Goal: Information Seeking & Learning: Learn about a topic

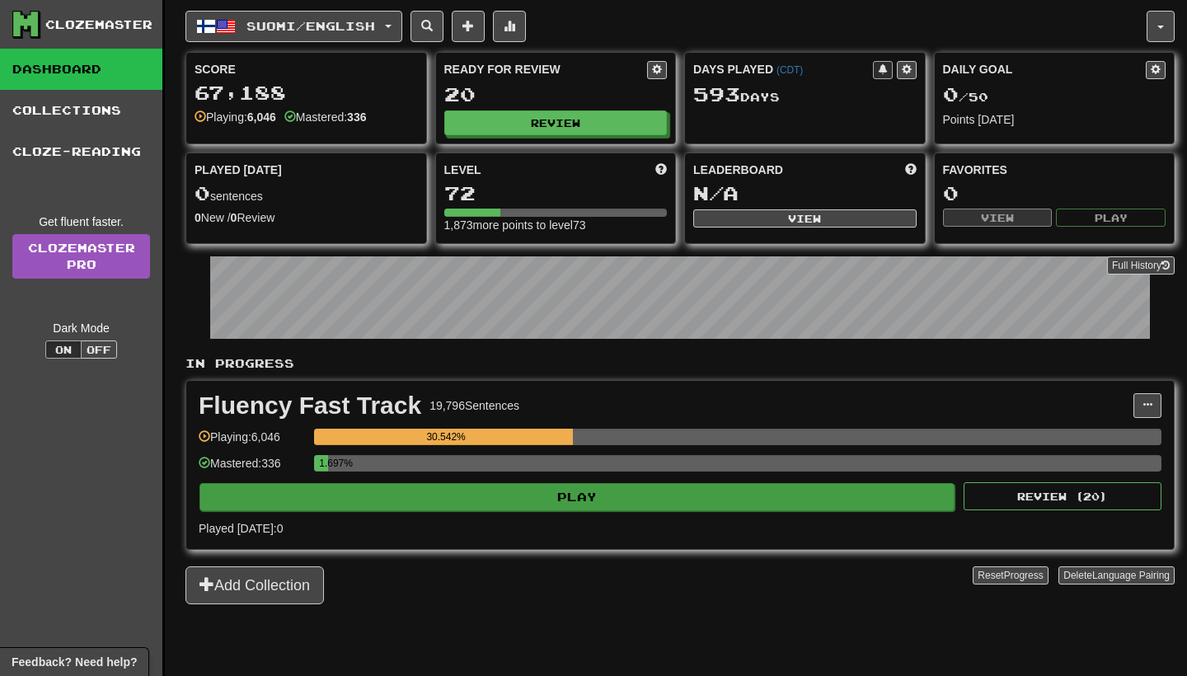
click at [615, 503] on button "Play" at bounding box center [576, 497] width 755 height 28
select select "**"
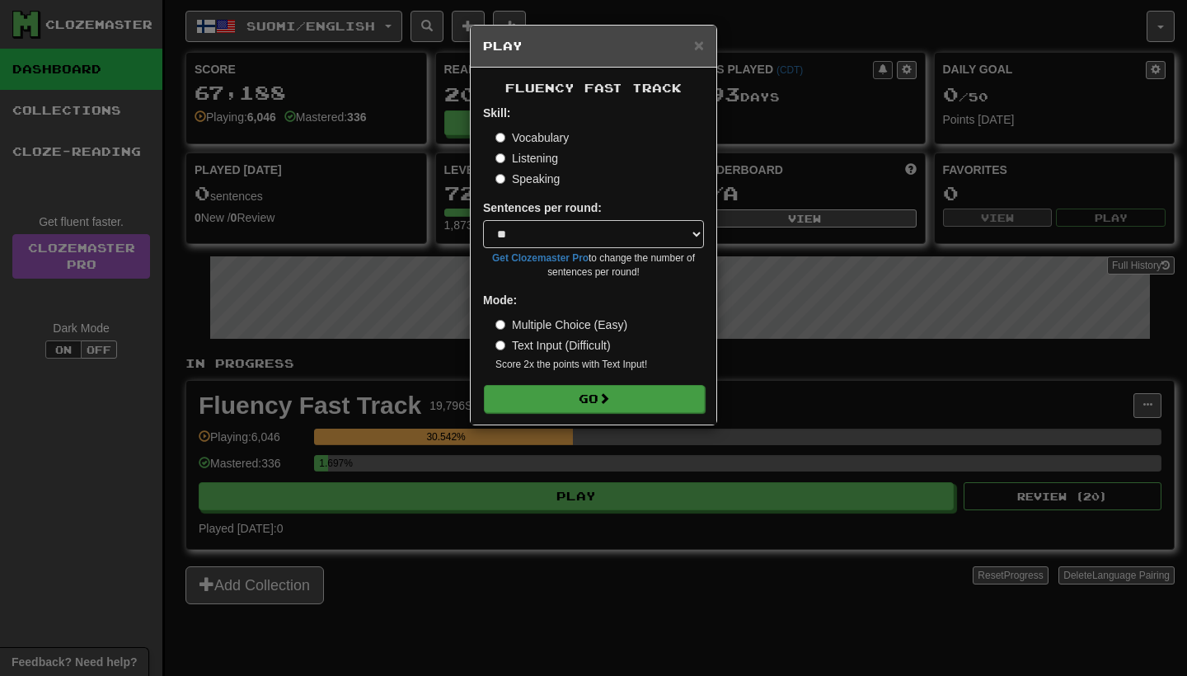
click at [631, 407] on button "Go" at bounding box center [594, 399] width 221 height 28
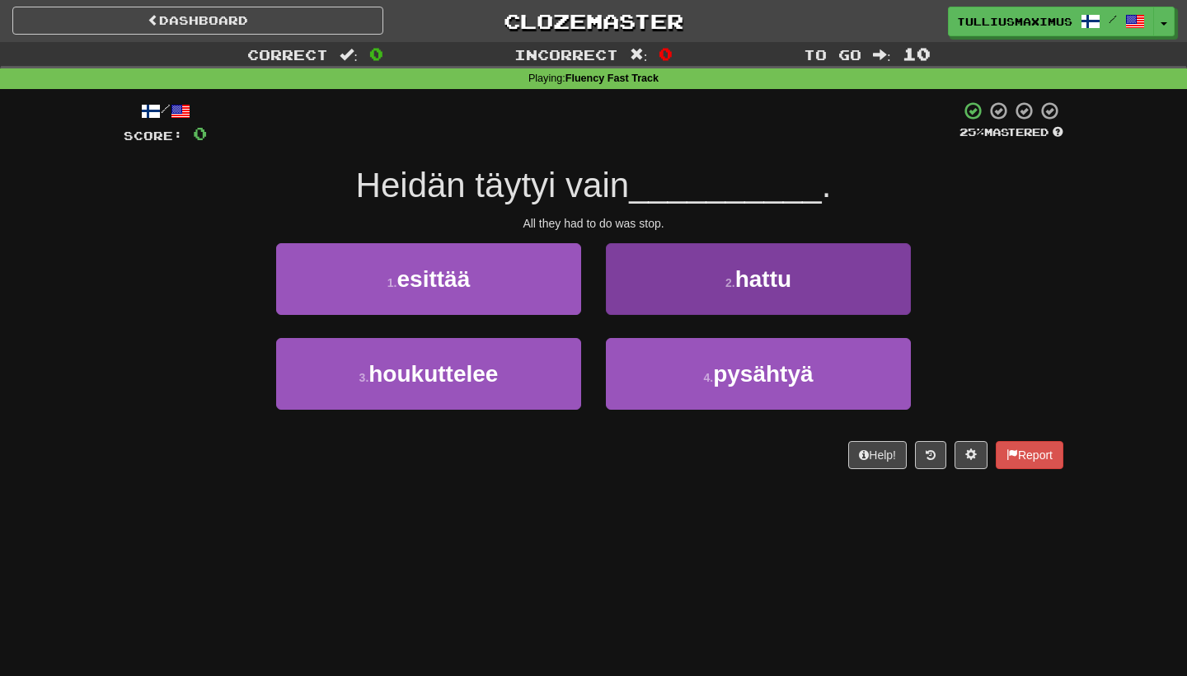
click at [641, 279] on button "2 . hattu" at bounding box center [758, 279] width 305 height 72
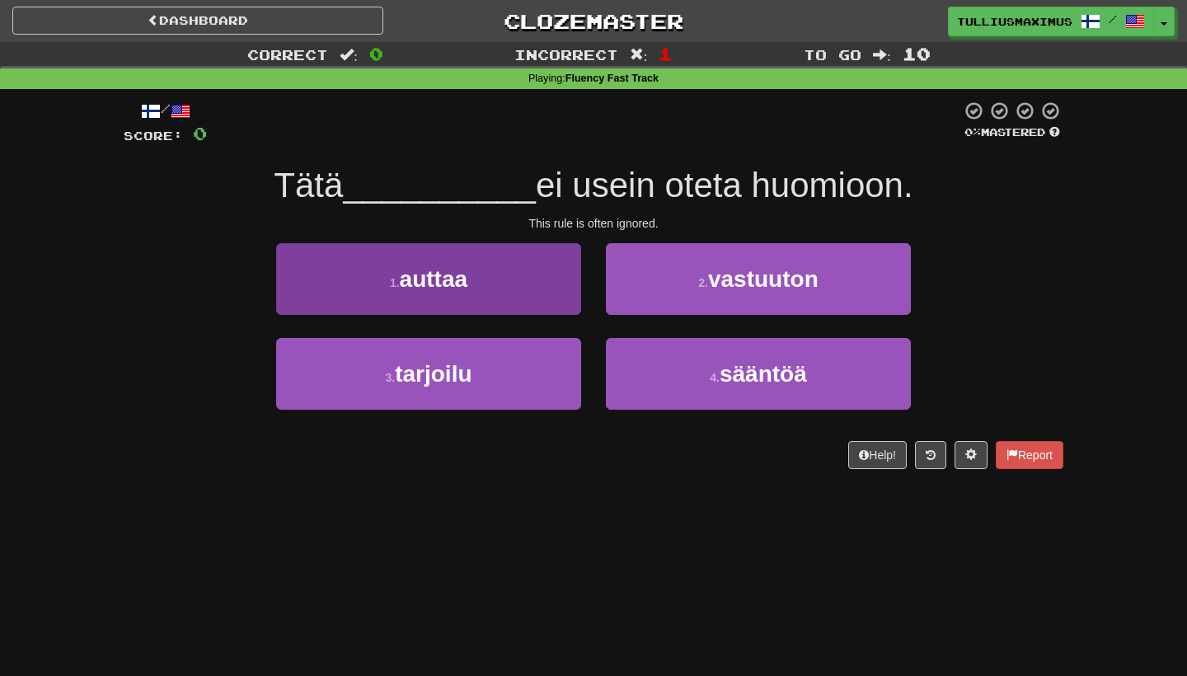
click at [541, 295] on button "1 . auttaa" at bounding box center [428, 279] width 305 height 72
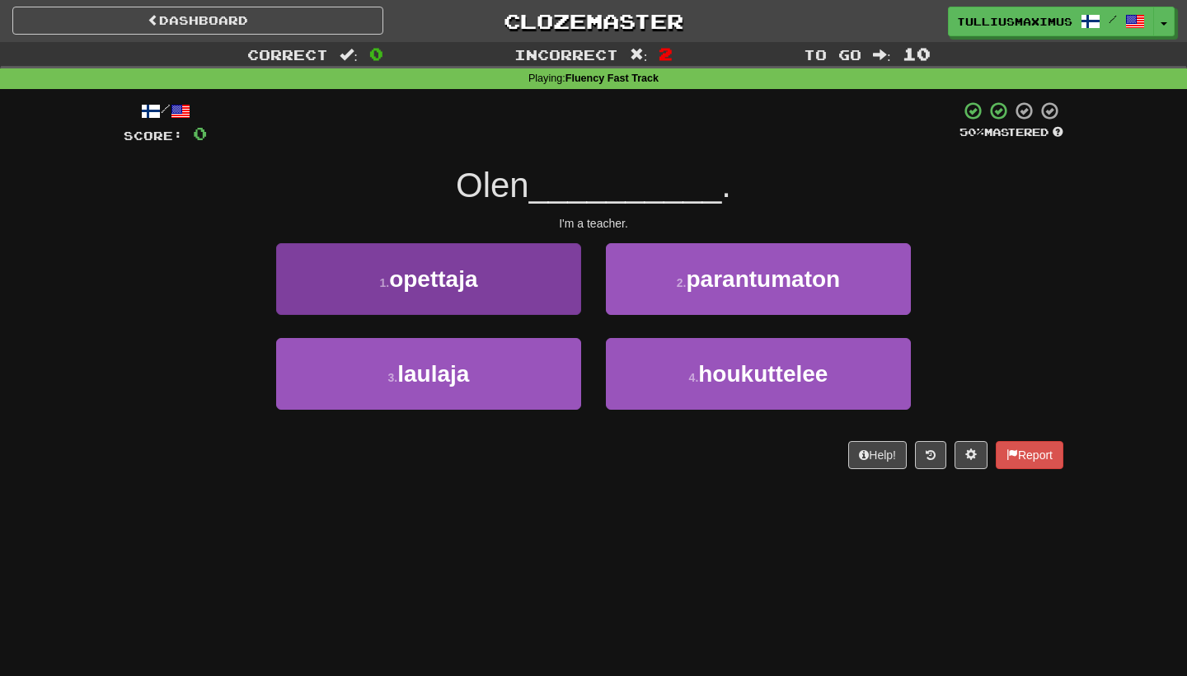
click at [552, 299] on button "1 . opettaja" at bounding box center [428, 279] width 305 height 72
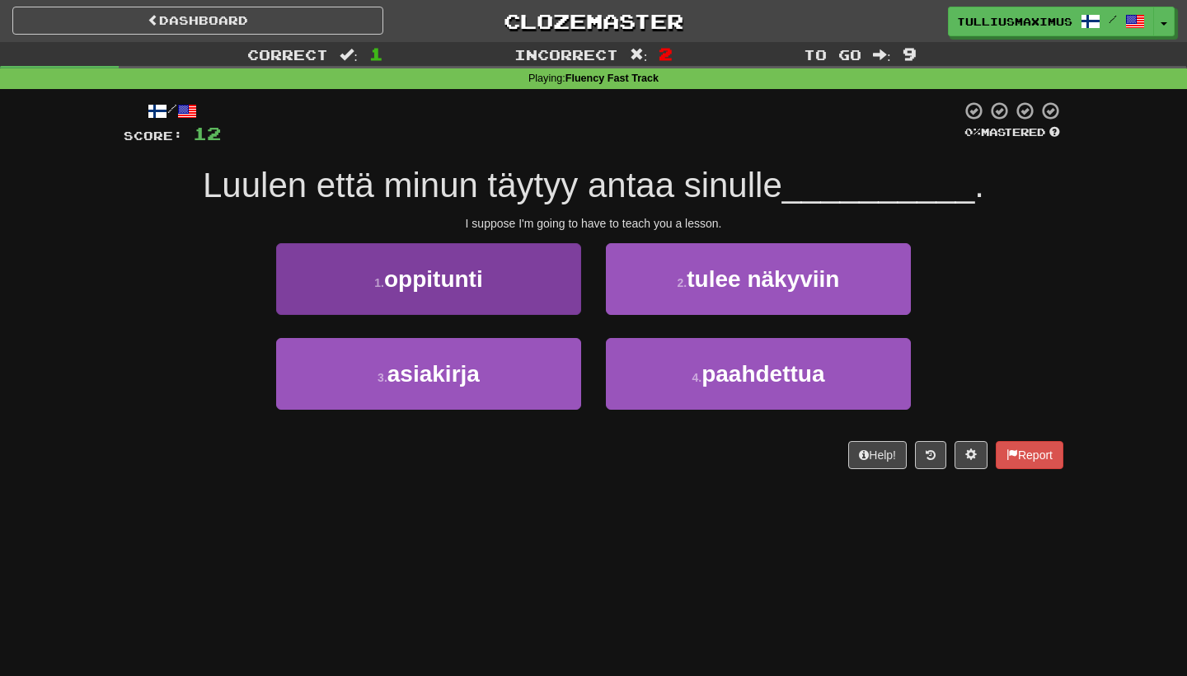
click at [546, 307] on button "1 . oppitunti" at bounding box center [428, 279] width 305 height 72
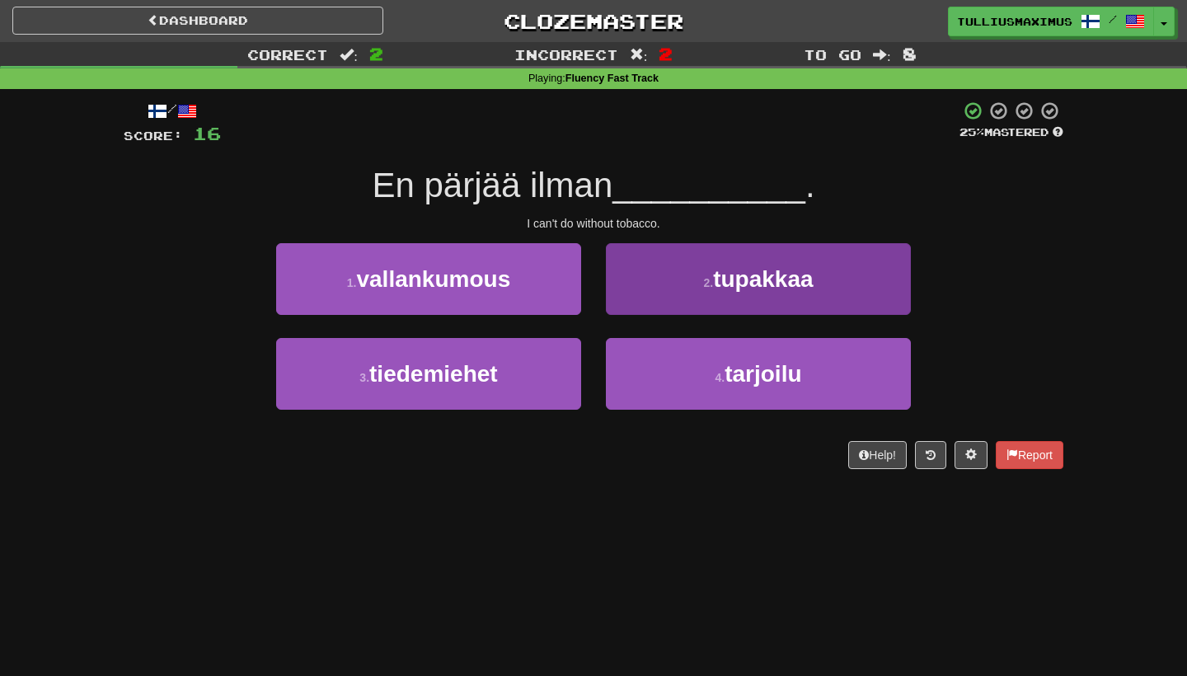
click at [647, 299] on button "2 . tupakkaa" at bounding box center [758, 279] width 305 height 72
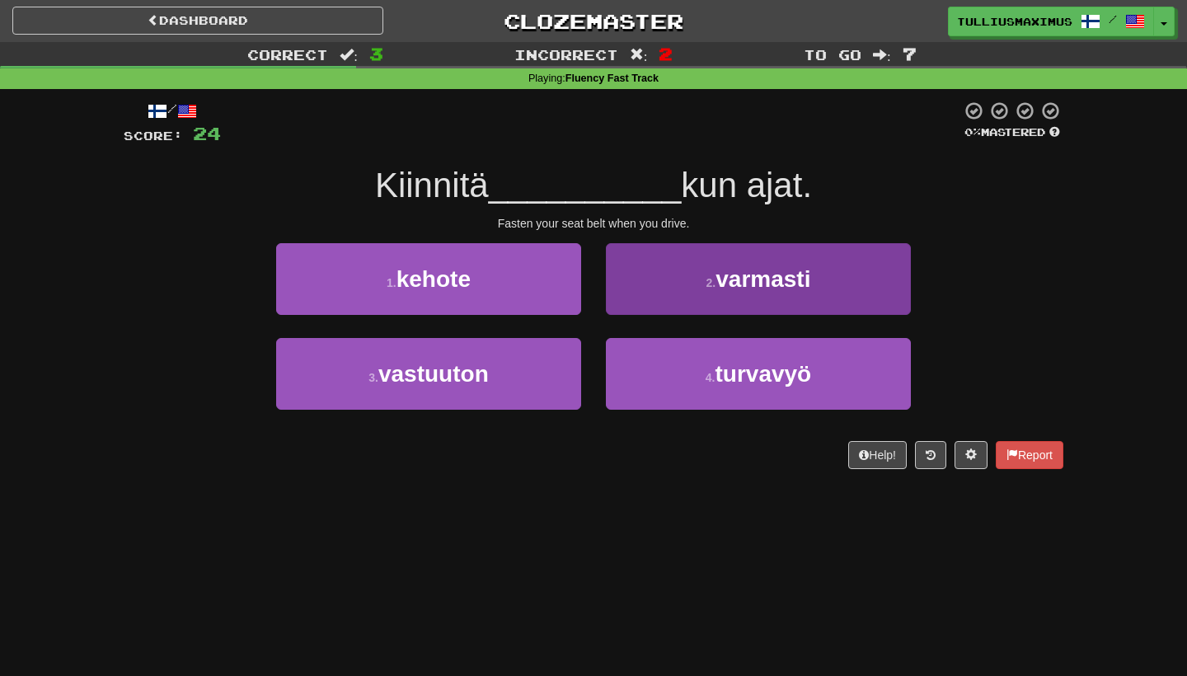
click at [629, 301] on button "2 . varmasti" at bounding box center [758, 279] width 305 height 72
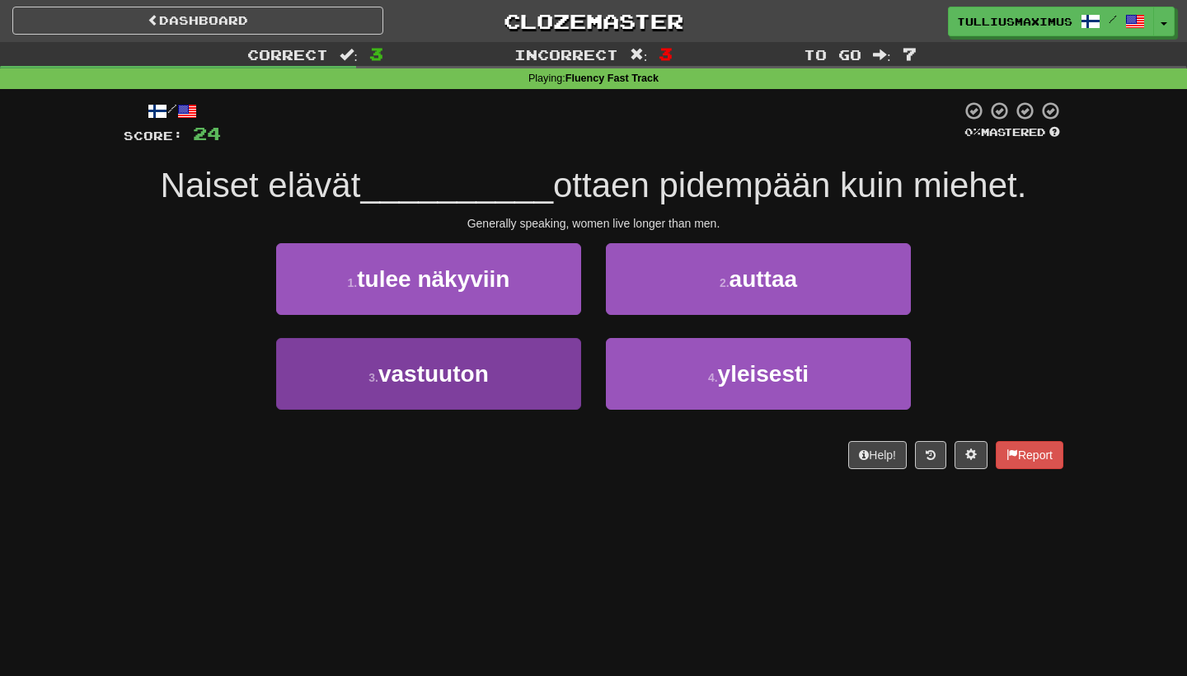
click at [557, 378] on button "3 . vastuuton" at bounding box center [428, 374] width 305 height 72
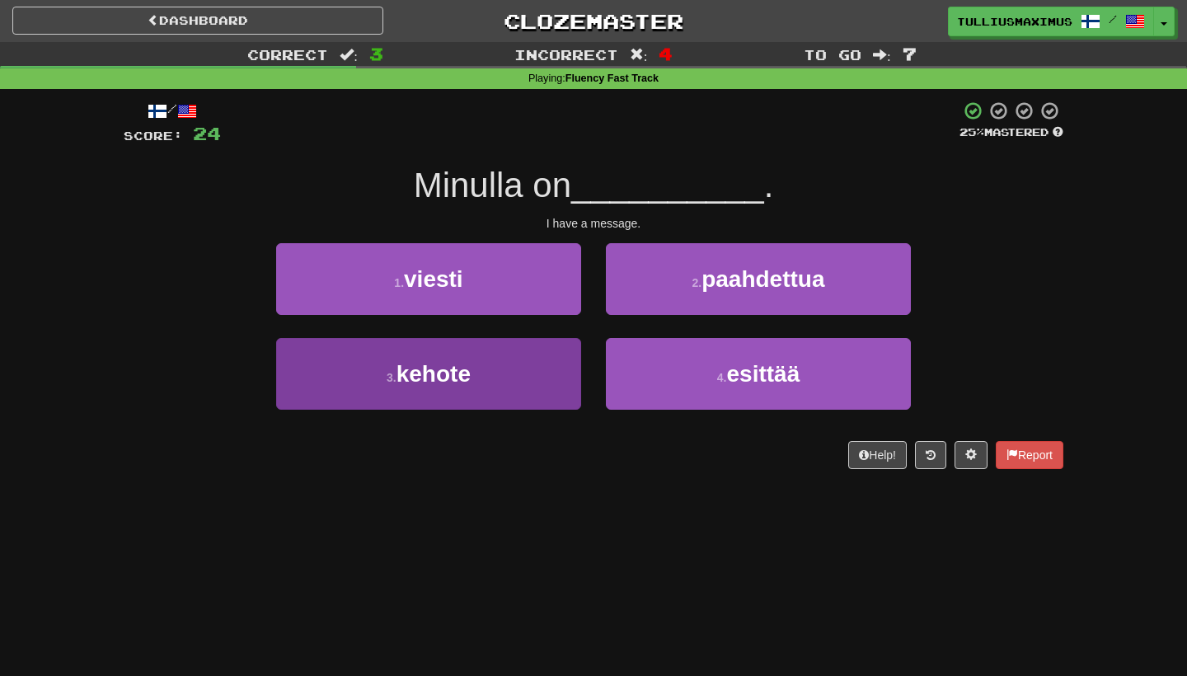
click at [553, 363] on button "3 . kehote" at bounding box center [428, 374] width 305 height 72
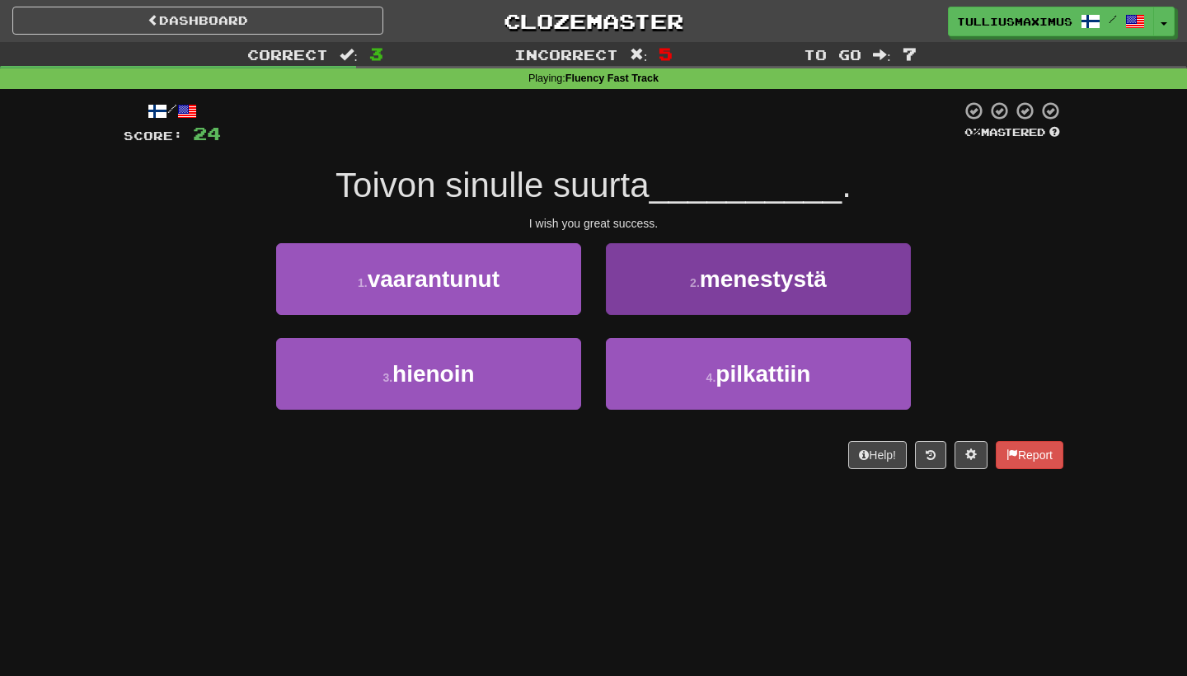
click at [622, 292] on button "2 . menestystä" at bounding box center [758, 279] width 305 height 72
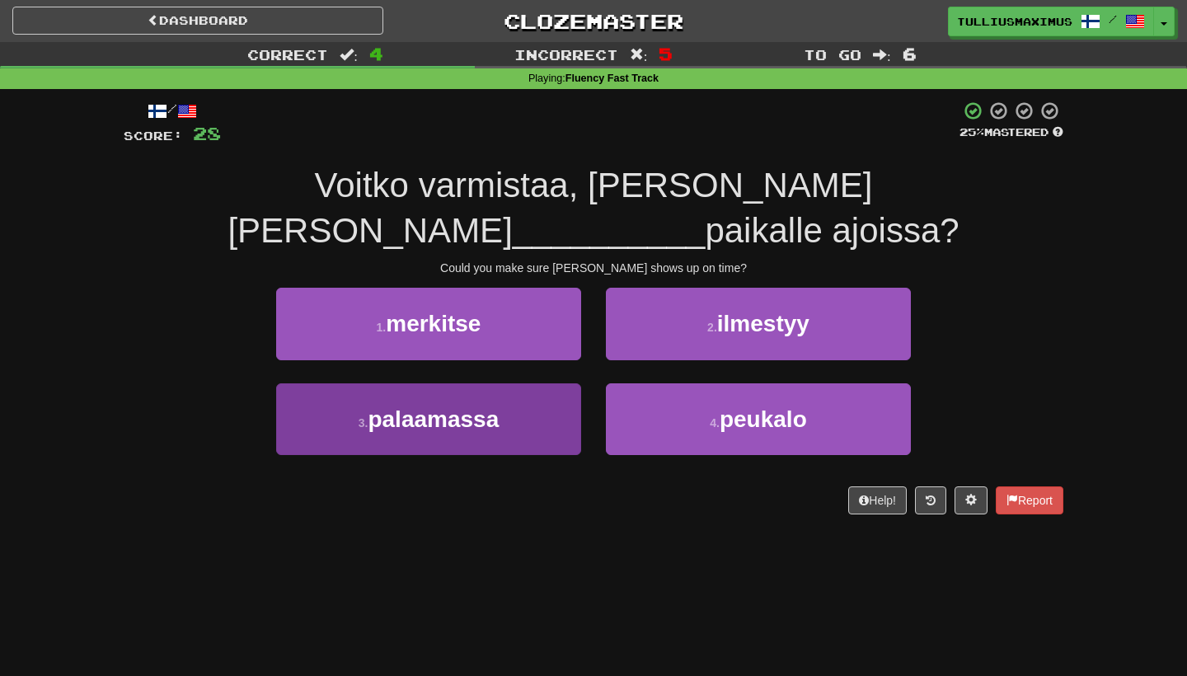
click at [559, 383] on button "3 . palaamassa" at bounding box center [428, 419] width 305 height 72
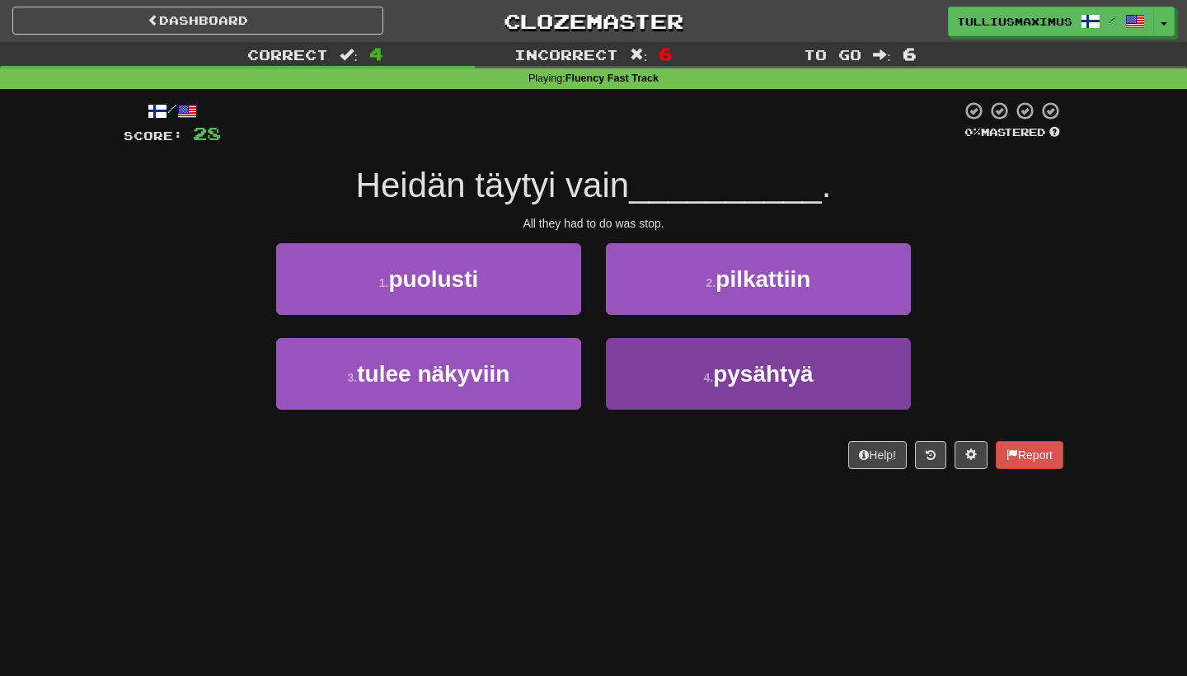
click at [652, 373] on button "4 . pysähtyä" at bounding box center [758, 374] width 305 height 72
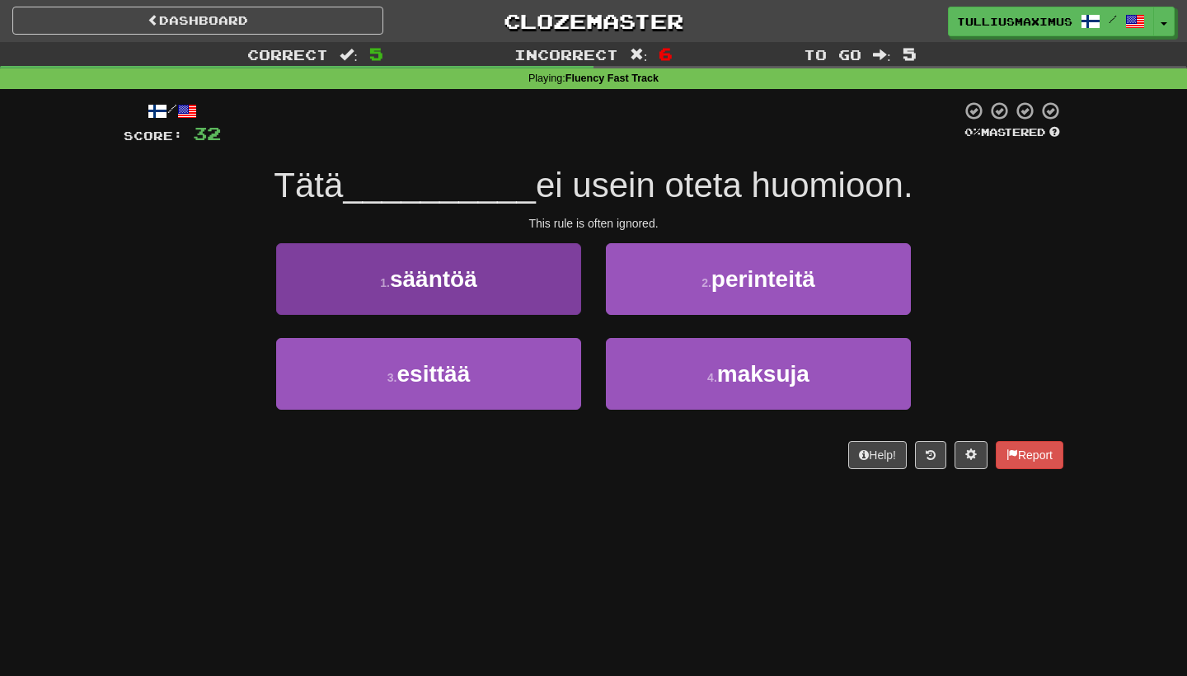
click at [503, 246] on button "1 . sääntöä" at bounding box center [428, 279] width 305 height 72
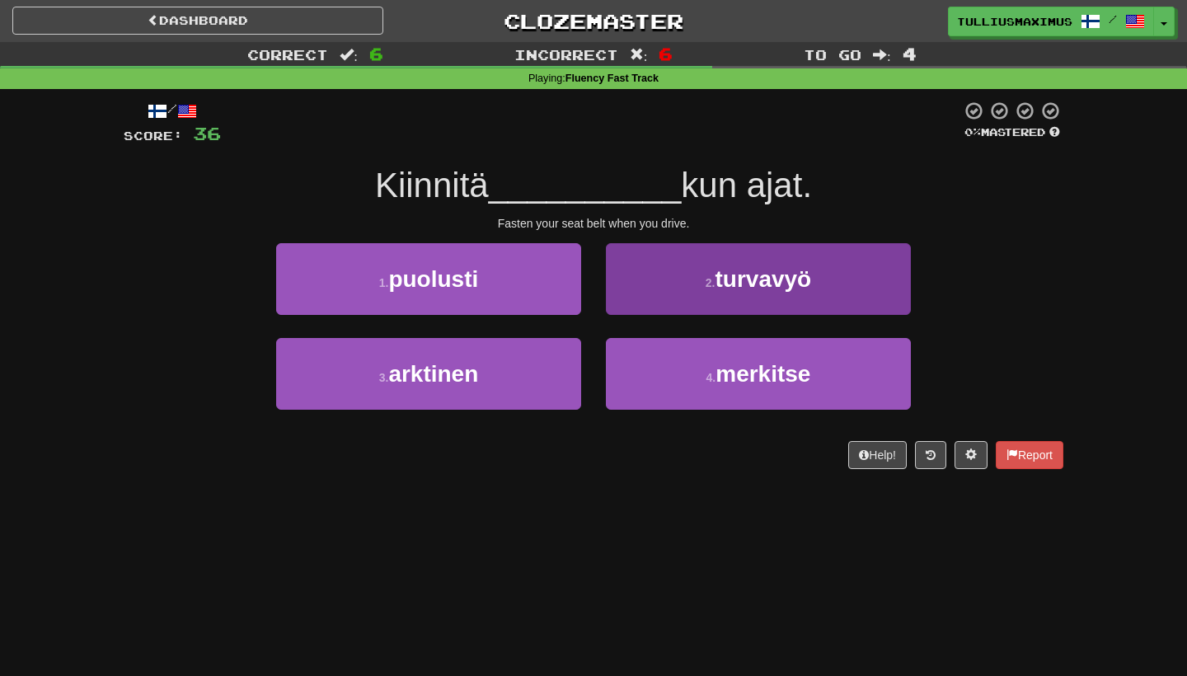
click at [625, 292] on button "2 . turvavyö" at bounding box center [758, 279] width 305 height 72
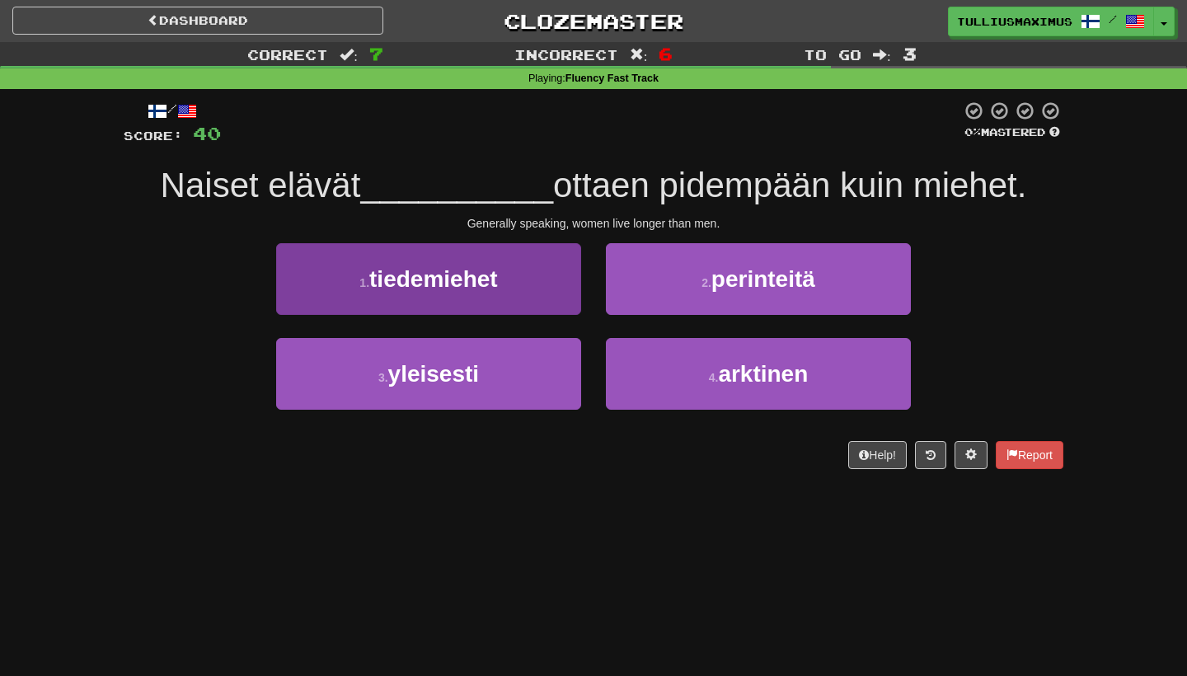
click at [558, 370] on button "3 . yleisesti" at bounding box center [428, 374] width 305 height 72
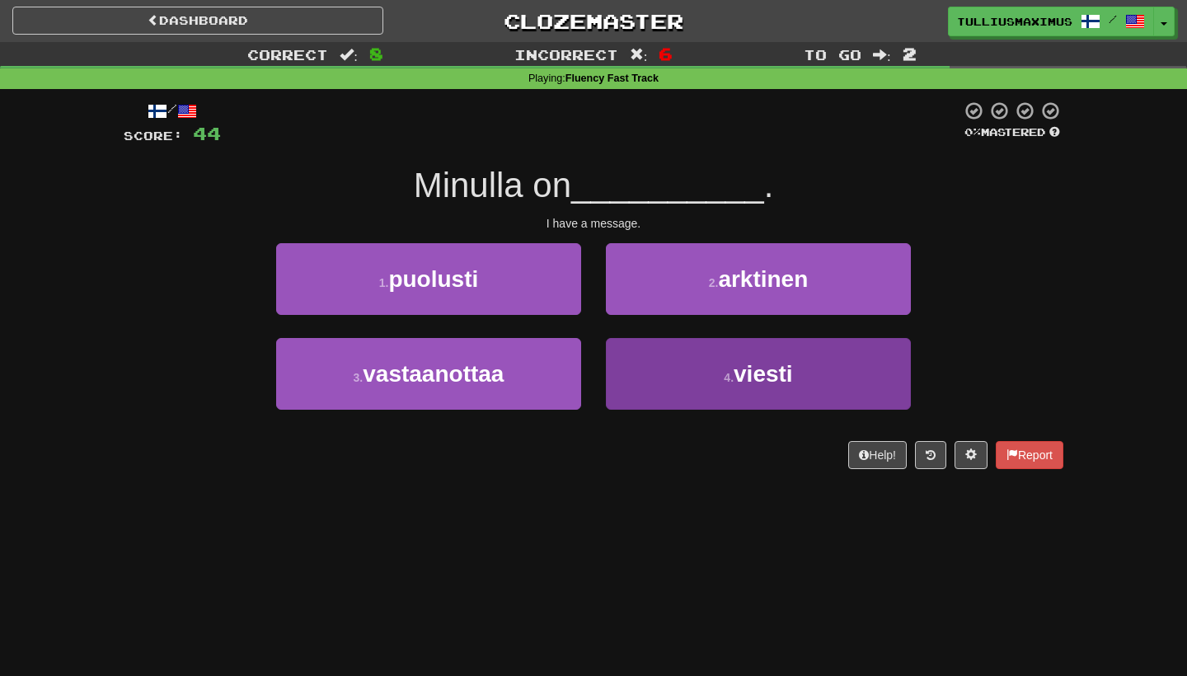
click at [653, 371] on button "4 . viesti" at bounding box center [758, 374] width 305 height 72
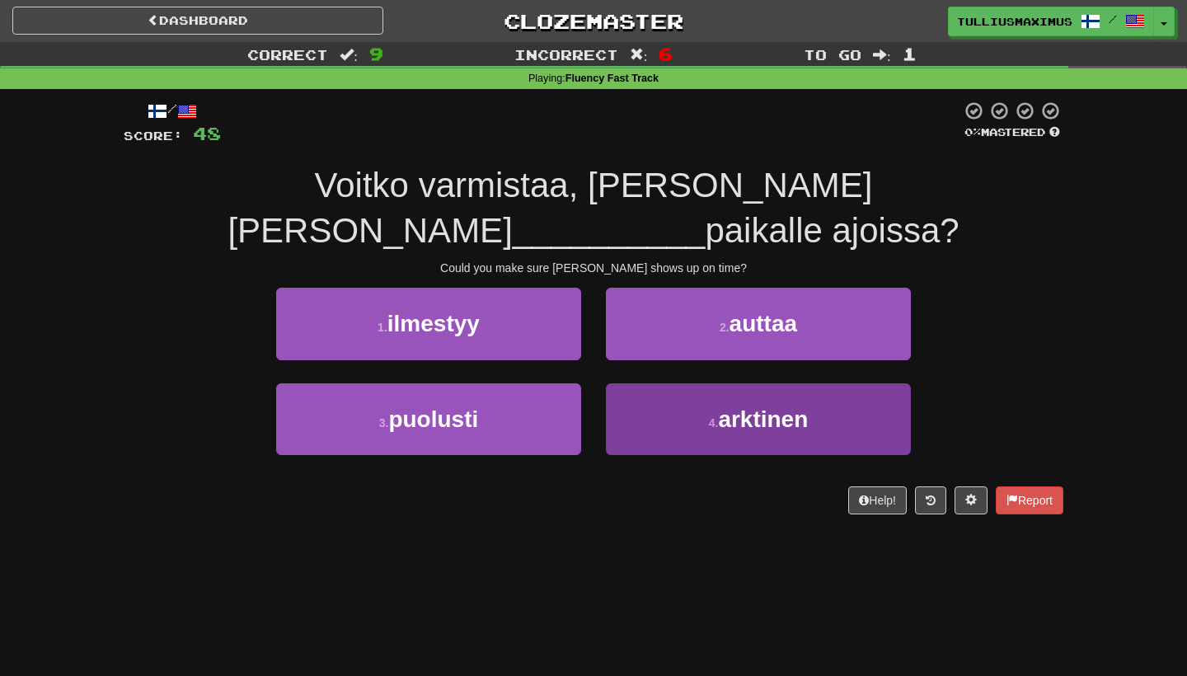
click at [656, 388] on button "4 . arktinen" at bounding box center [758, 419] width 305 height 72
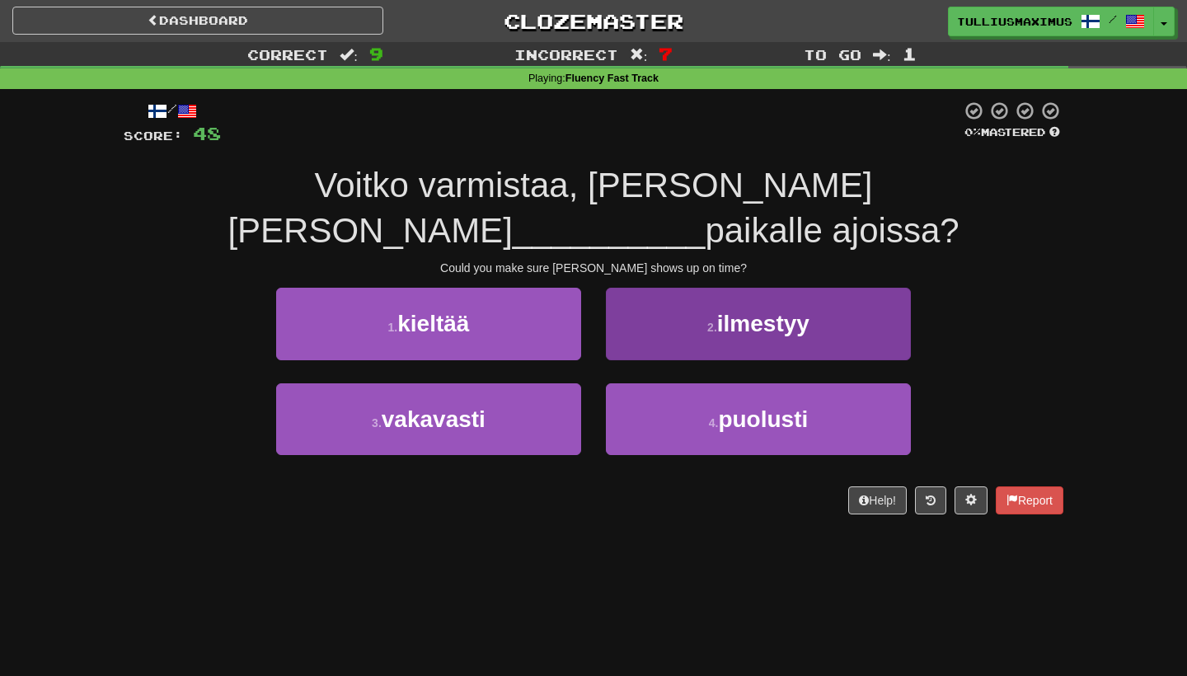
click at [658, 288] on button "2 . ilmestyy" at bounding box center [758, 324] width 305 height 72
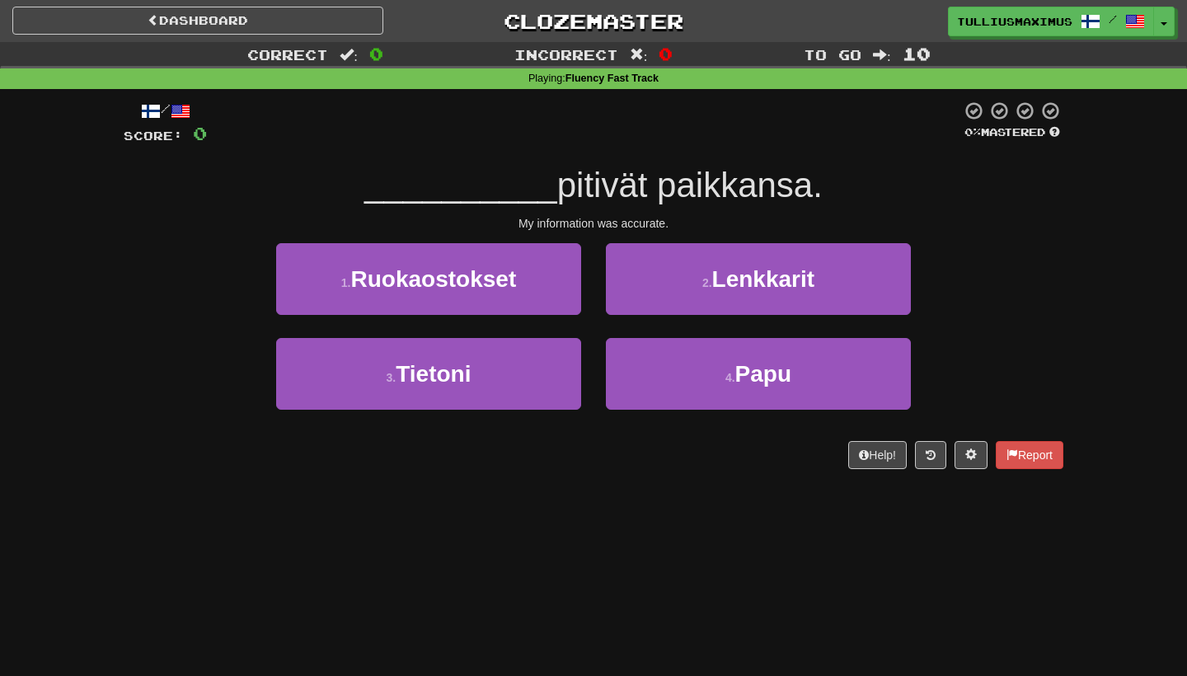
click at [640, 312] on div "2 . Lenkkarit" at bounding box center [759, 290] width 330 height 95
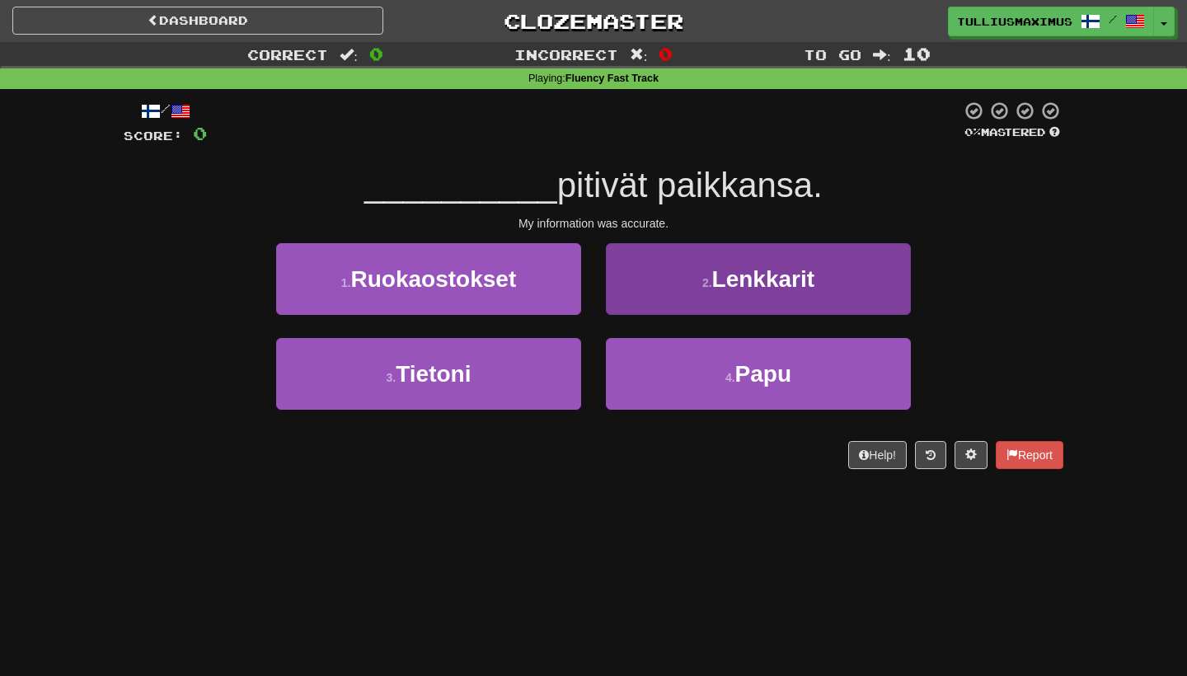
click at [641, 292] on button "2 . Lenkkarit" at bounding box center [758, 279] width 305 height 72
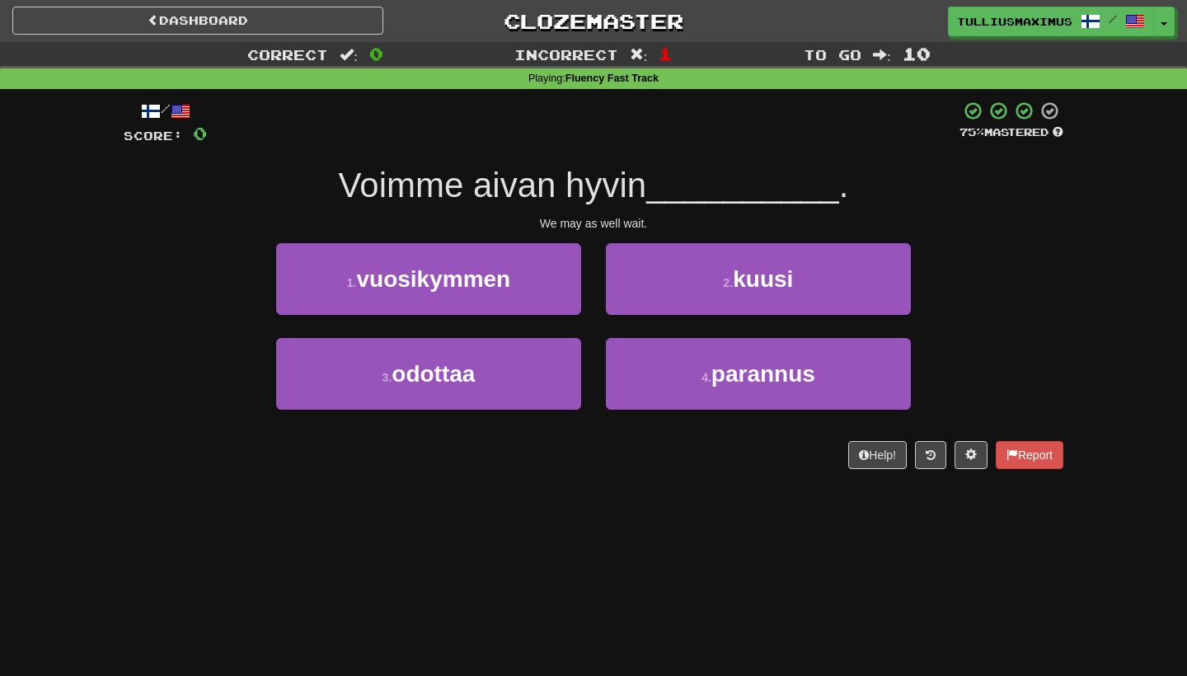
click at [650, 324] on div "2 . kuusi" at bounding box center [759, 290] width 330 height 95
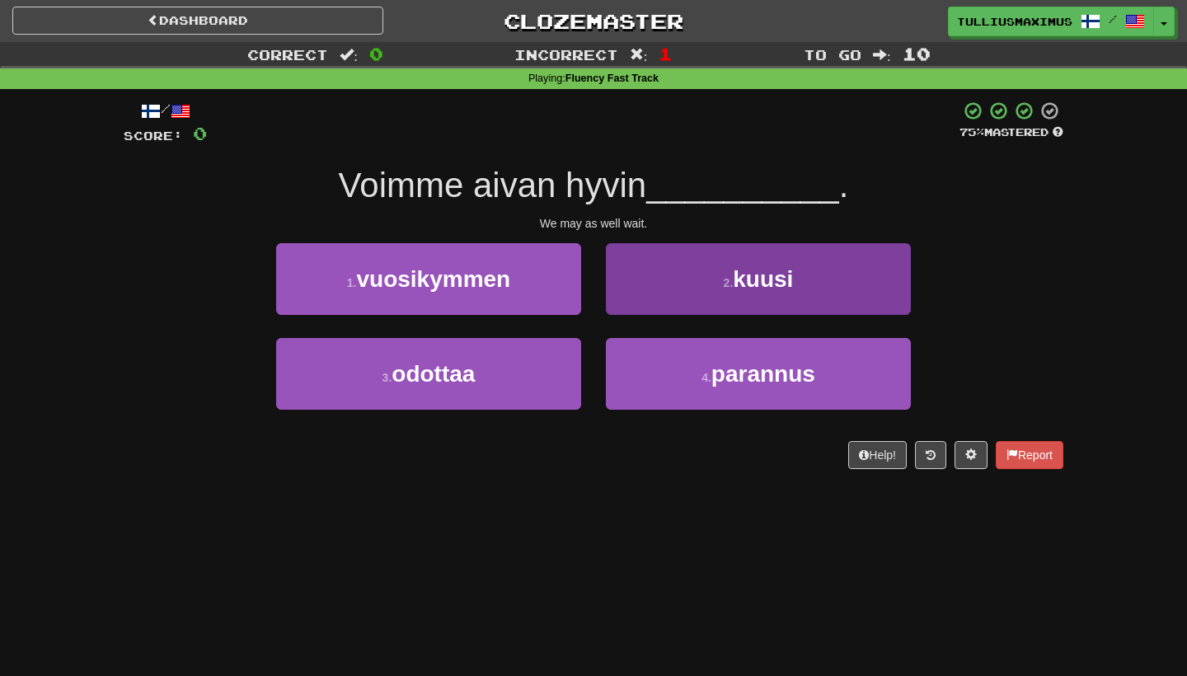
click at [644, 295] on button "2 . kuusi" at bounding box center [758, 279] width 305 height 72
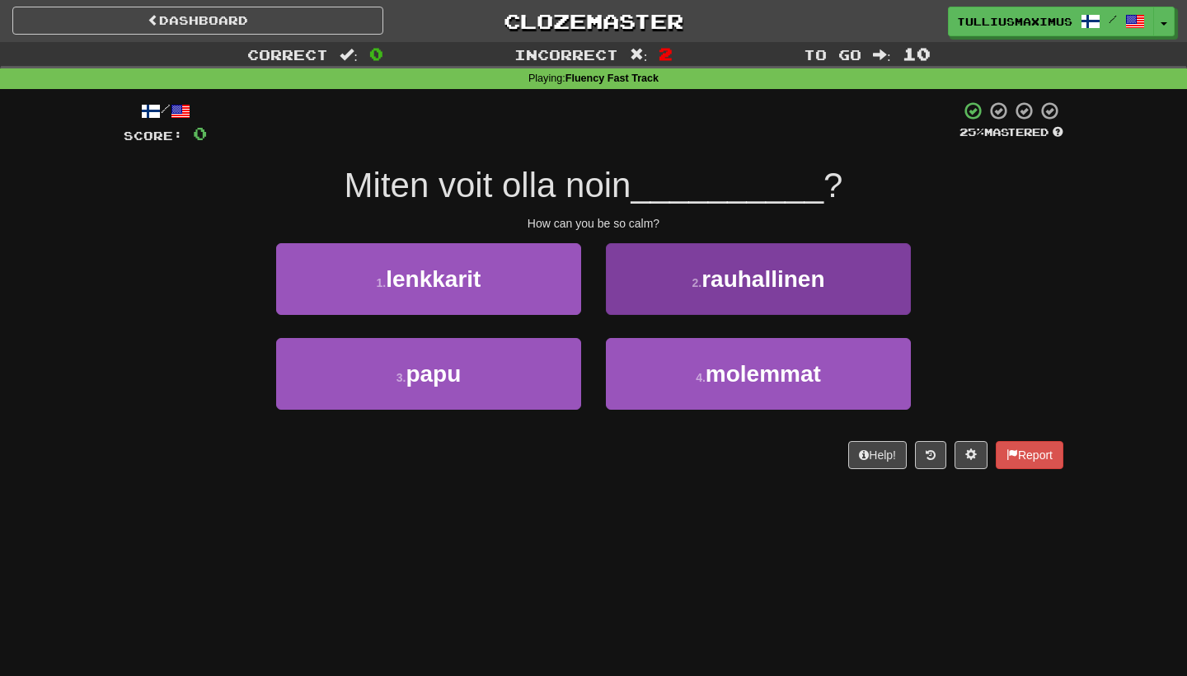
click at [642, 284] on button "2 . rauhallinen" at bounding box center [758, 279] width 305 height 72
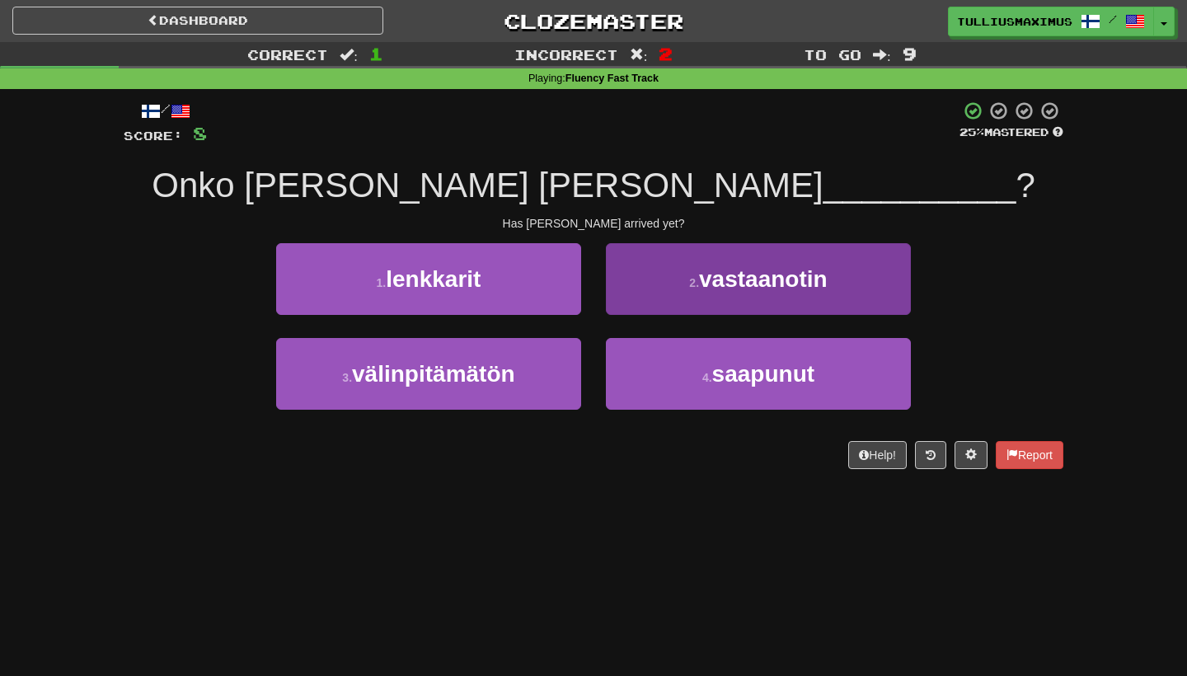
click at [623, 289] on button "2 . vastaanotin" at bounding box center [758, 279] width 305 height 72
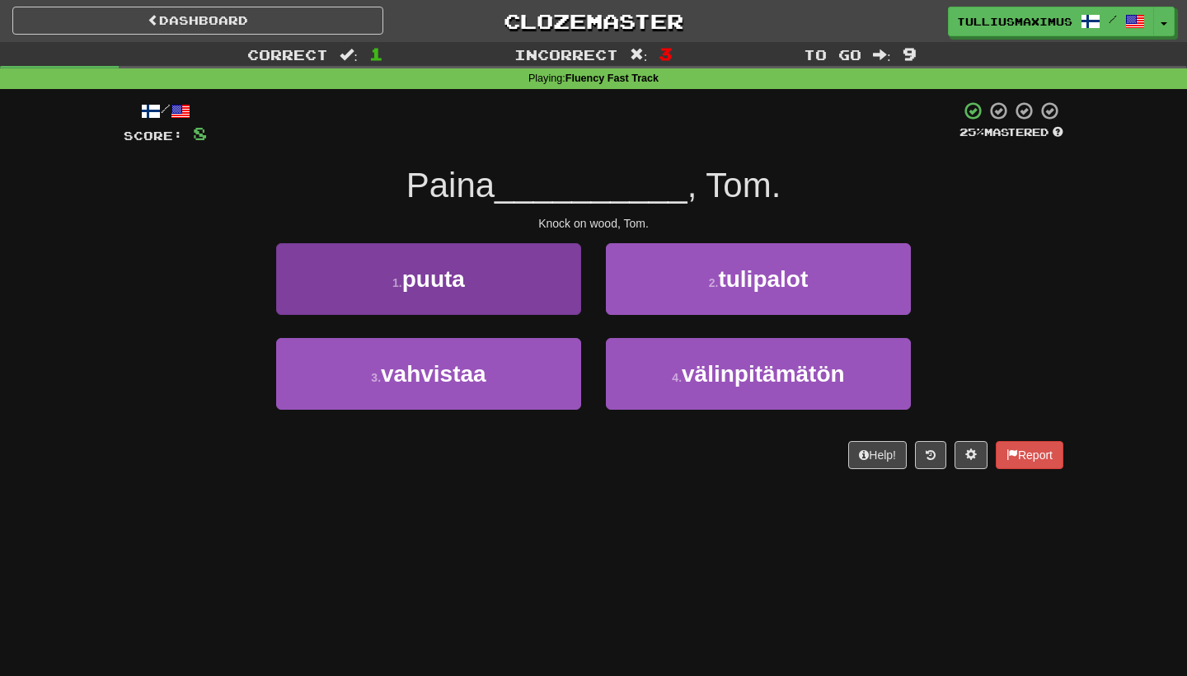
click at [546, 294] on button "1 . puuta" at bounding box center [428, 279] width 305 height 72
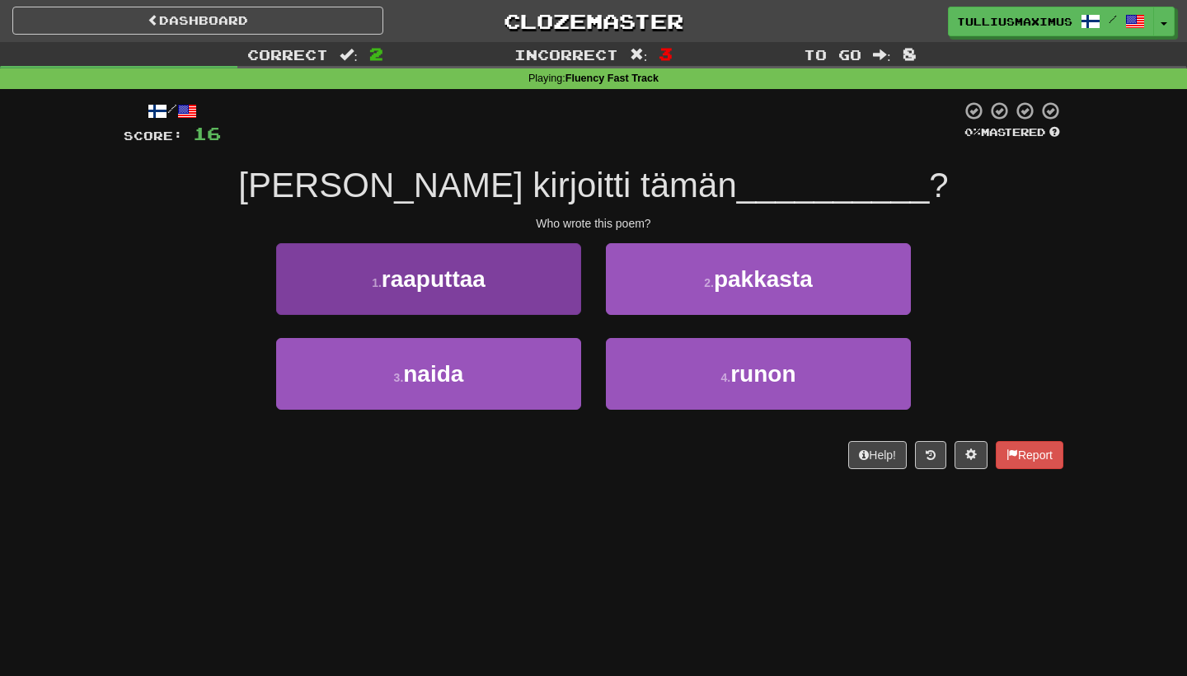
click at [550, 275] on button "1 . raaputtaa" at bounding box center [428, 279] width 305 height 72
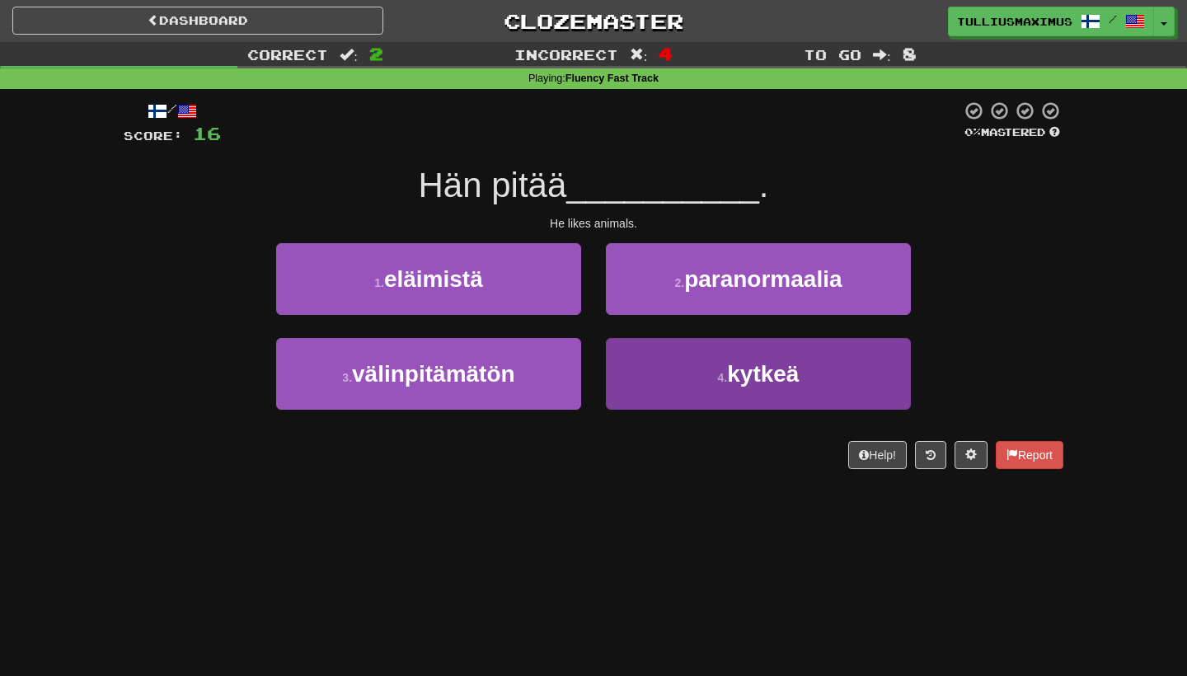
click at [632, 355] on button "4 . kytkeä" at bounding box center [758, 374] width 305 height 72
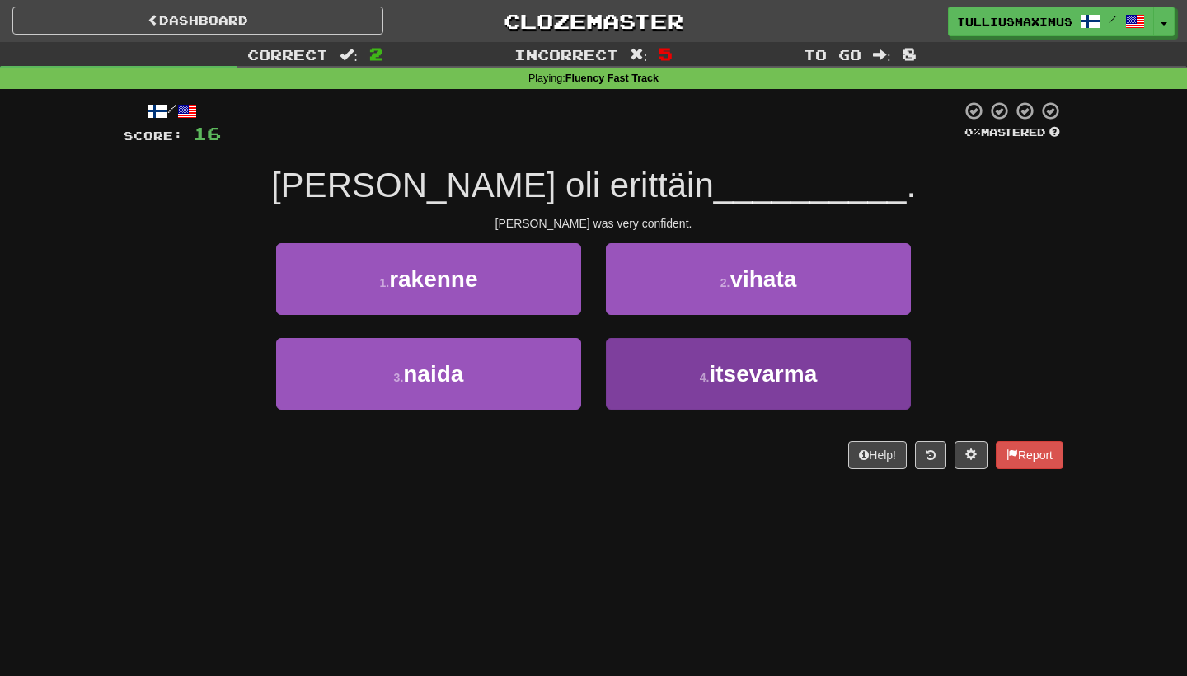
click at [631, 356] on button "4 . itsevarma" at bounding box center [758, 374] width 305 height 72
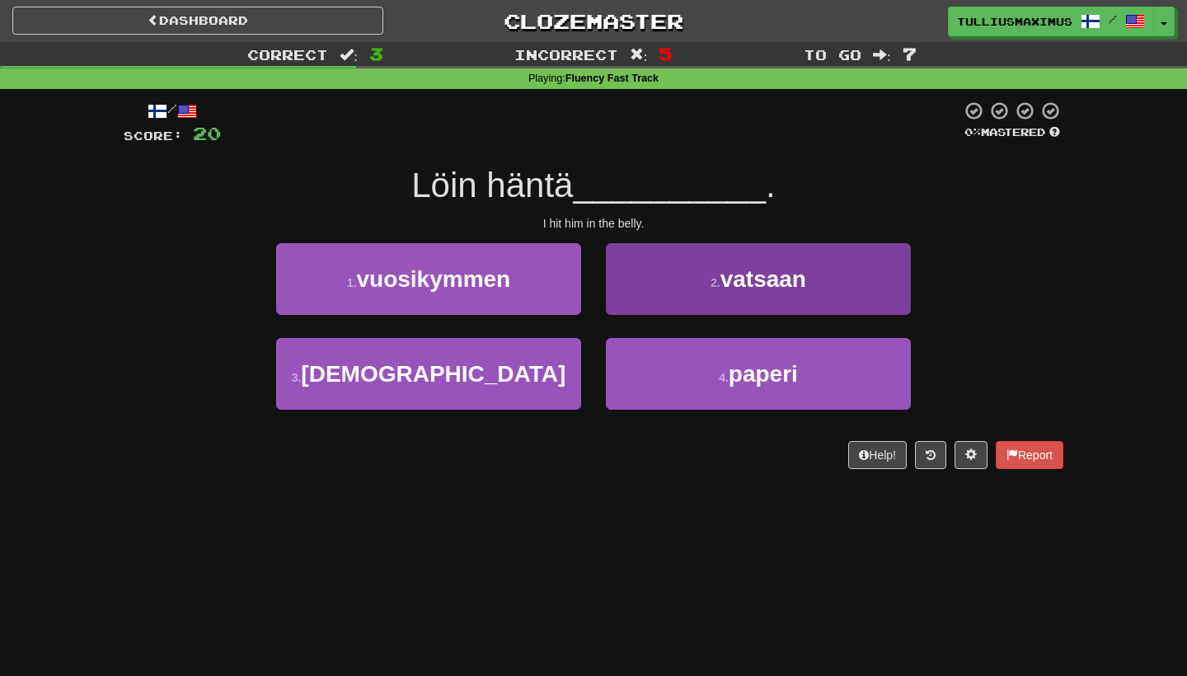
click at [634, 294] on button "2 . vatsaan" at bounding box center [758, 279] width 305 height 72
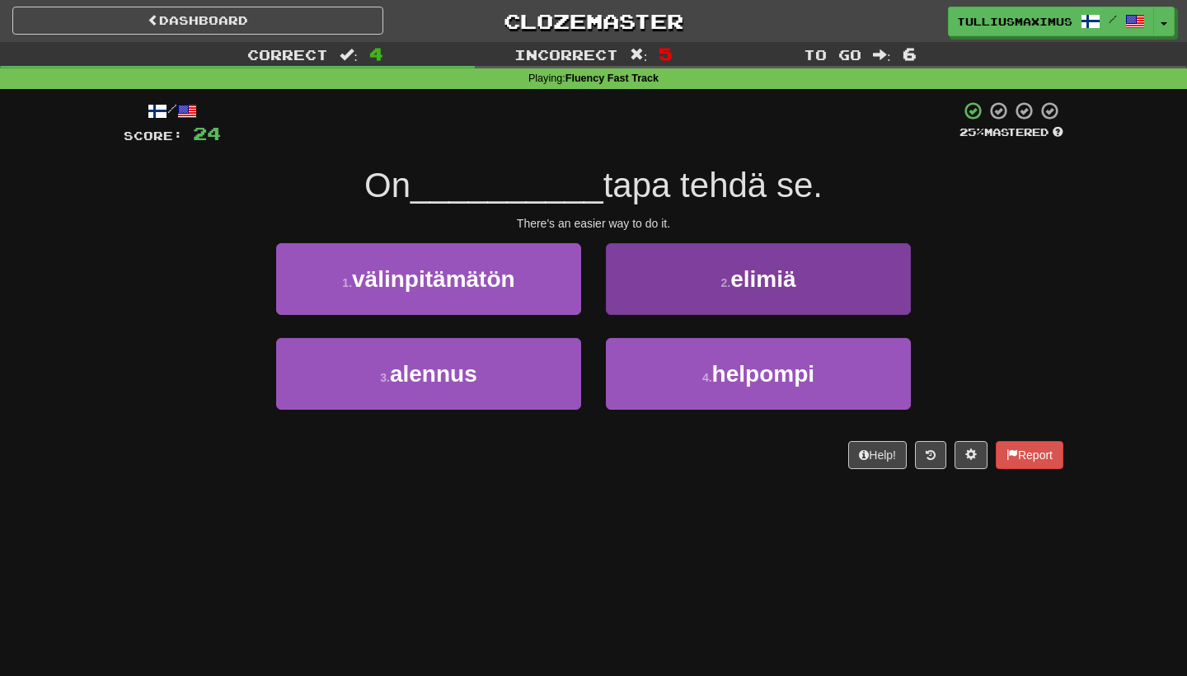
click at [655, 294] on button "2 . elimiä" at bounding box center [758, 279] width 305 height 72
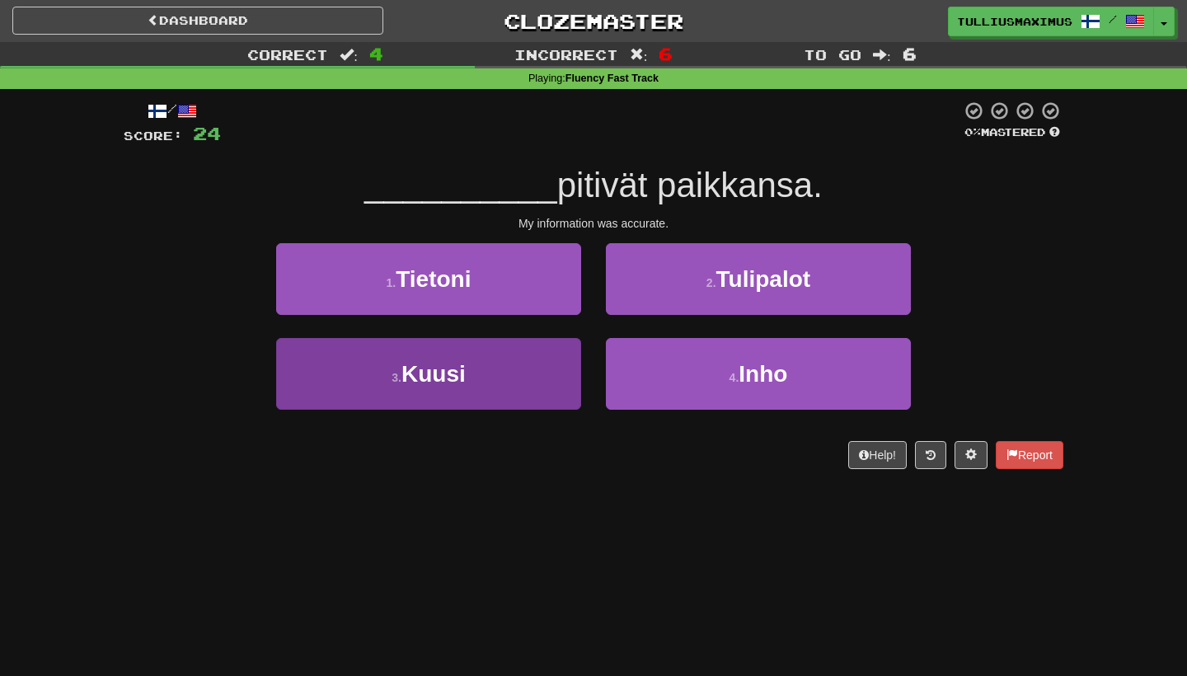
click at [547, 355] on button "3 . Kuusi" at bounding box center [428, 374] width 305 height 72
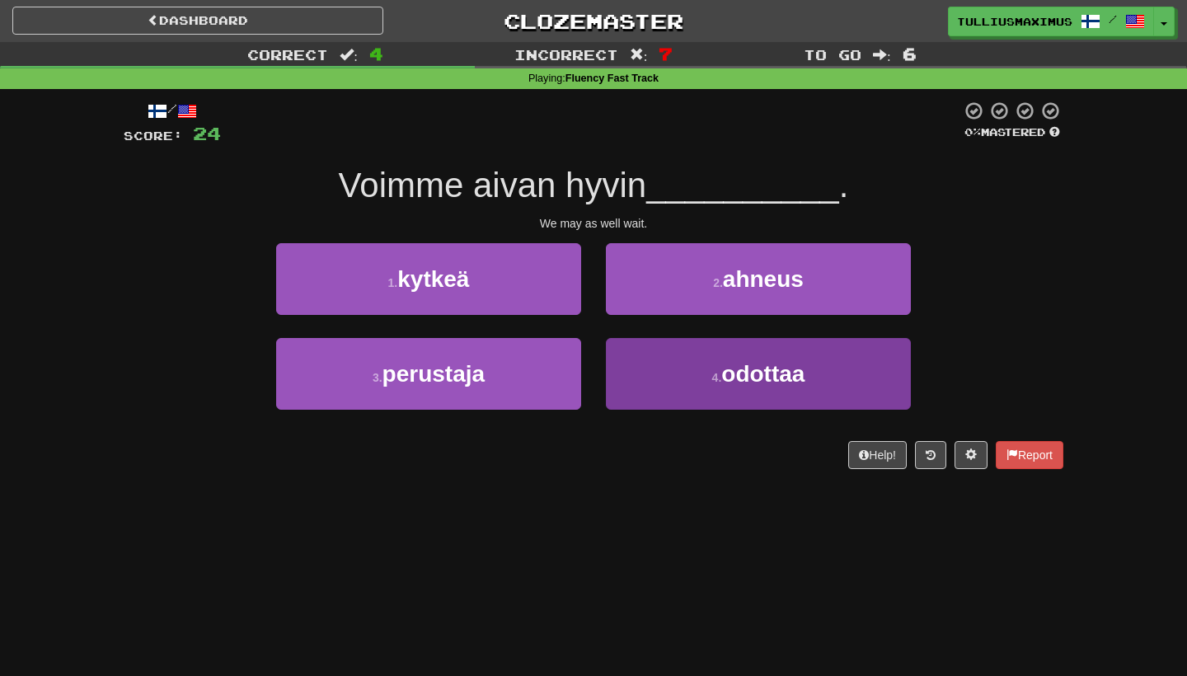
click at [653, 377] on button "4 . odottaa" at bounding box center [758, 374] width 305 height 72
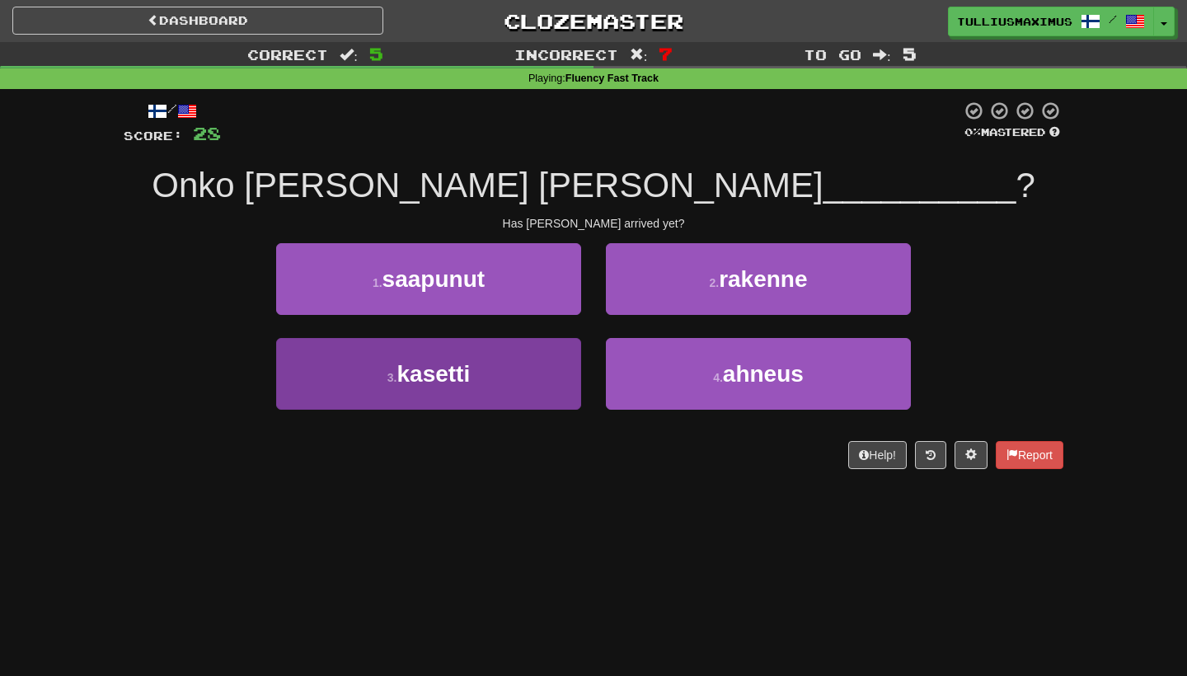
click at [539, 344] on button "3 . kasetti" at bounding box center [428, 374] width 305 height 72
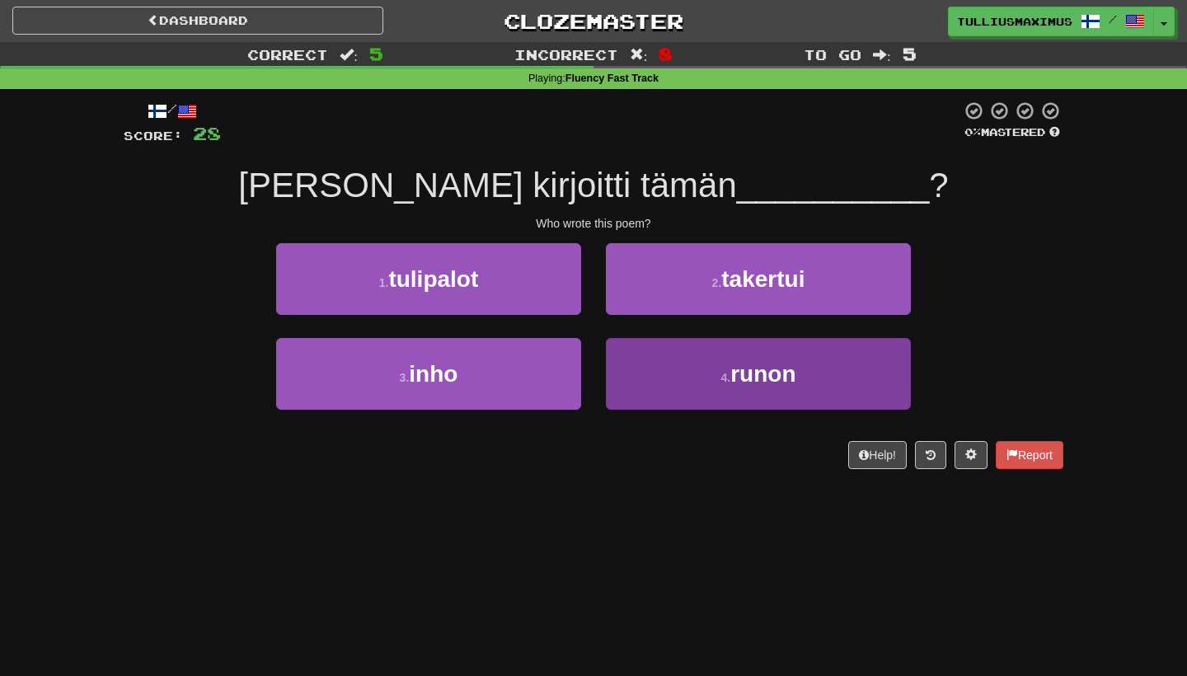
click at [627, 364] on button "4 . runon" at bounding box center [758, 374] width 305 height 72
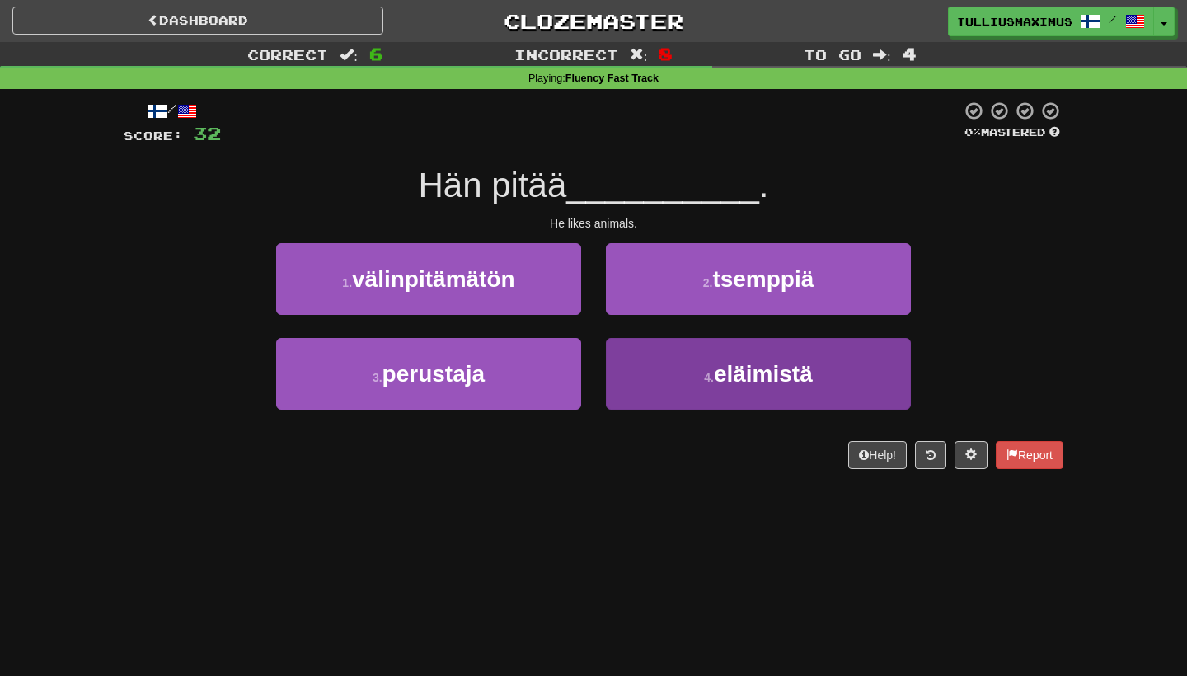
click at [643, 383] on button "4 . eläimistä" at bounding box center [758, 374] width 305 height 72
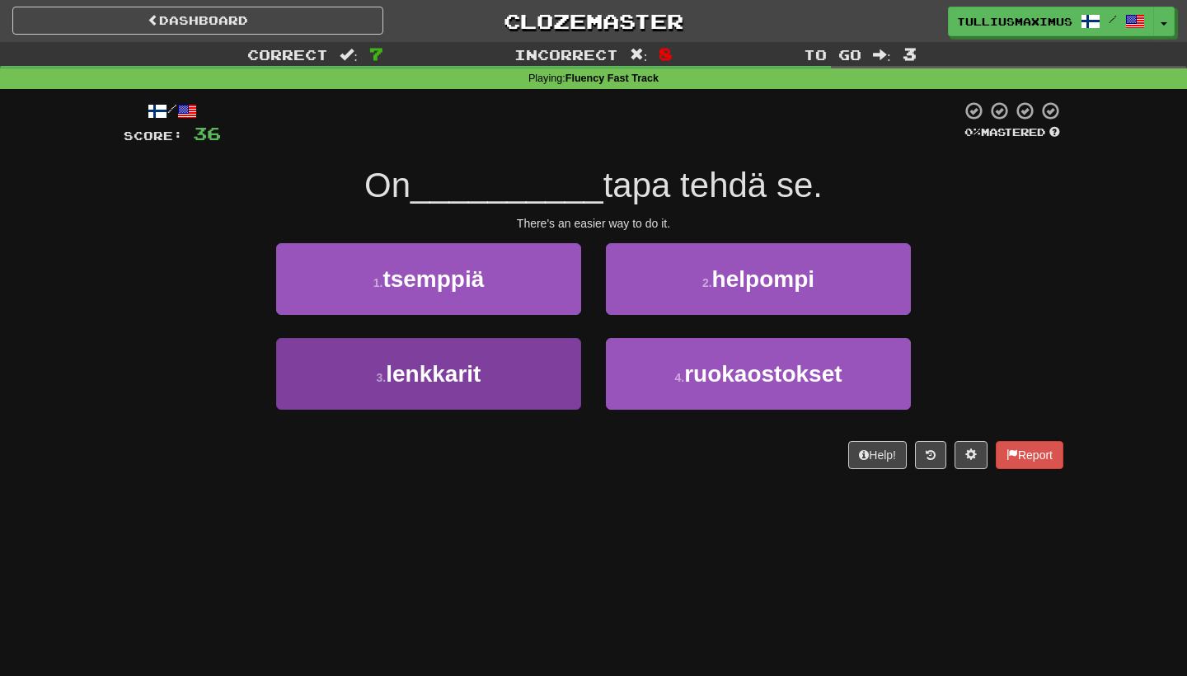
click at [554, 373] on button "3 . lenkkarit" at bounding box center [428, 374] width 305 height 72
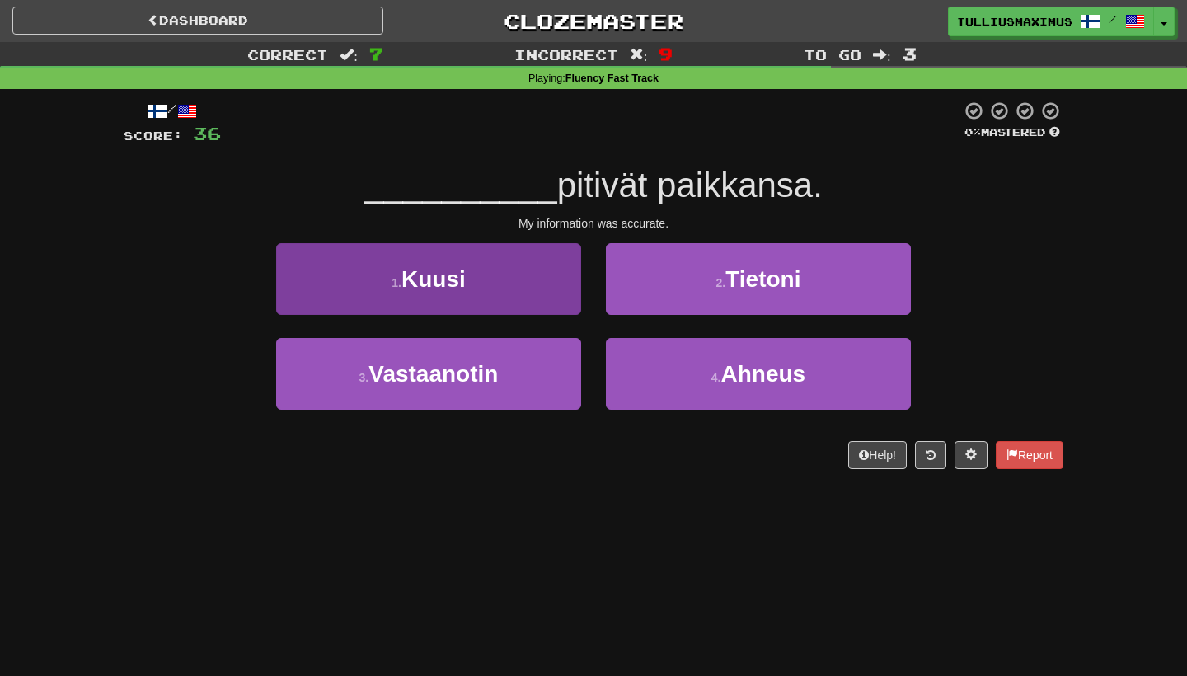
click at [553, 299] on button "1 . Kuusi" at bounding box center [428, 279] width 305 height 72
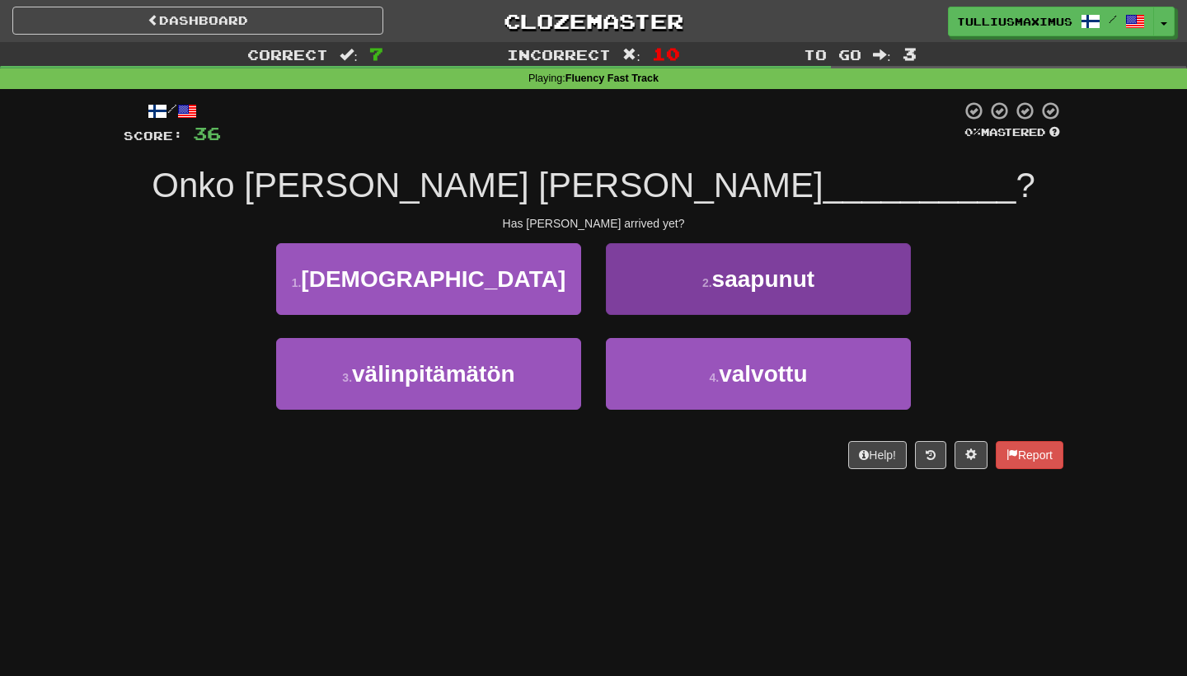
click at [631, 284] on button "2 . saapunut" at bounding box center [758, 279] width 305 height 72
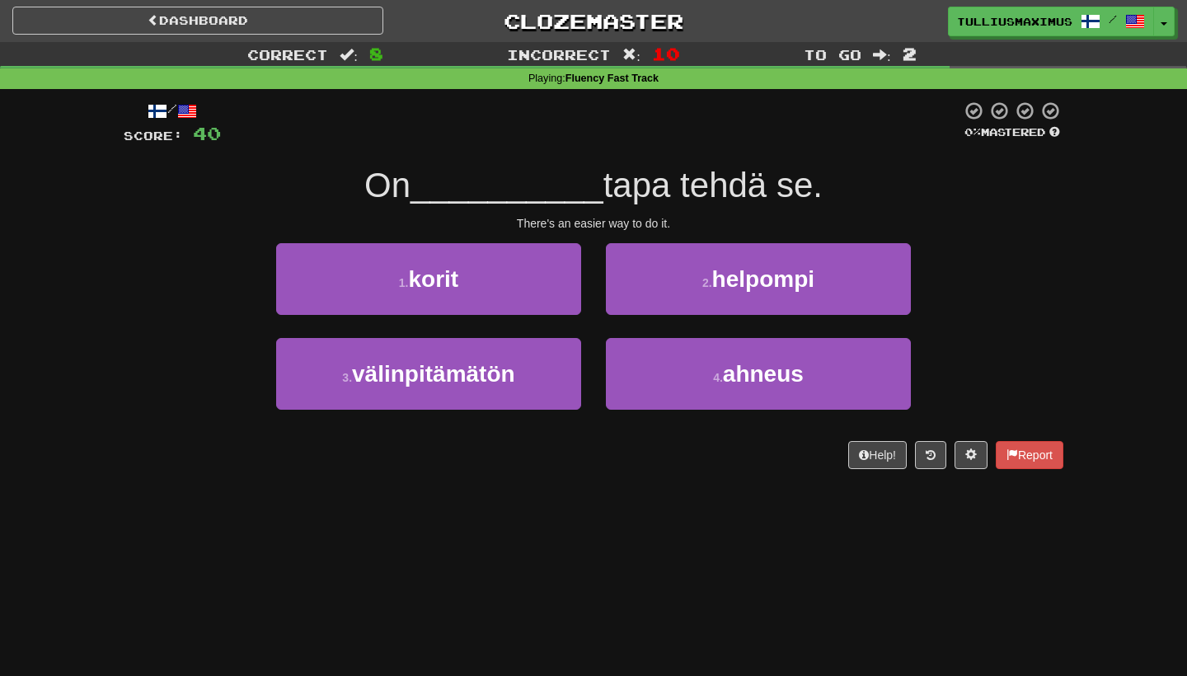
click at [631, 284] on button "2 . helpompi" at bounding box center [758, 279] width 305 height 72
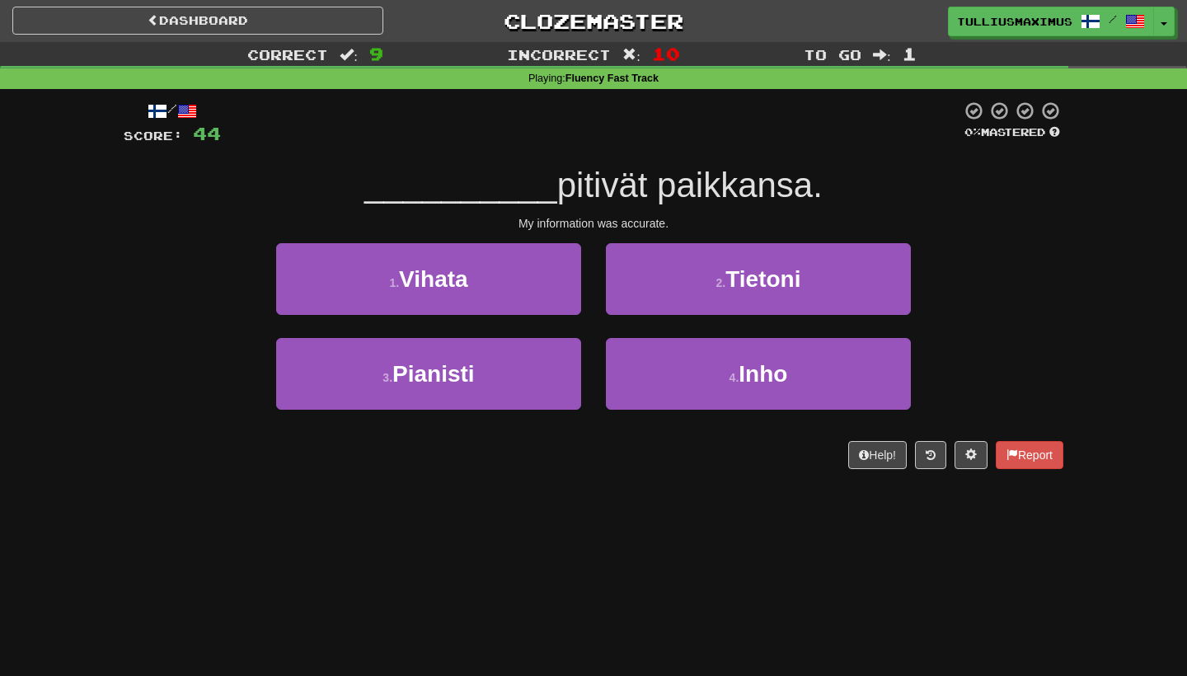
click at [631, 284] on button "2 . Tietoni" at bounding box center [758, 279] width 305 height 72
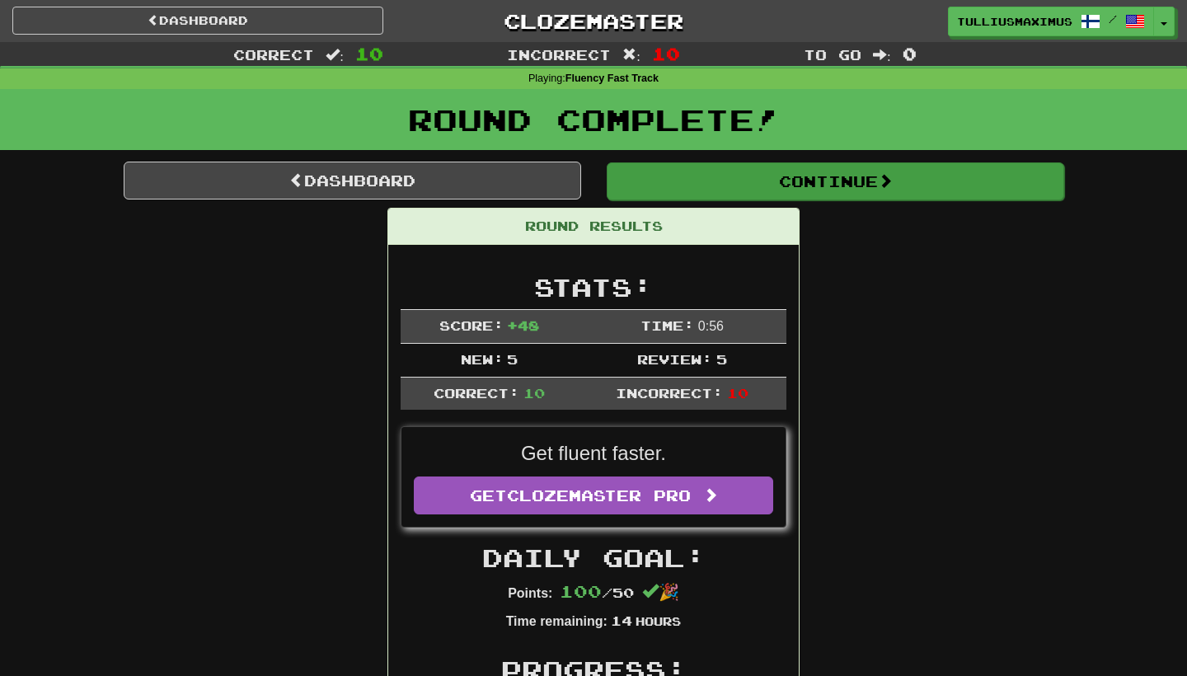
click at [672, 162] on button "Continue" at bounding box center [836, 181] width 458 height 38
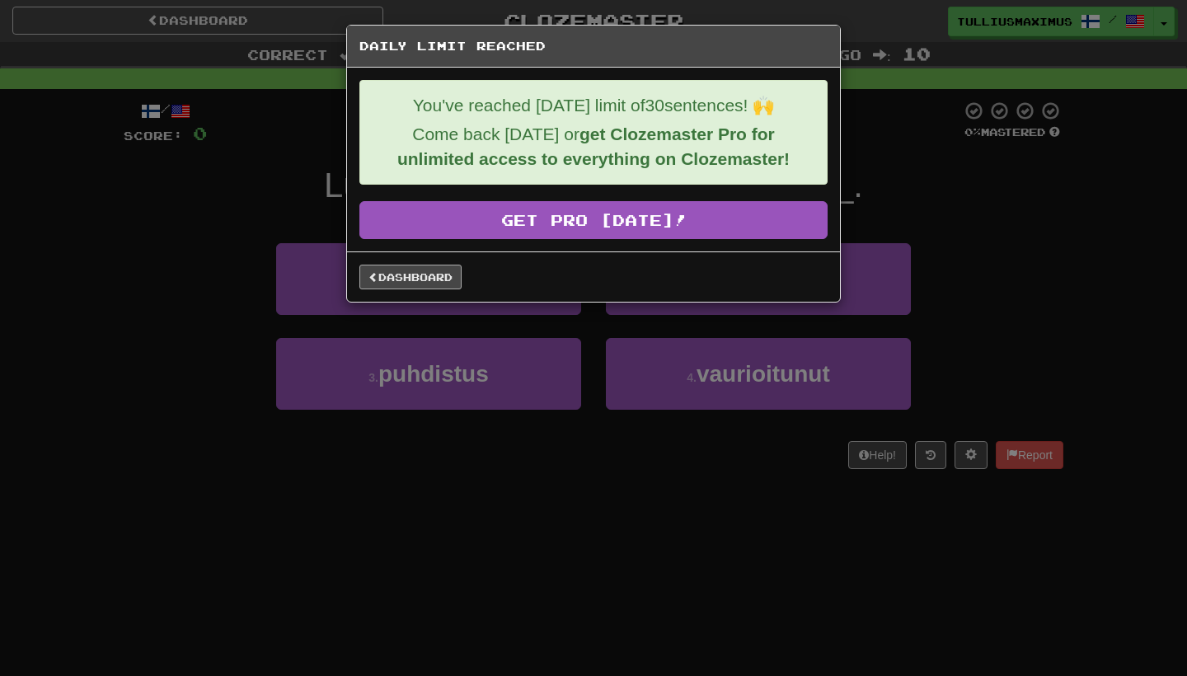
click at [425, 283] on link "Dashboard" at bounding box center [410, 277] width 102 height 25
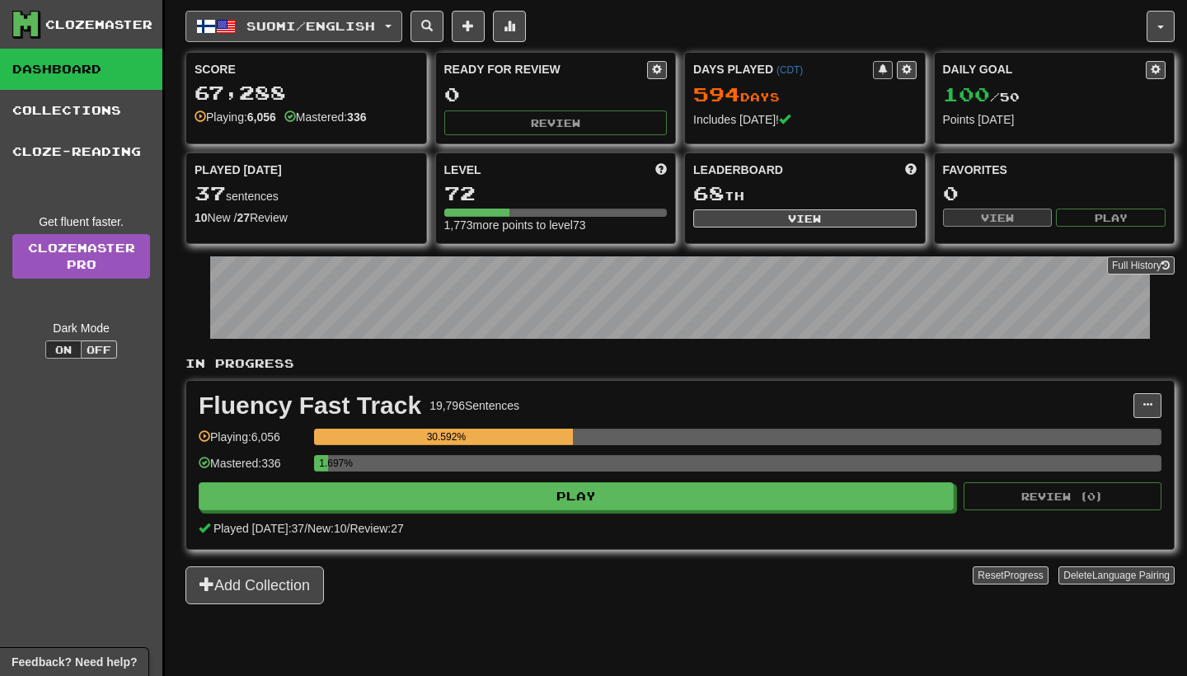
click at [317, 35] on button "Suomi / English" at bounding box center [293, 26] width 217 height 31
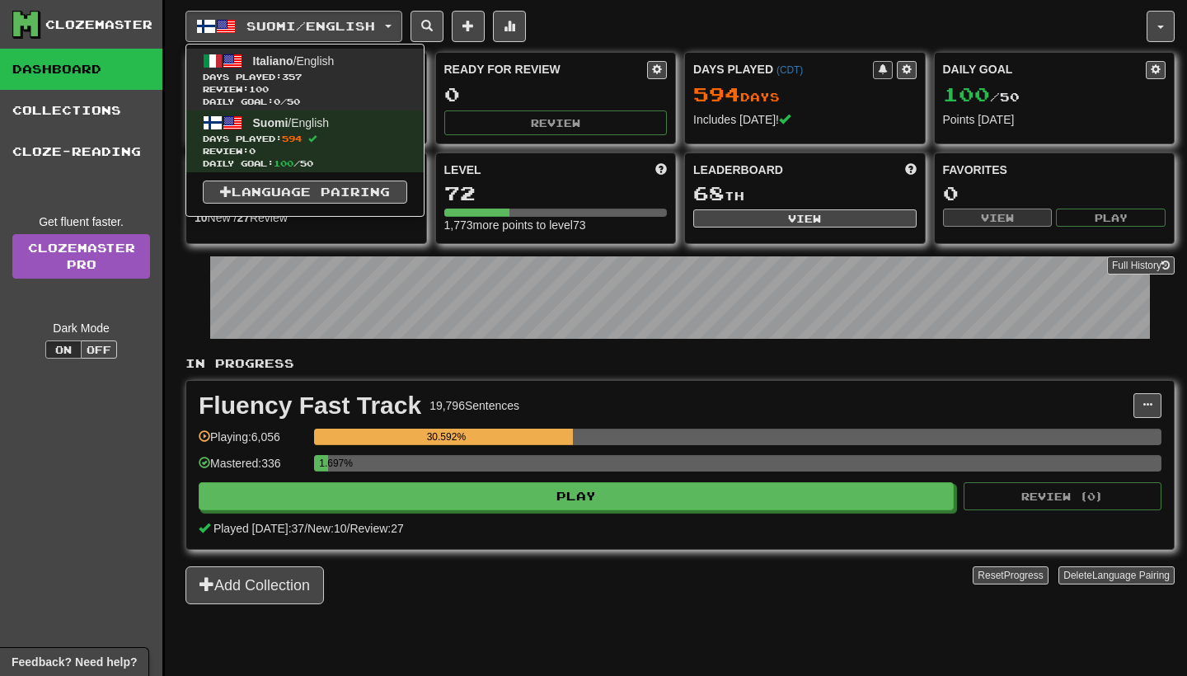
click at [323, 92] on span "Review: 100" at bounding box center [305, 89] width 204 height 12
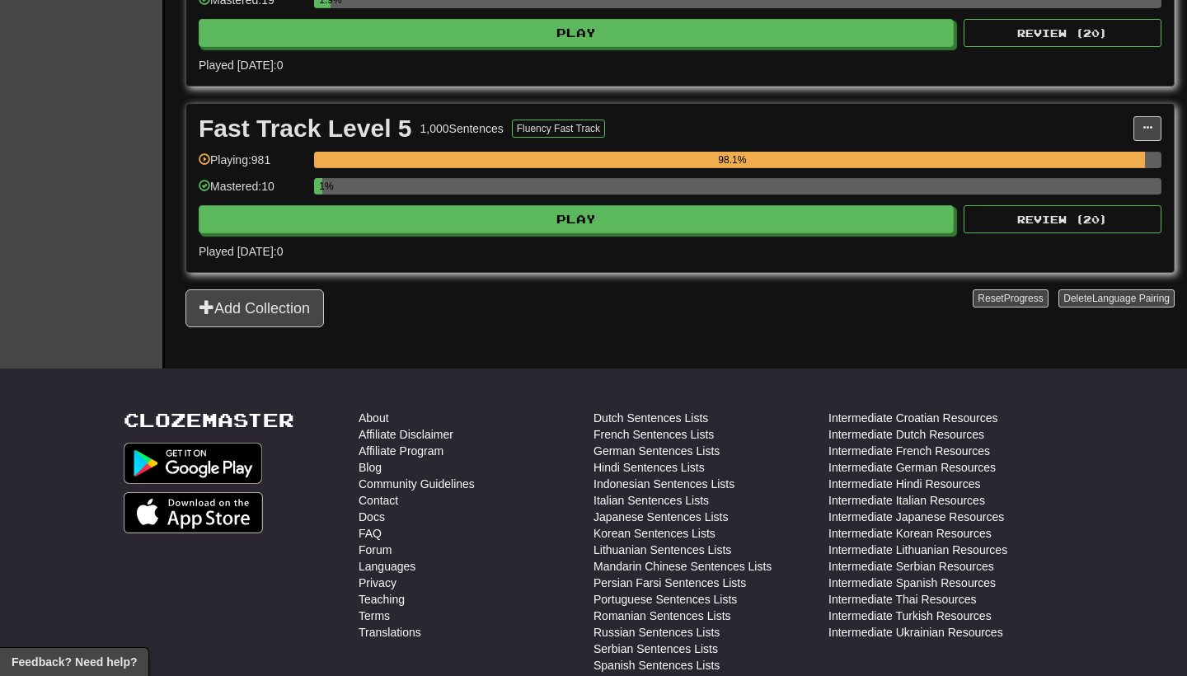
scroll to position [1088, 0]
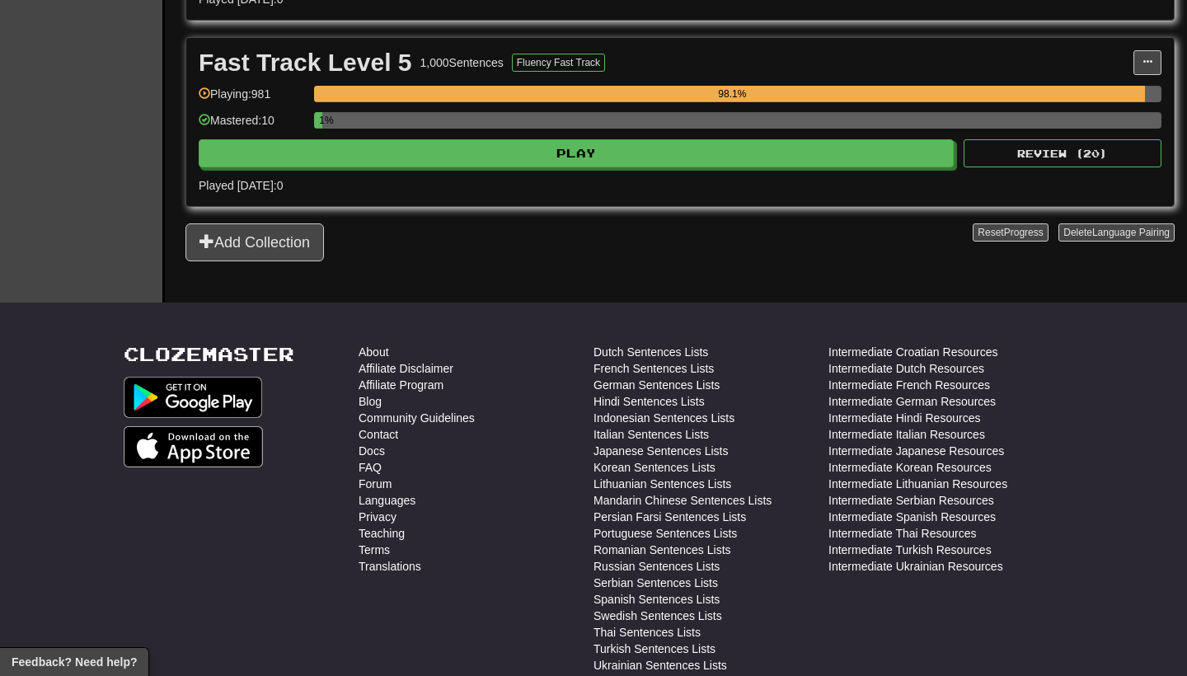
click at [644, 127] on div "1%" at bounding box center [737, 120] width 847 height 16
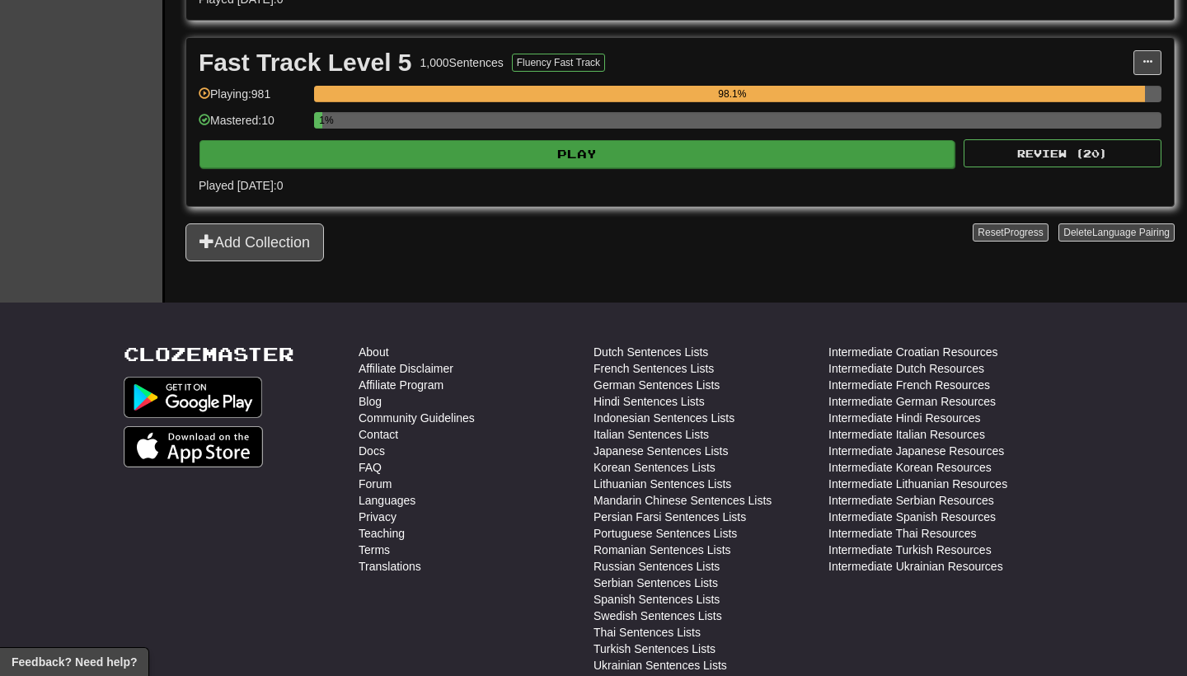
click at [648, 147] on button "Play" at bounding box center [576, 154] width 755 height 28
select select "**"
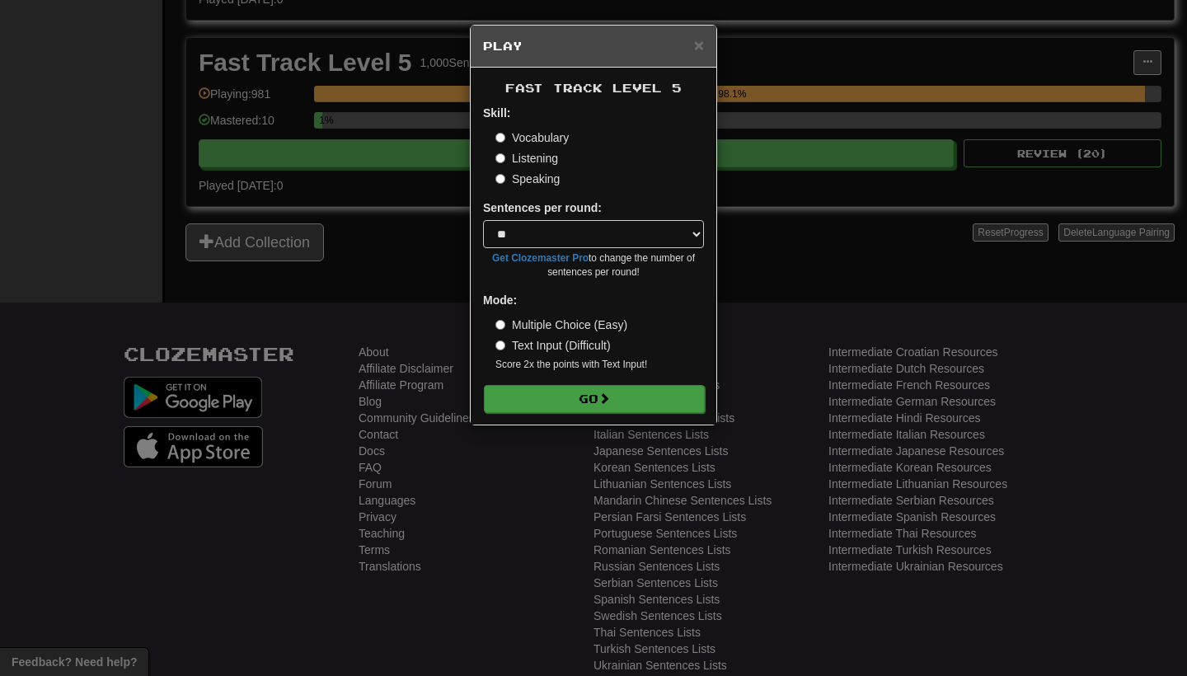
click at [616, 401] on button "Go" at bounding box center [594, 399] width 221 height 28
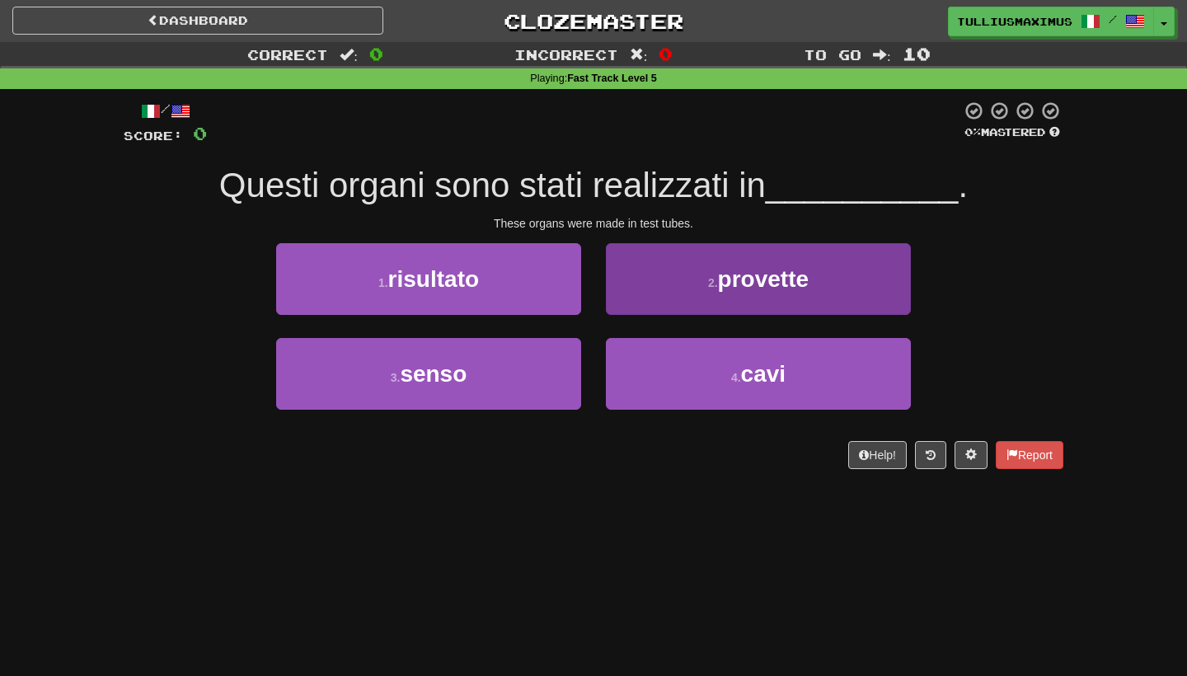
click at [639, 288] on button "2 . provette" at bounding box center [758, 279] width 305 height 72
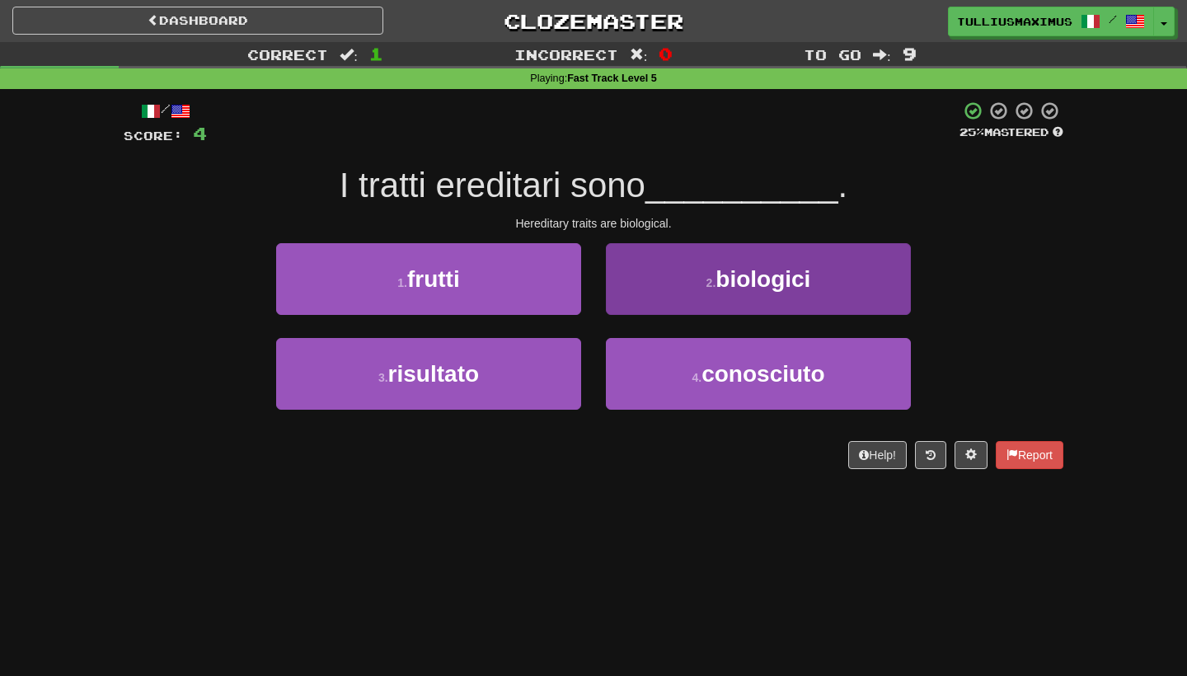
click at [662, 289] on button "2 . biologici" at bounding box center [758, 279] width 305 height 72
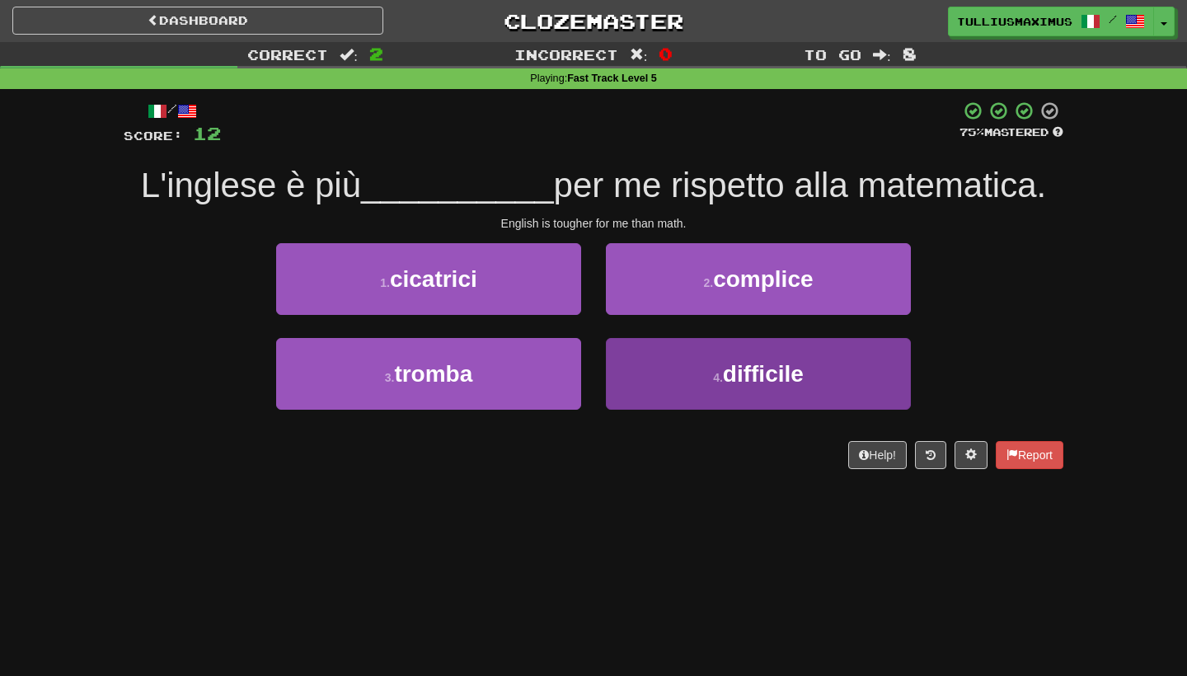
click at [693, 368] on button "4 . difficile" at bounding box center [758, 374] width 305 height 72
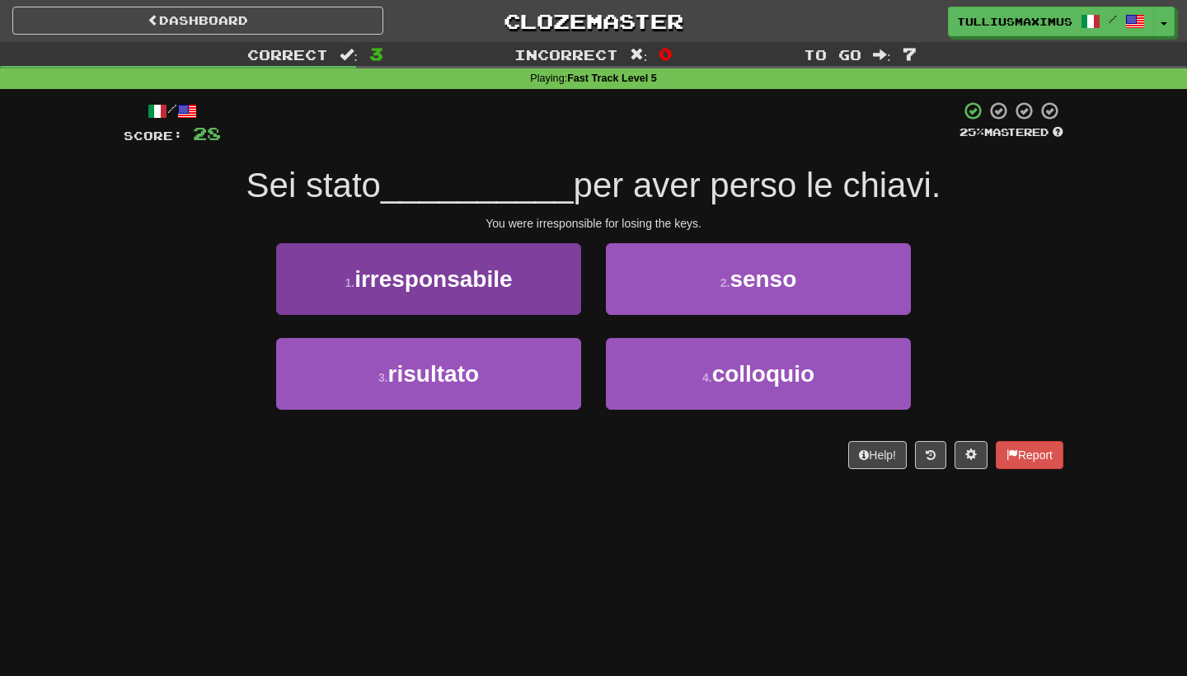
click at [573, 275] on button "1 . irresponsabile" at bounding box center [428, 279] width 305 height 72
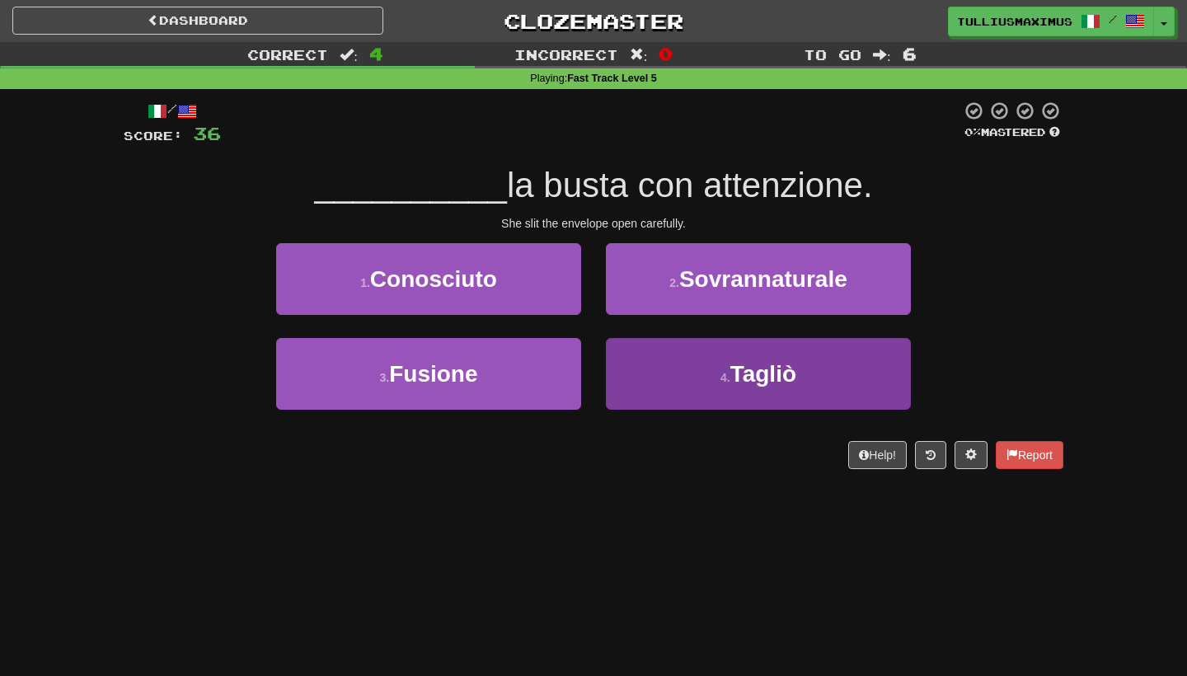
click at [653, 385] on button "4 . [GEOGRAPHIC_DATA]" at bounding box center [758, 374] width 305 height 72
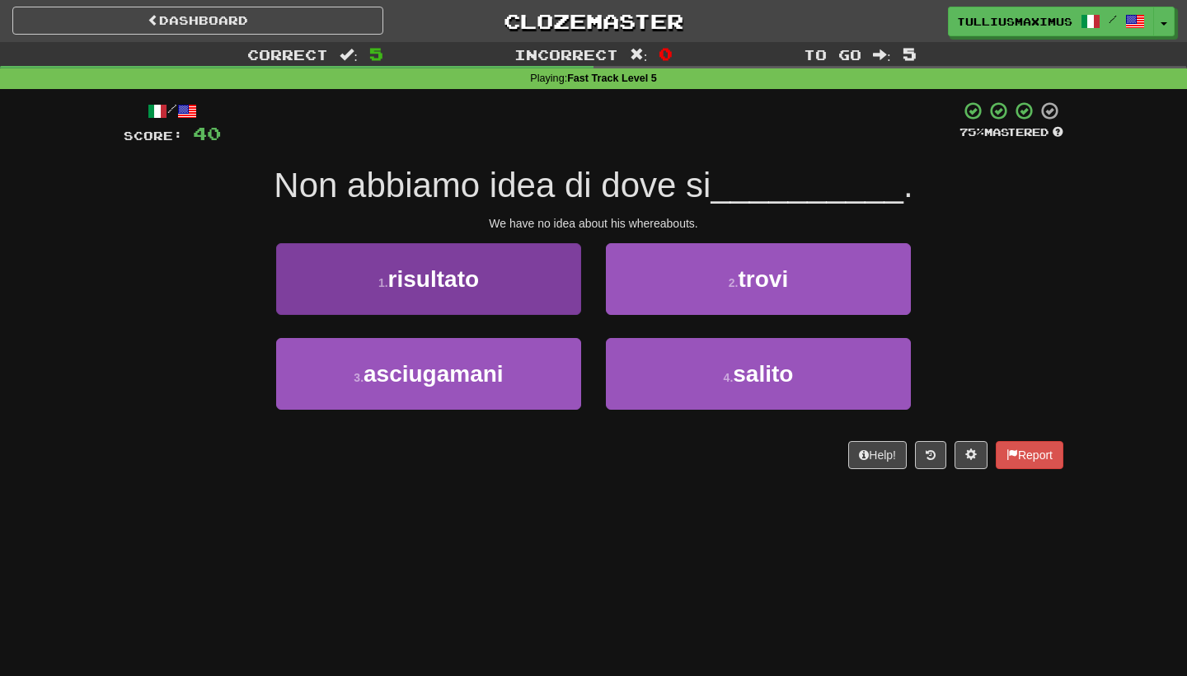
click at [538, 269] on button "1 . risultato" at bounding box center [428, 279] width 305 height 72
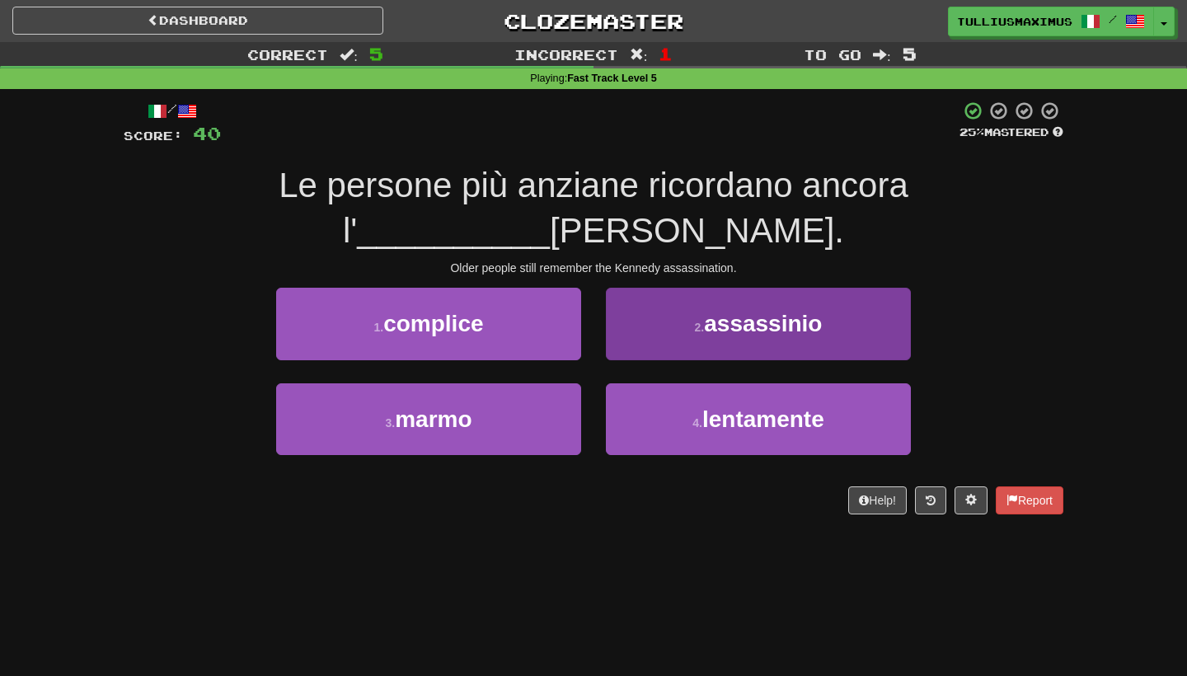
click at [701, 322] on small "2 ." at bounding box center [700, 327] width 10 height 13
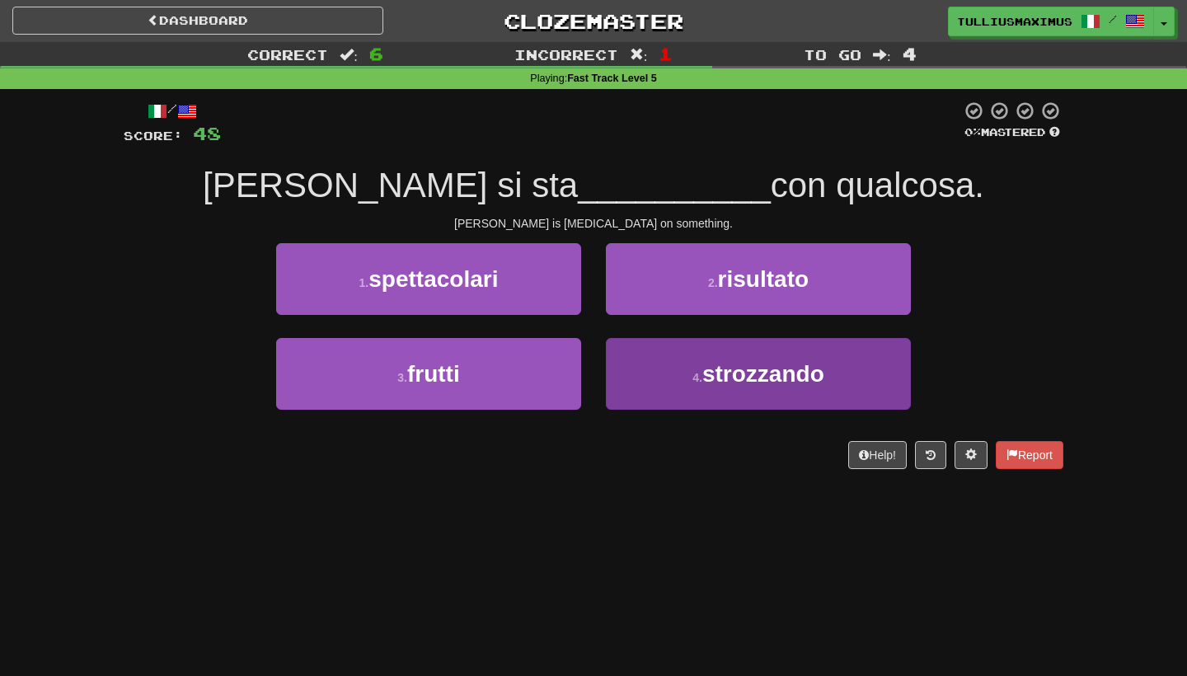
click at [646, 384] on button "4 . strozzando" at bounding box center [758, 374] width 305 height 72
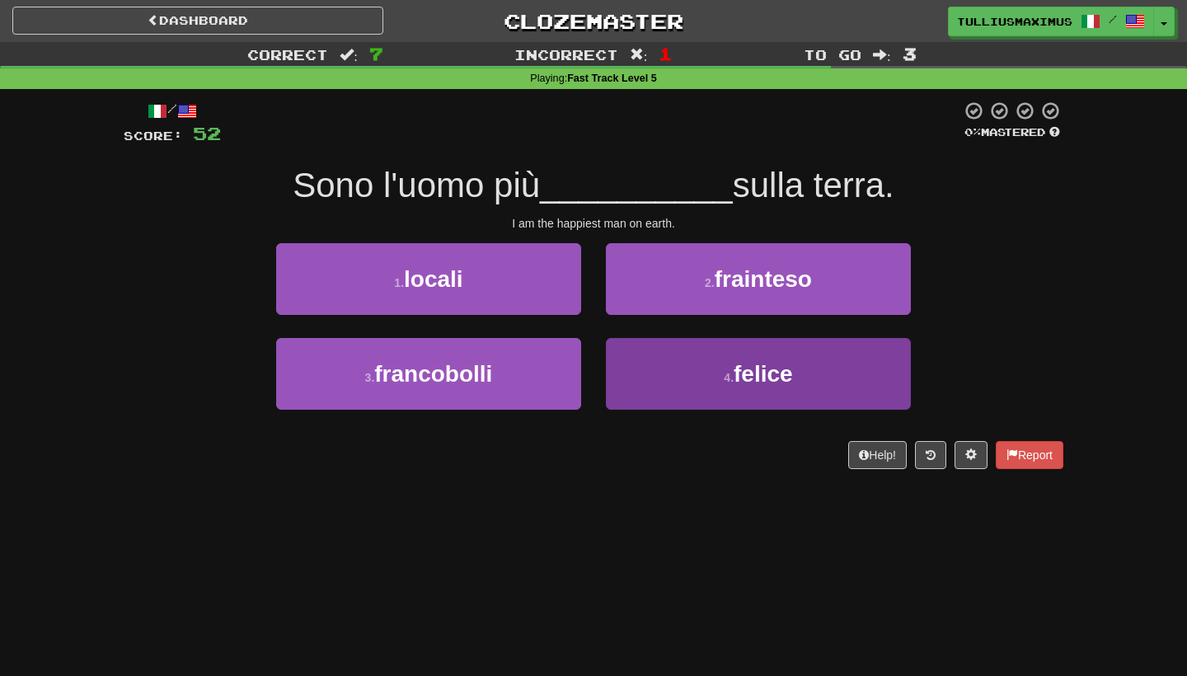
click at [641, 371] on button "4 . felice" at bounding box center [758, 374] width 305 height 72
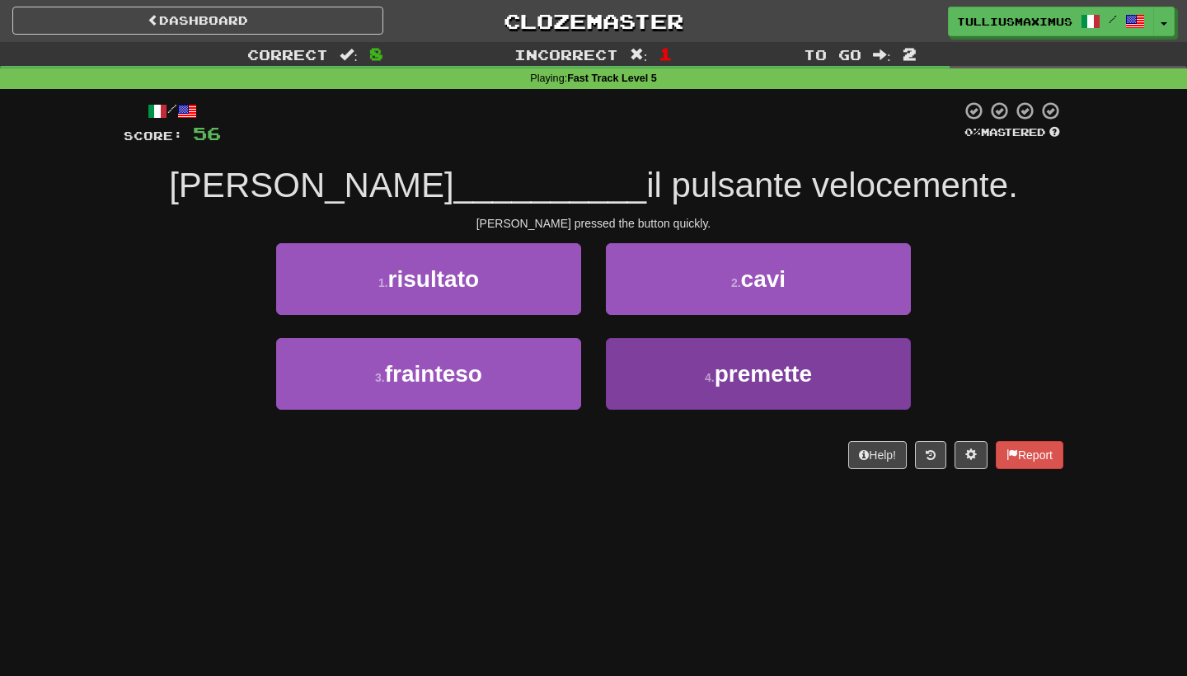
click at [625, 364] on button "4 . premette" at bounding box center [758, 374] width 305 height 72
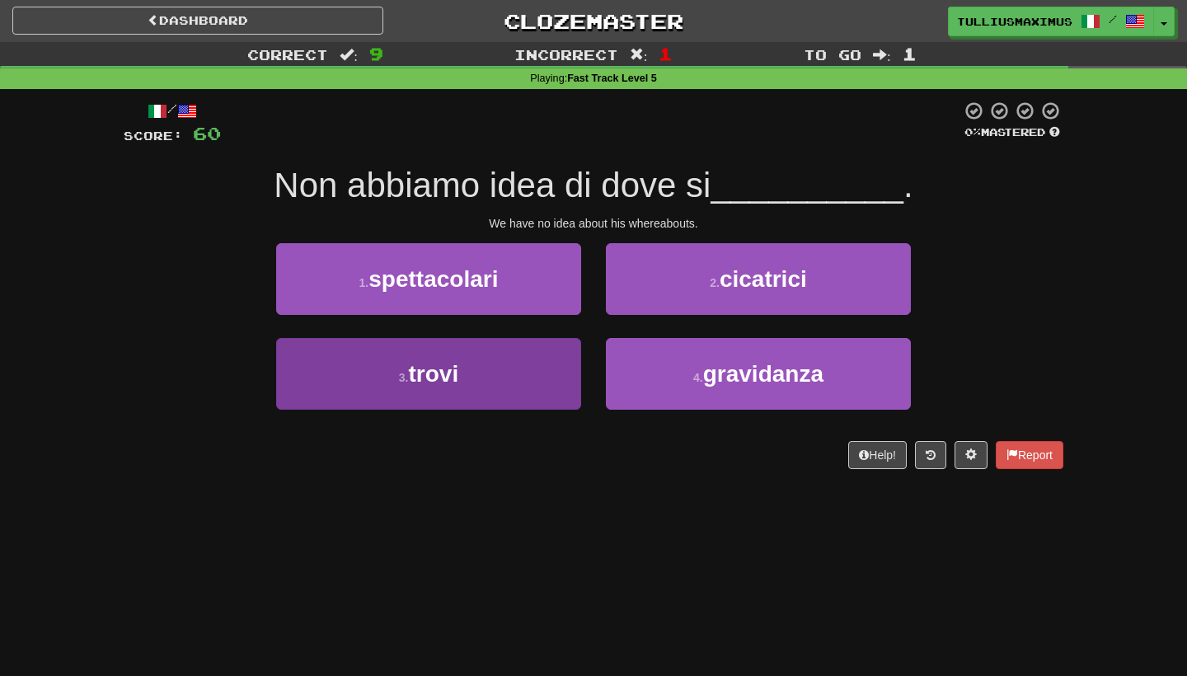
click at [518, 367] on button "3 . trovi" at bounding box center [428, 374] width 305 height 72
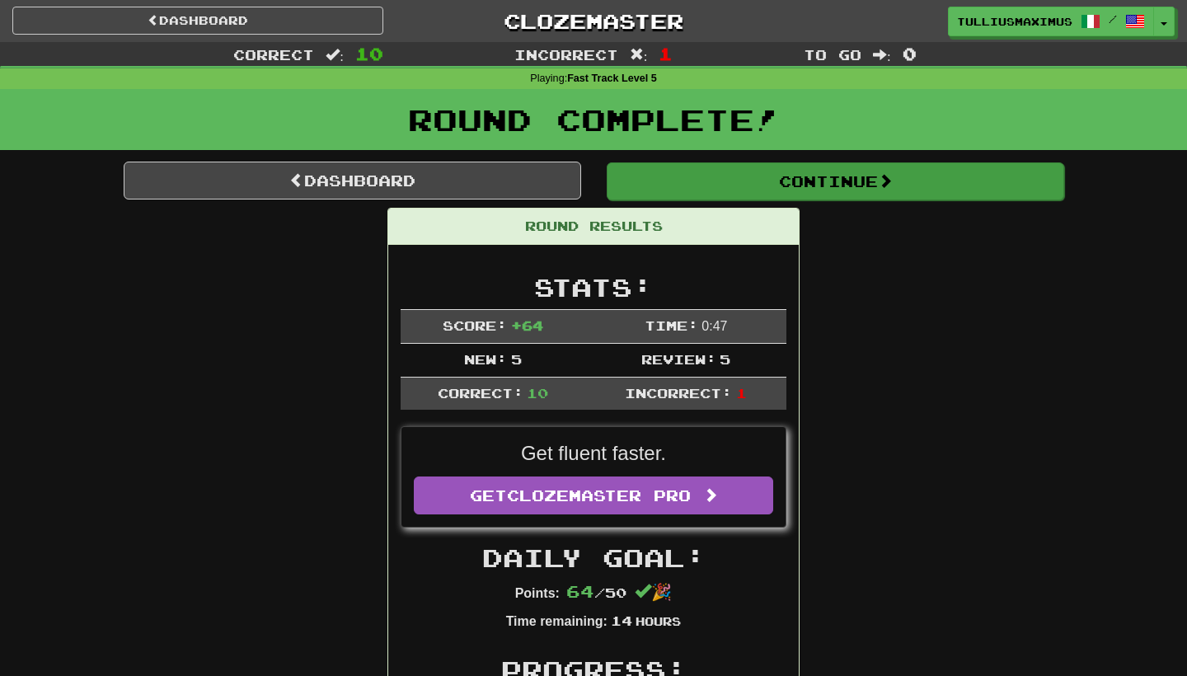
click at [664, 182] on button "Continue" at bounding box center [836, 181] width 458 height 38
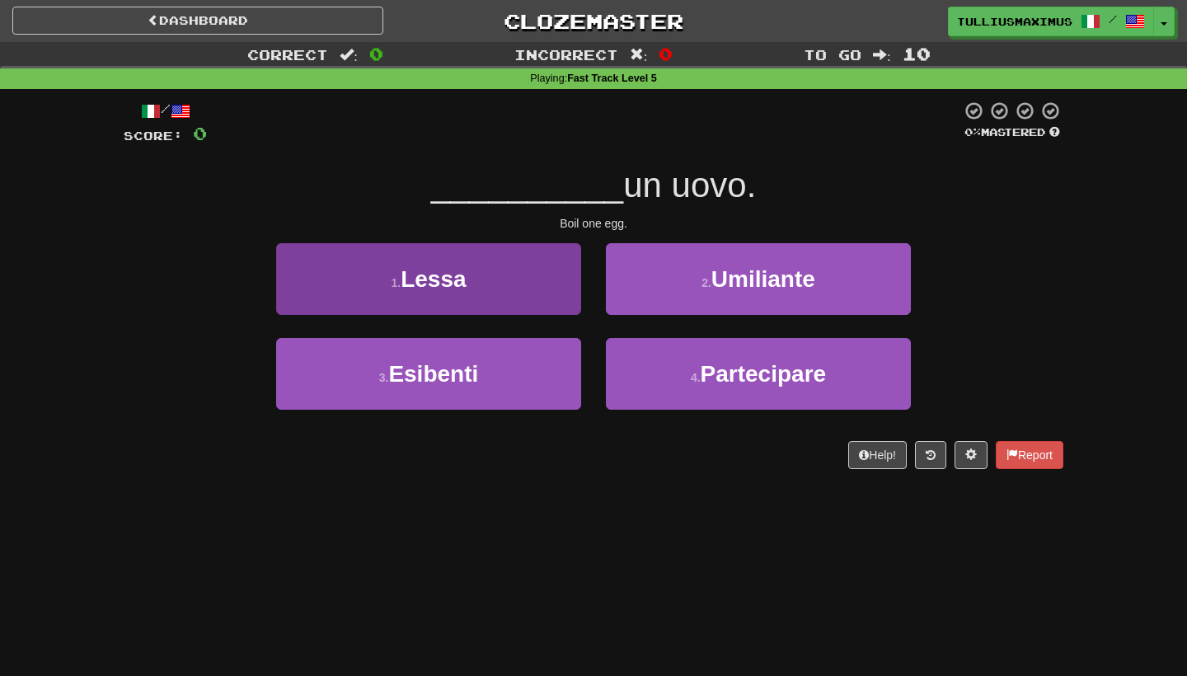
click at [520, 298] on button "1 . [GEOGRAPHIC_DATA]" at bounding box center [428, 279] width 305 height 72
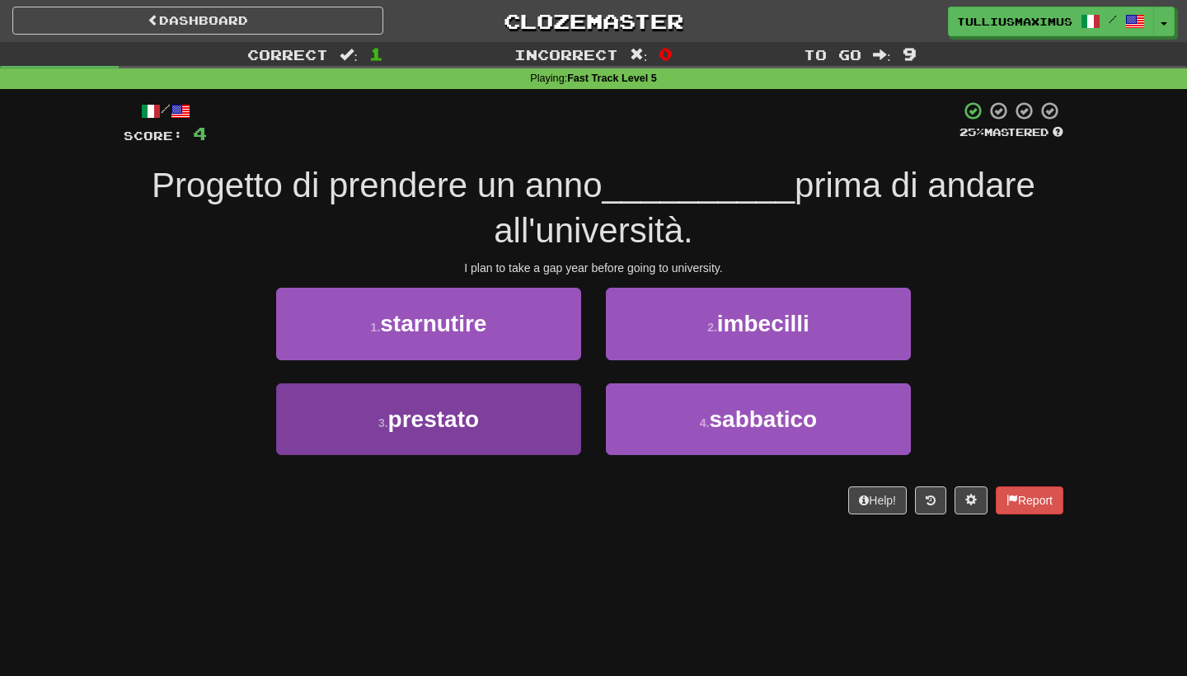
click at [567, 429] on button "3 . prestato" at bounding box center [428, 419] width 305 height 72
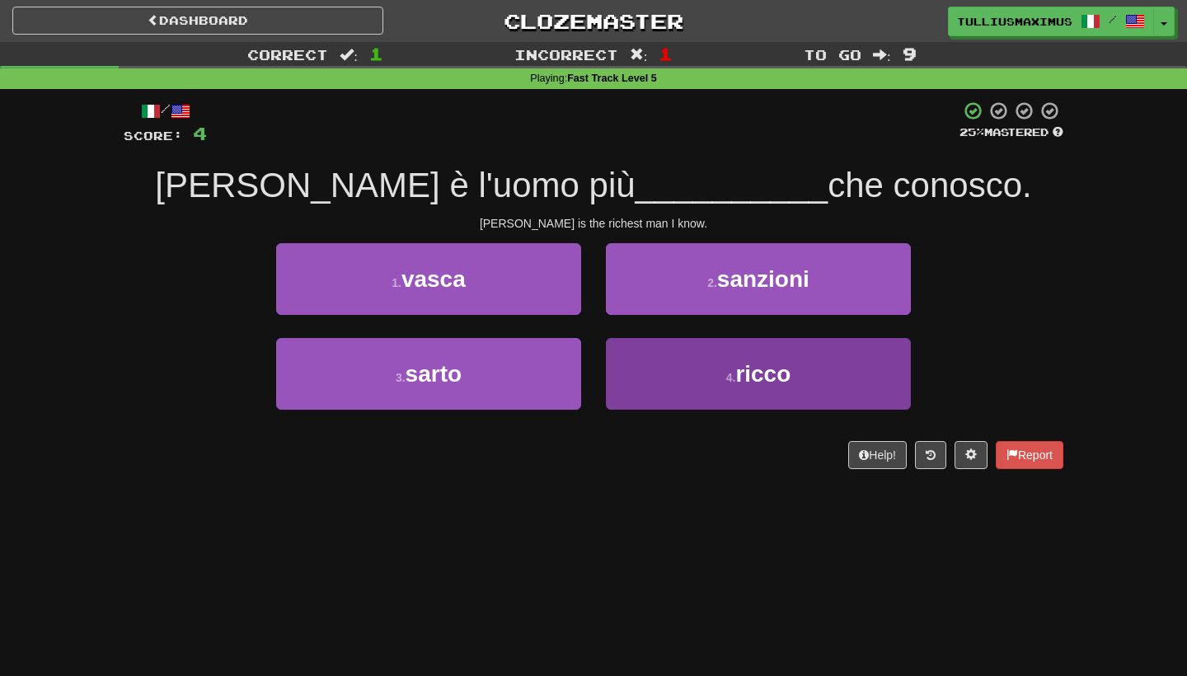
click at [628, 373] on button "4 . ricco" at bounding box center [758, 374] width 305 height 72
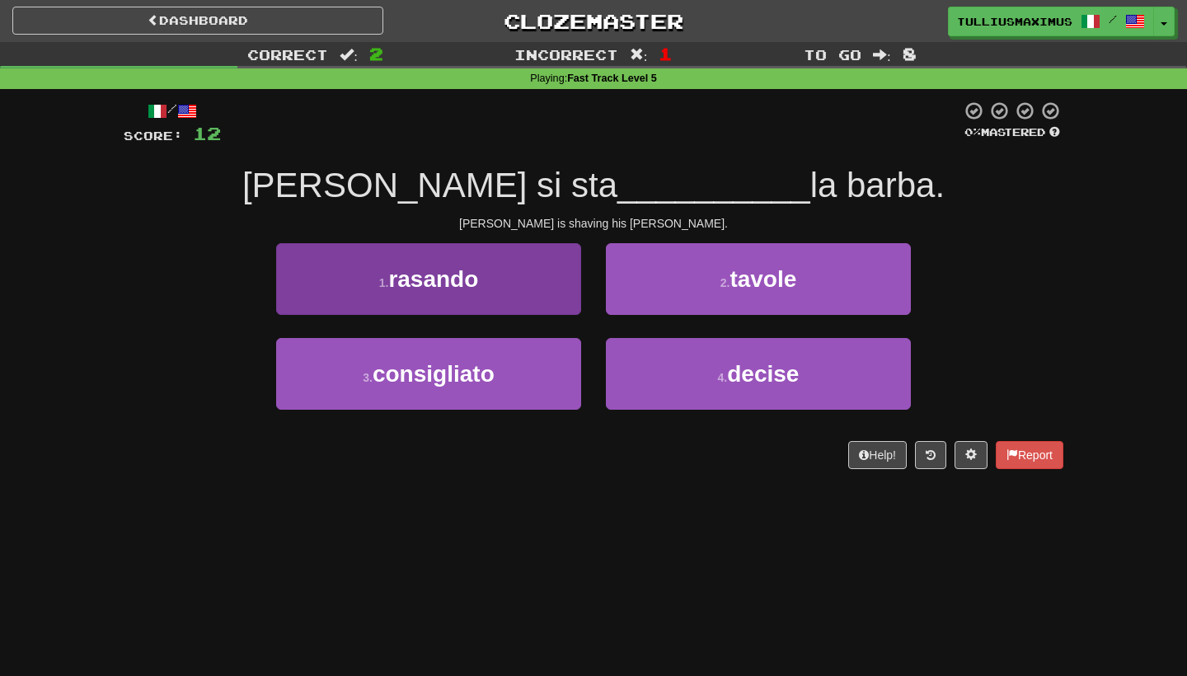
click at [558, 299] on button "1 . rasando" at bounding box center [428, 279] width 305 height 72
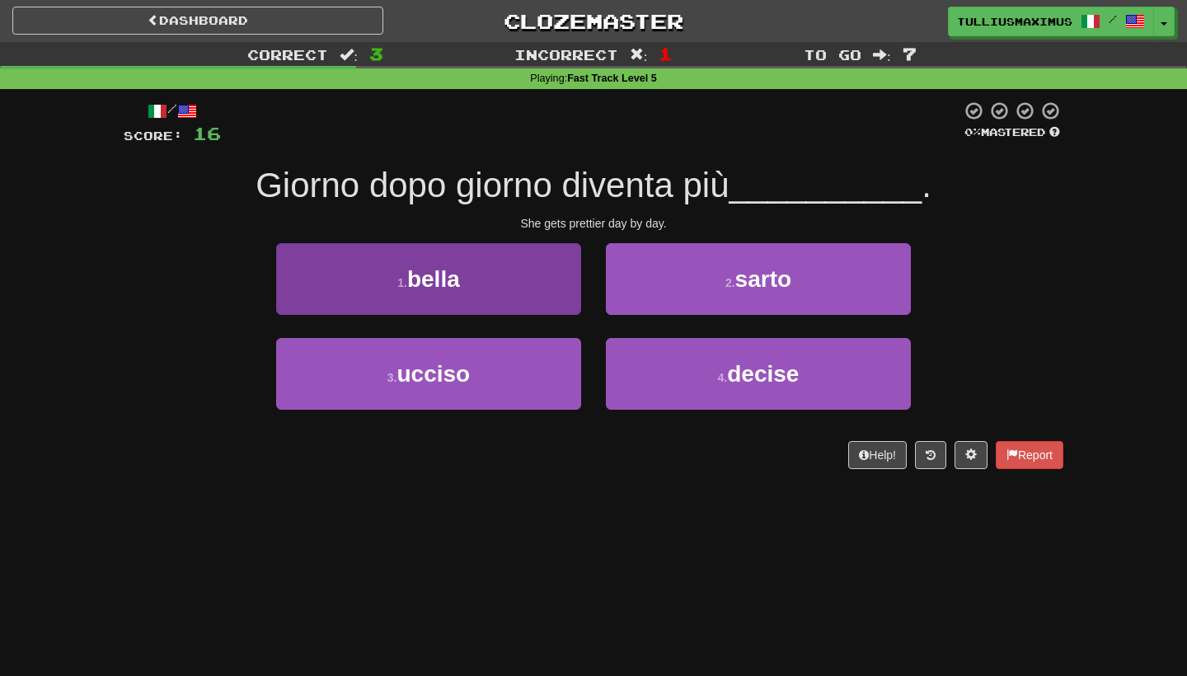
click at [548, 303] on button "1 . bella" at bounding box center [428, 279] width 305 height 72
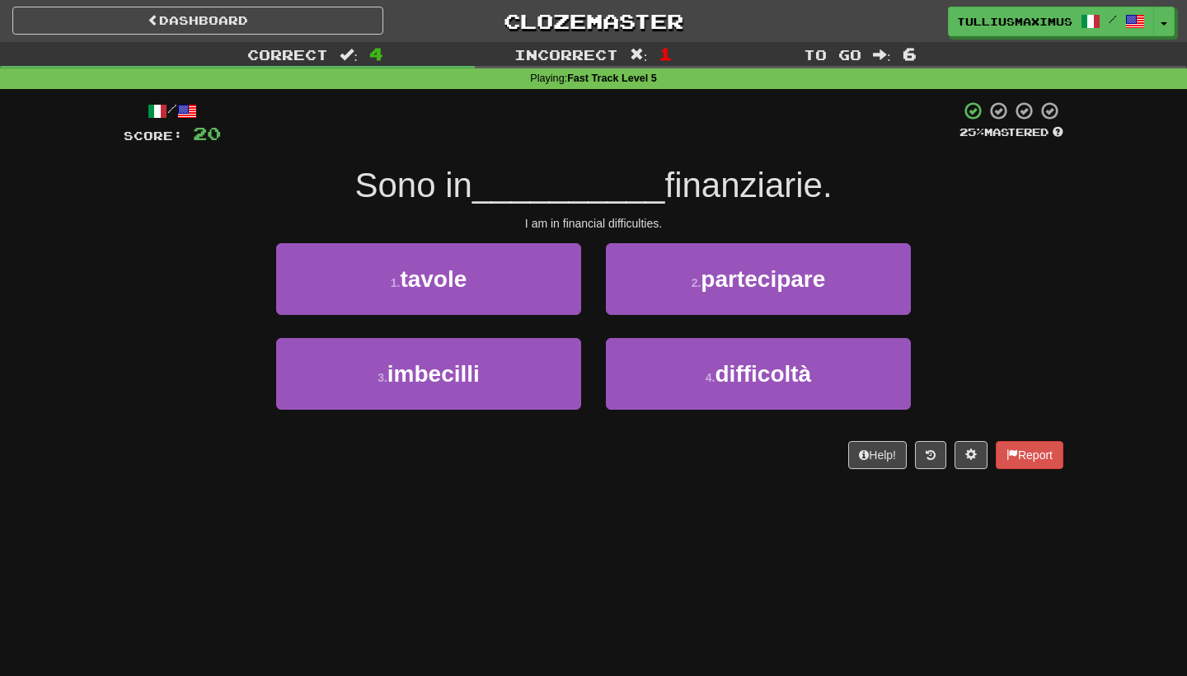
click at [658, 411] on div "4 . difficoltà" at bounding box center [759, 385] width 330 height 95
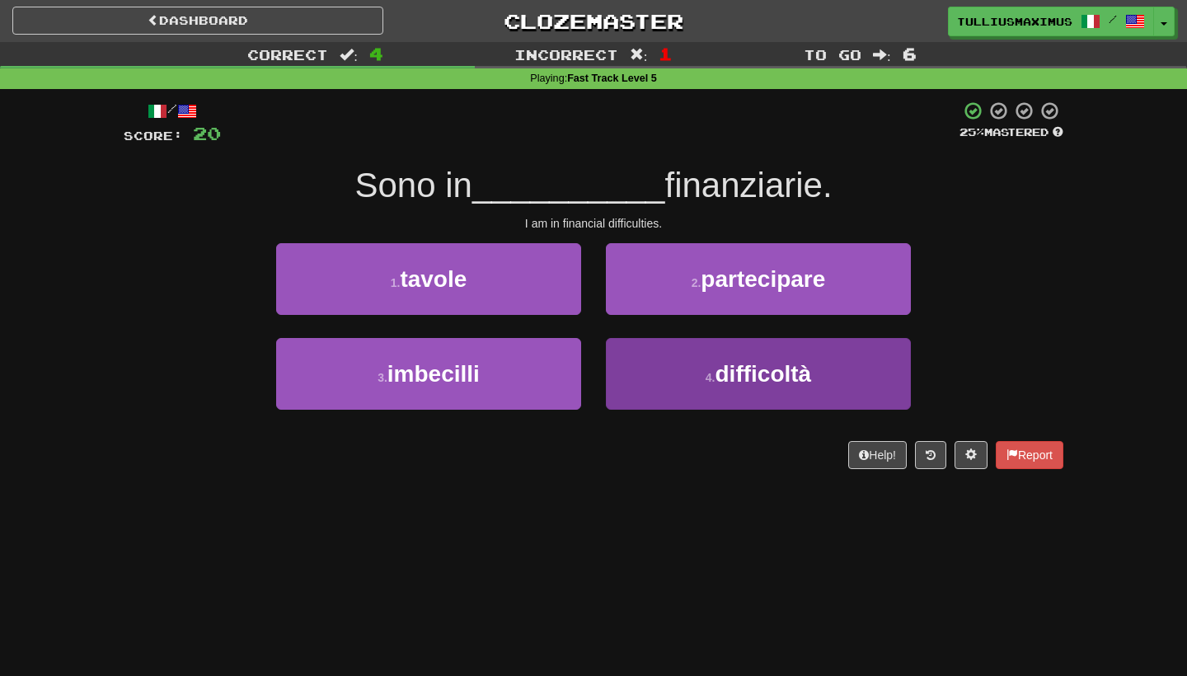
click at [668, 383] on button "4 . difficoltà" at bounding box center [758, 374] width 305 height 72
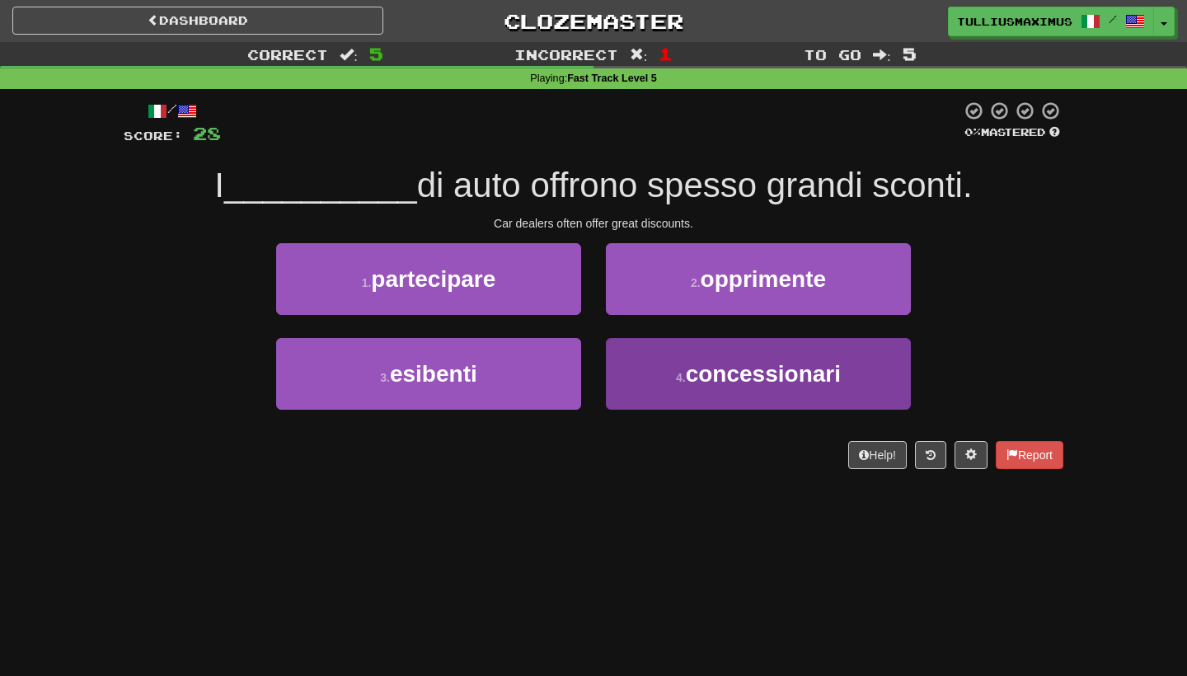
click at [680, 364] on button "4 . concessionari" at bounding box center [758, 374] width 305 height 72
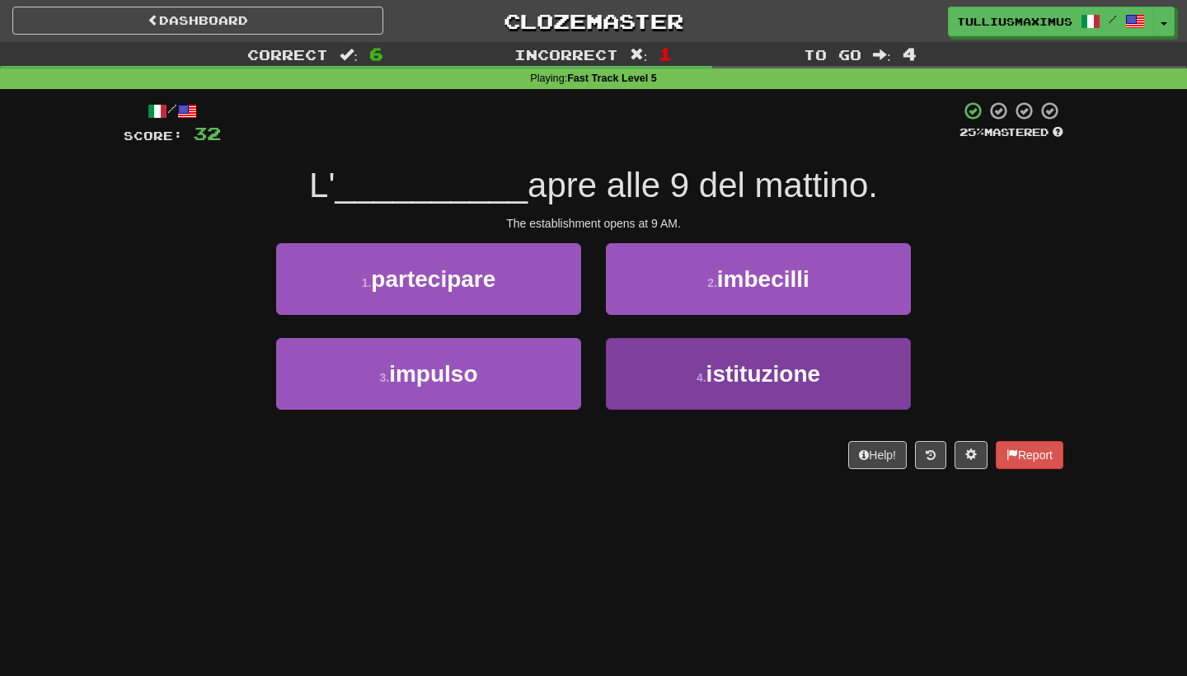
click at [699, 366] on button "4 . istituzione" at bounding box center [758, 374] width 305 height 72
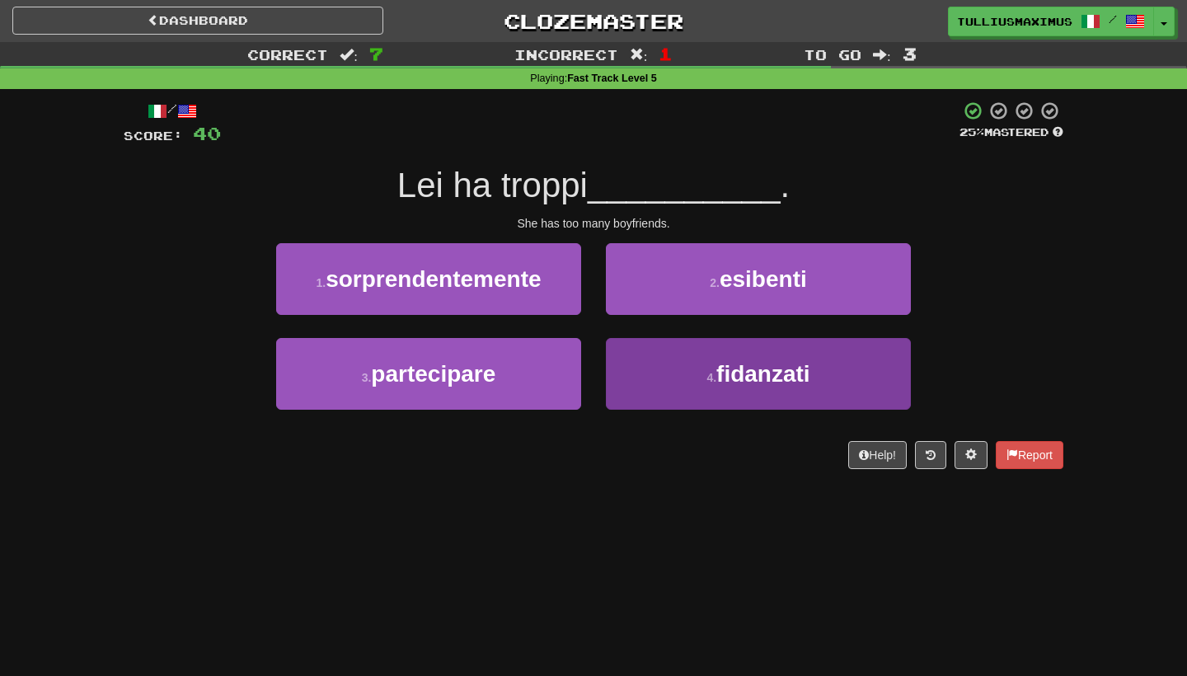
click at [683, 382] on button "4 . fidanzati" at bounding box center [758, 374] width 305 height 72
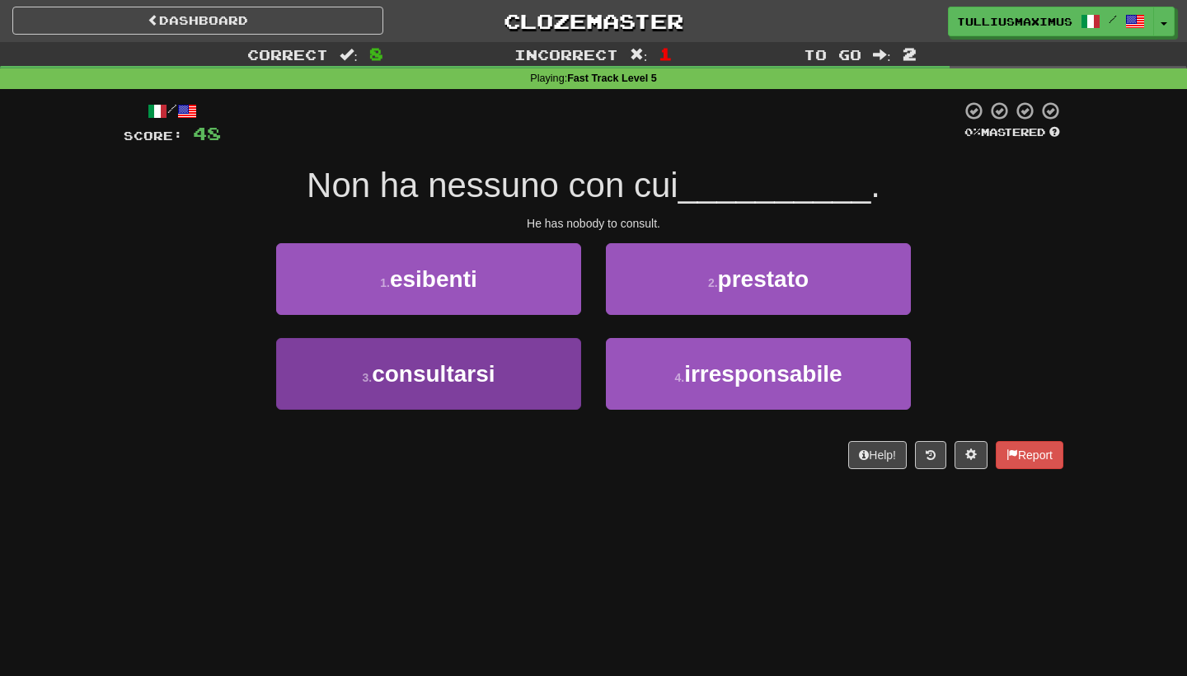
click at [534, 401] on button "3 . consultarsi" at bounding box center [428, 374] width 305 height 72
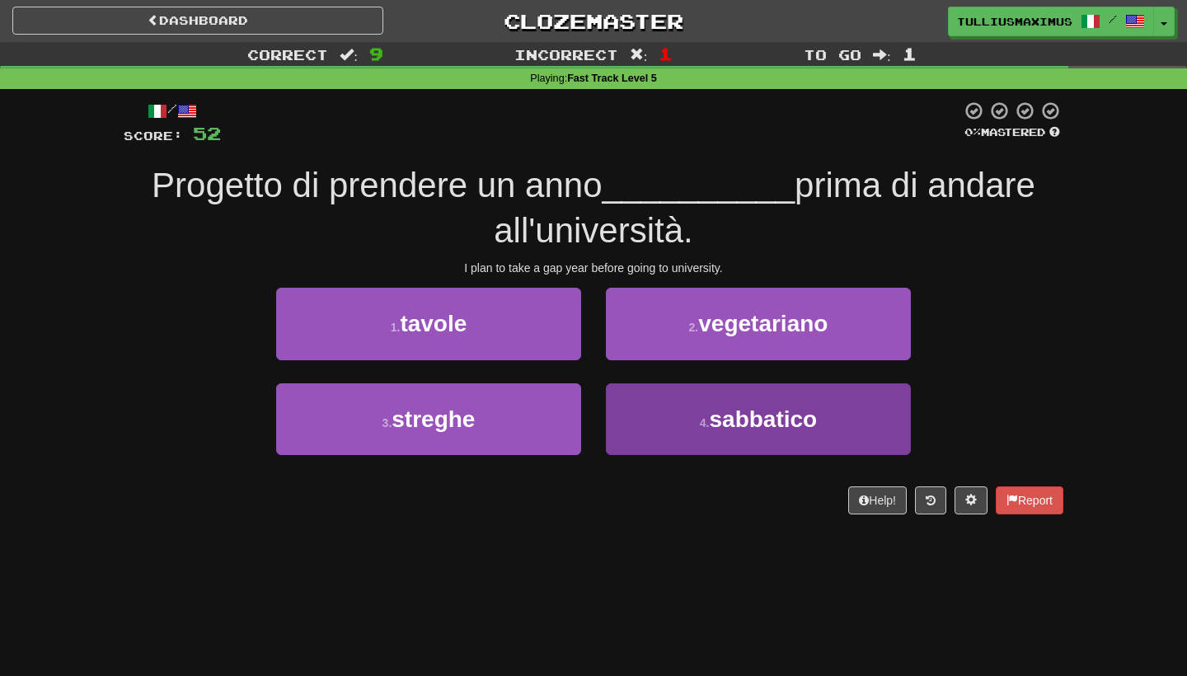
click at [670, 416] on button "4 . sabbatico" at bounding box center [758, 419] width 305 height 72
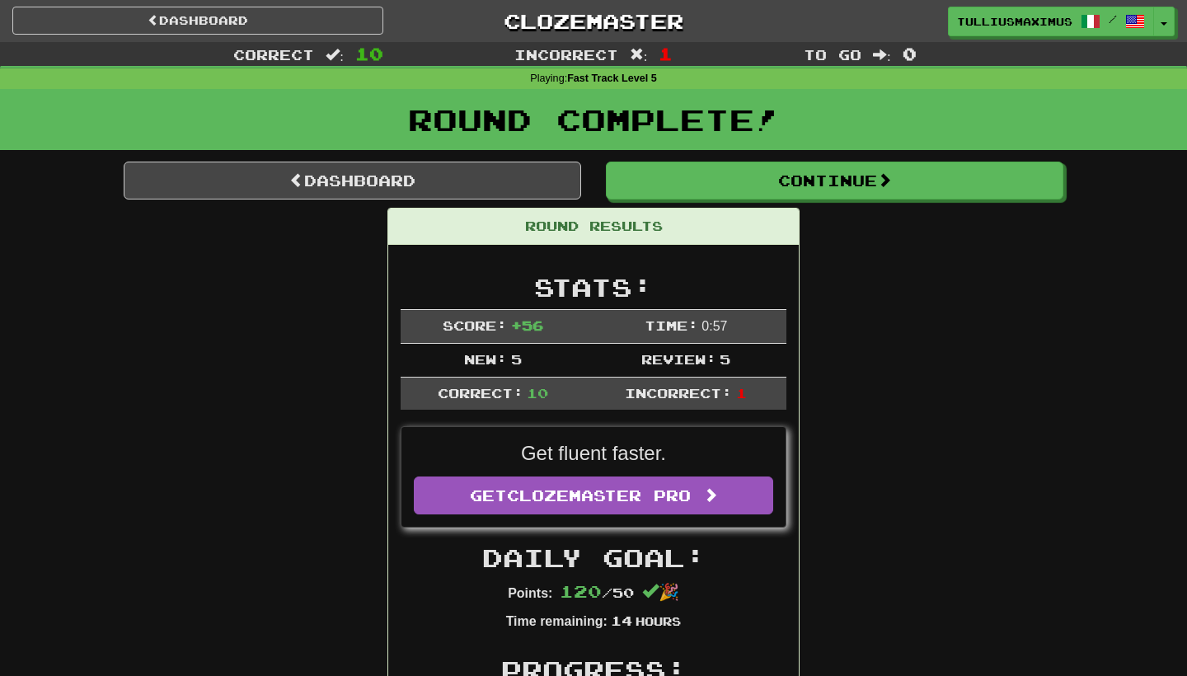
click at [685, 223] on div "Round Results" at bounding box center [593, 227] width 411 height 36
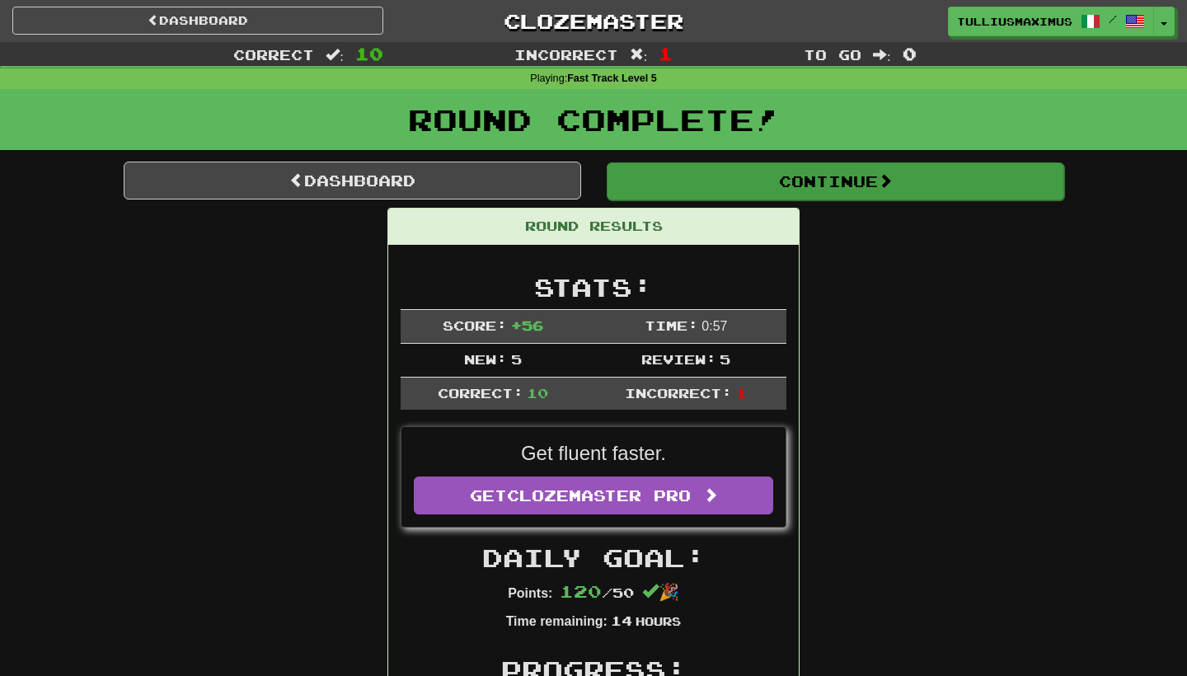
click at [705, 176] on button "Continue" at bounding box center [836, 181] width 458 height 38
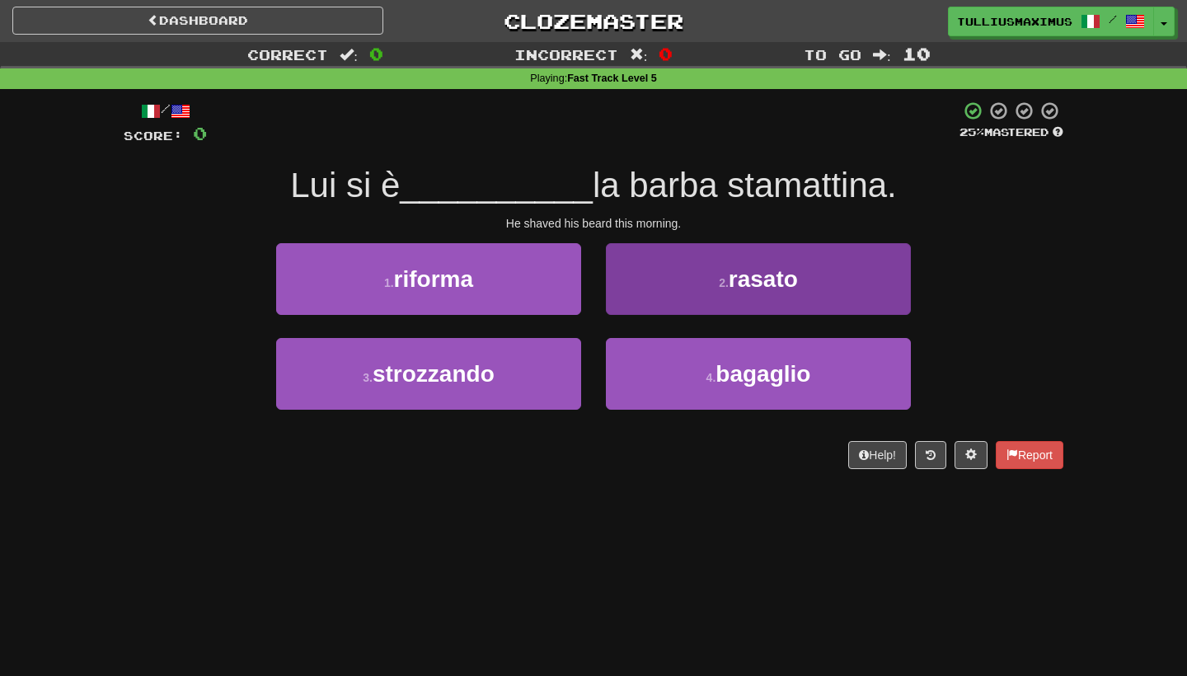
click at [694, 270] on button "2 . rasato" at bounding box center [758, 279] width 305 height 72
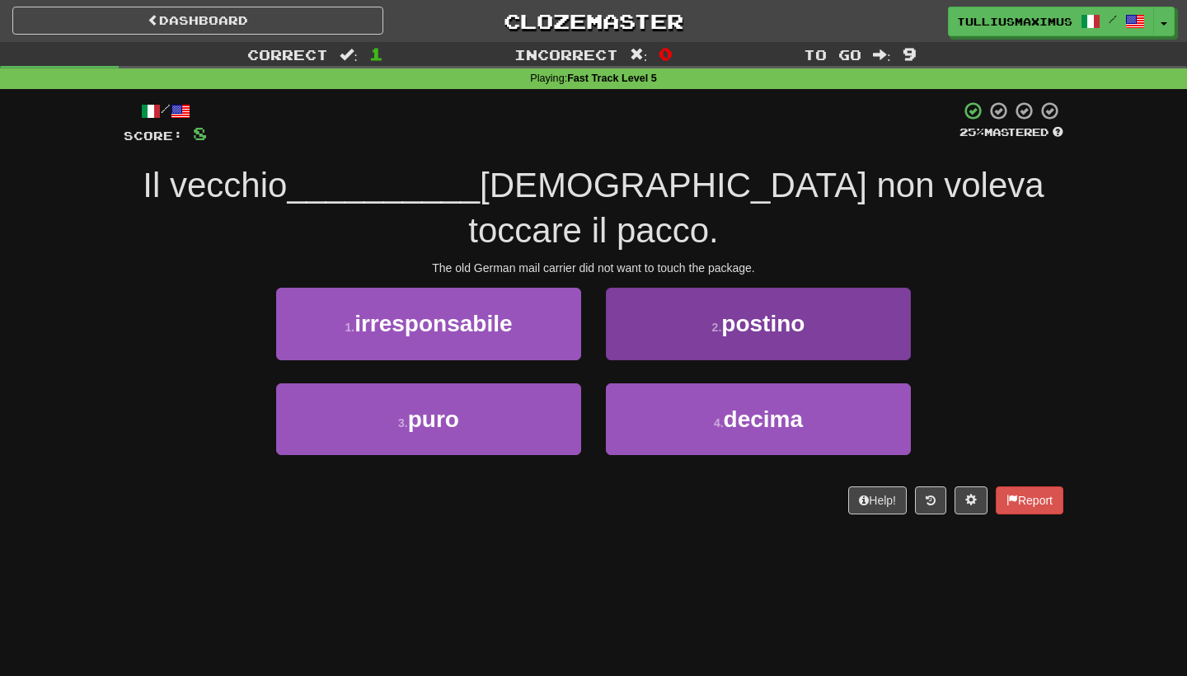
click at [680, 288] on button "2 . postino" at bounding box center [758, 324] width 305 height 72
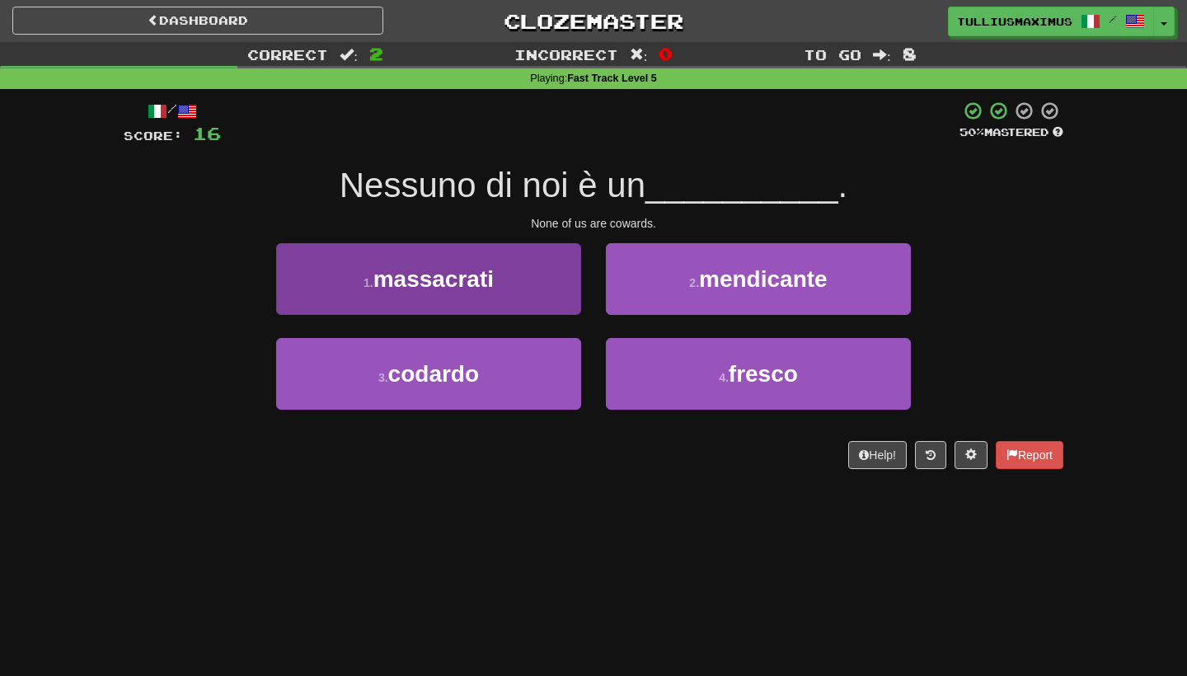
click at [541, 355] on button "3 . codardo" at bounding box center [428, 374] width 305 height 72
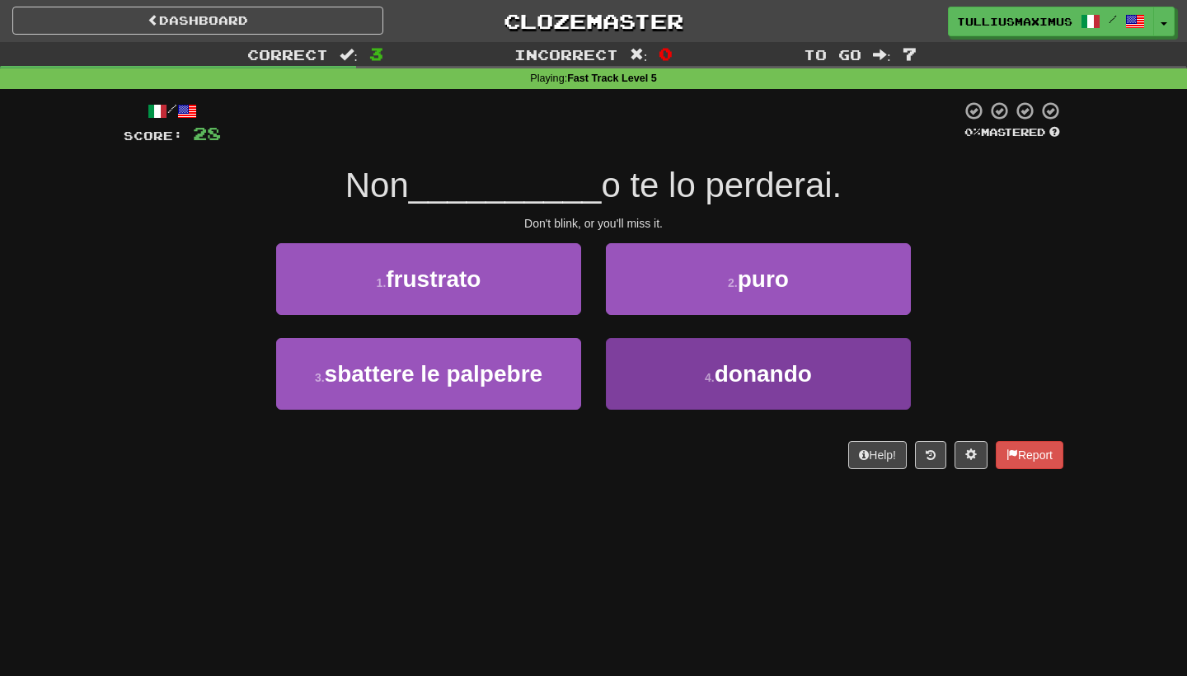
click at [636, 372] on button "4 . donando" at bounding box center [758, 374] width 305 height 72
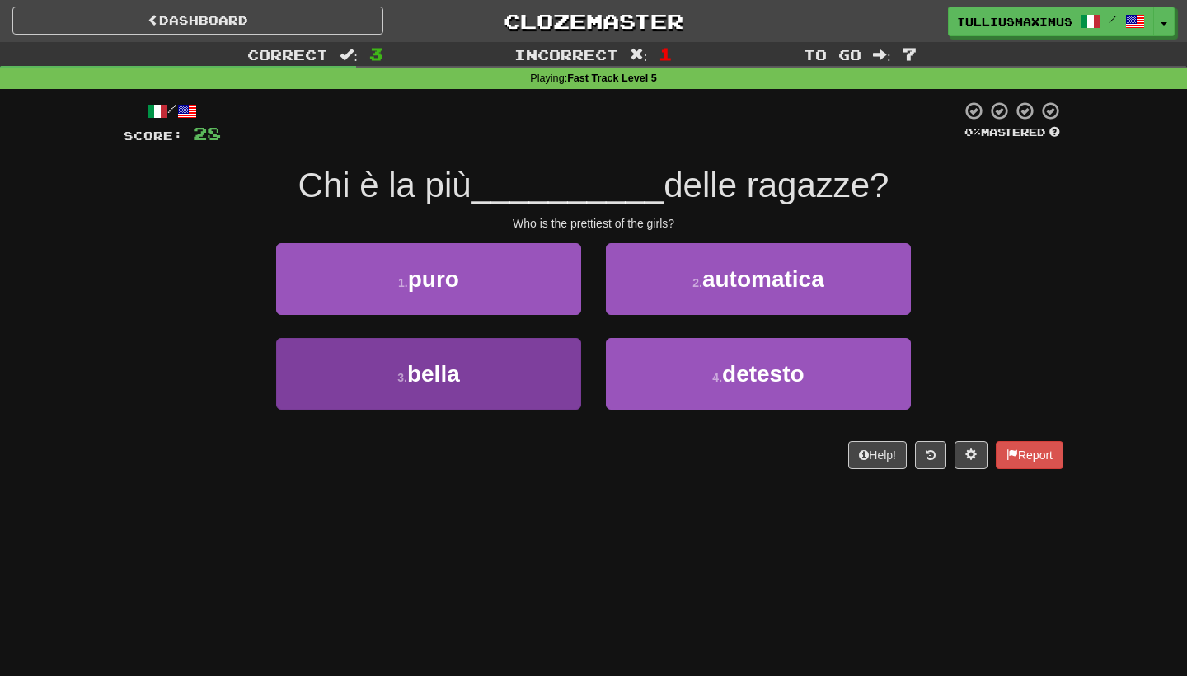
click at [513, 369] on button "3 . bella" at bounding box center [428, 374] width 305 height 72
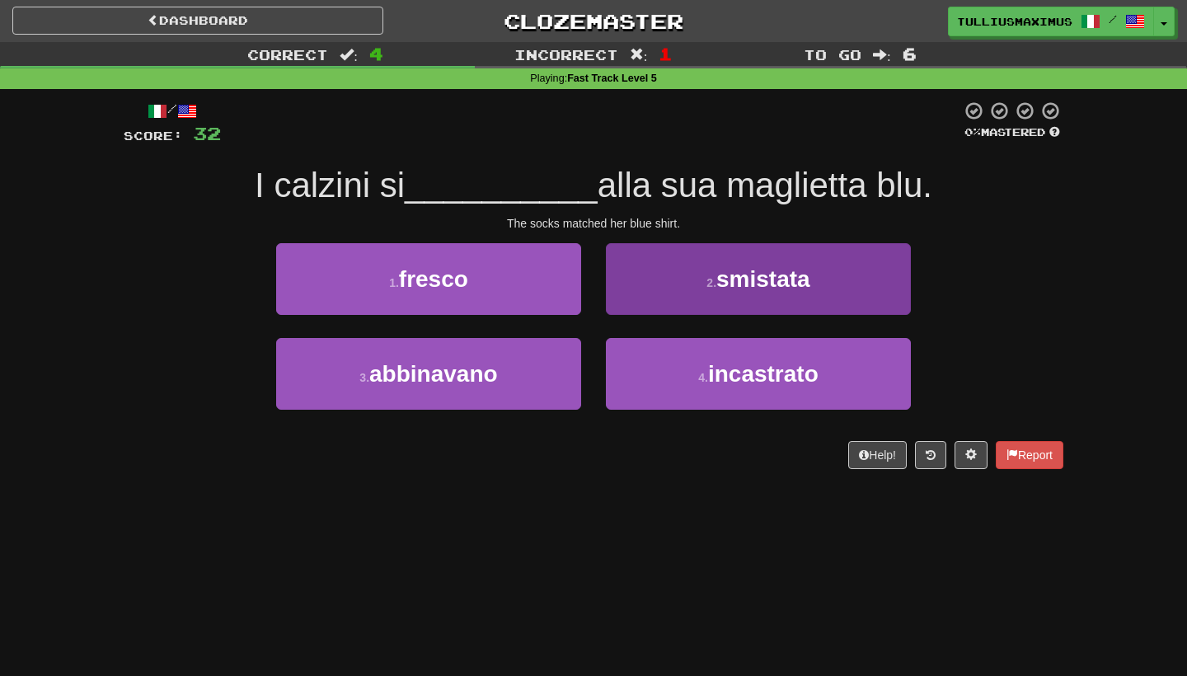
click at [656, 298] on button "2 . smistata" at bounding box center [758, 279] width 305 height 72
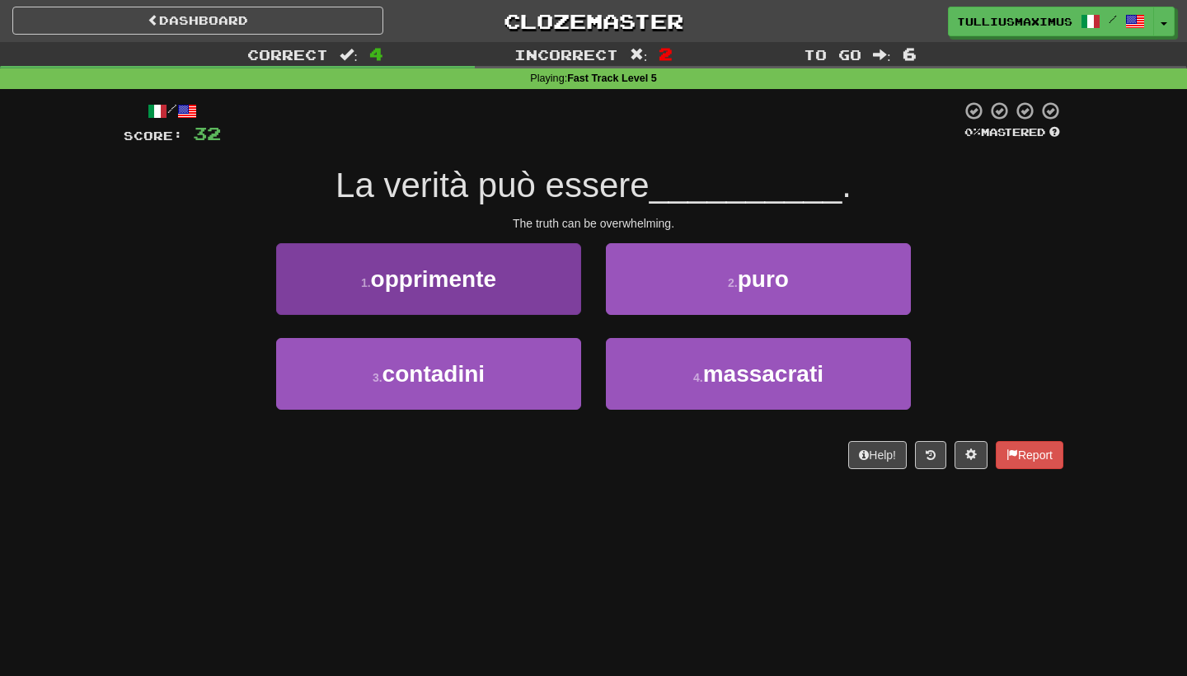
click at [533, 279] on button "1 . opprimente" at bounding box center [428, 279] width 305 height 72
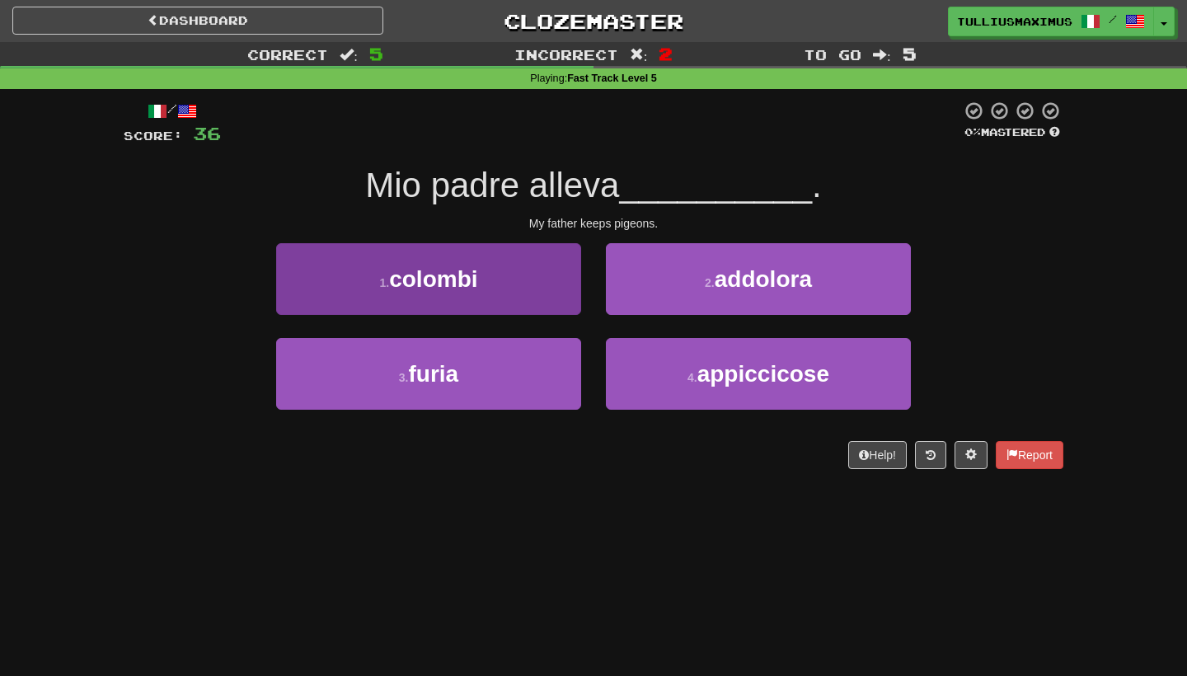
click at [547, 294] on button "1 . colombi" at bounding box center [428, 279] width 305 height 72
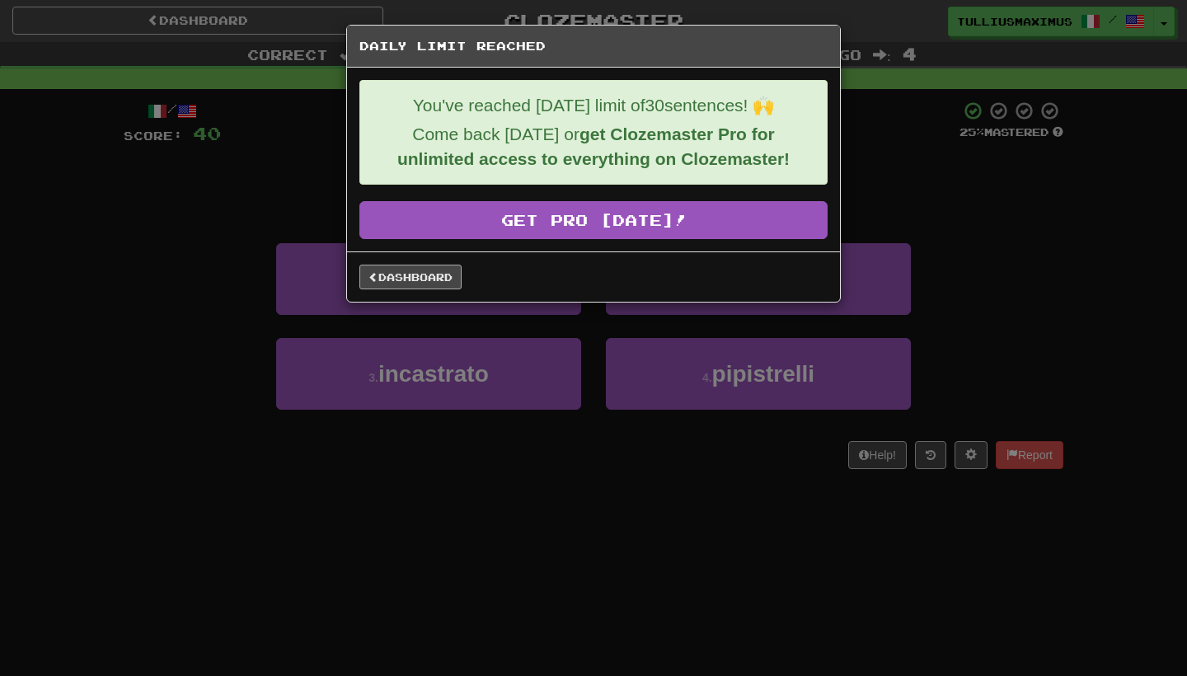
click at [424, 279] on link "Dashboard" at bounding box center [410, 277] width 102 height 25
